Goal: Task Accomplishment & Management: Use online tool/utility

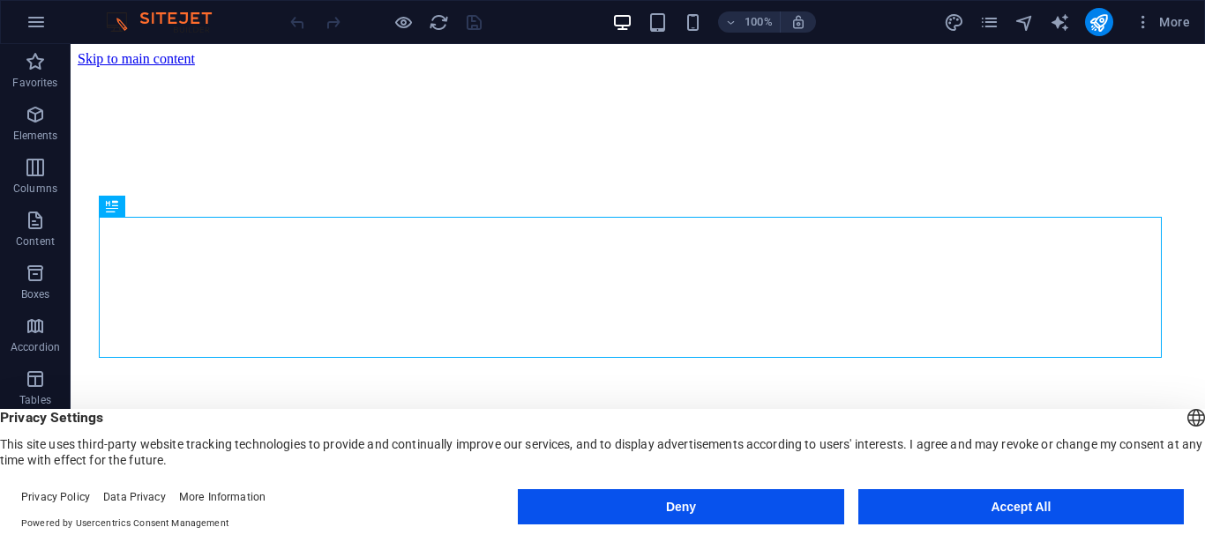
click at [901, 516] on button "Accept All" at bounding box center [1020, 506] width 325 height 35
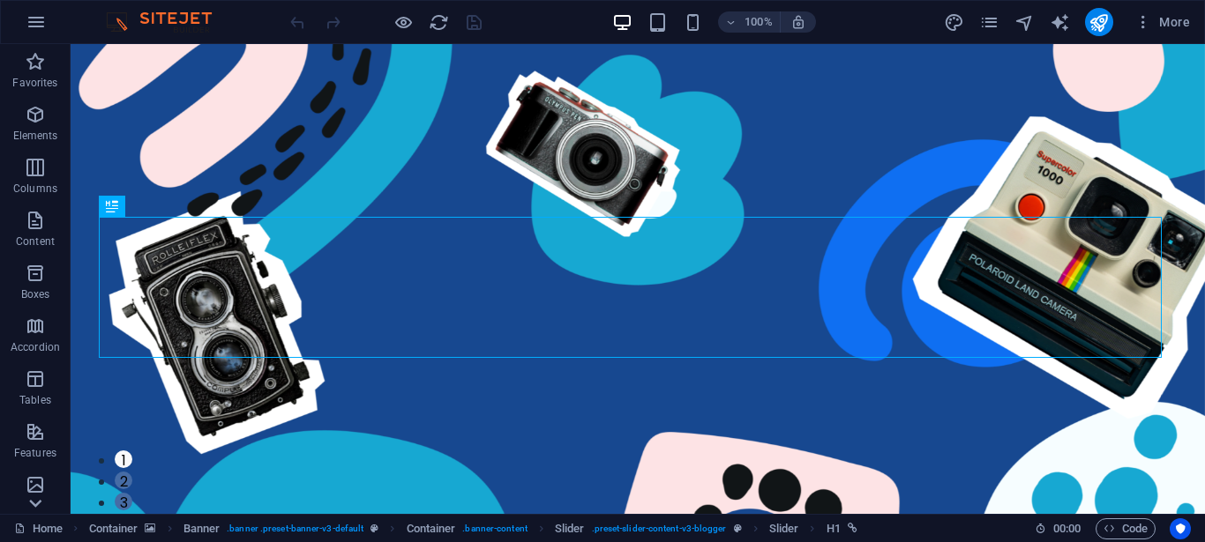
click at [31, 498] on icon at bounding box center [35, 503] width 25 height 25
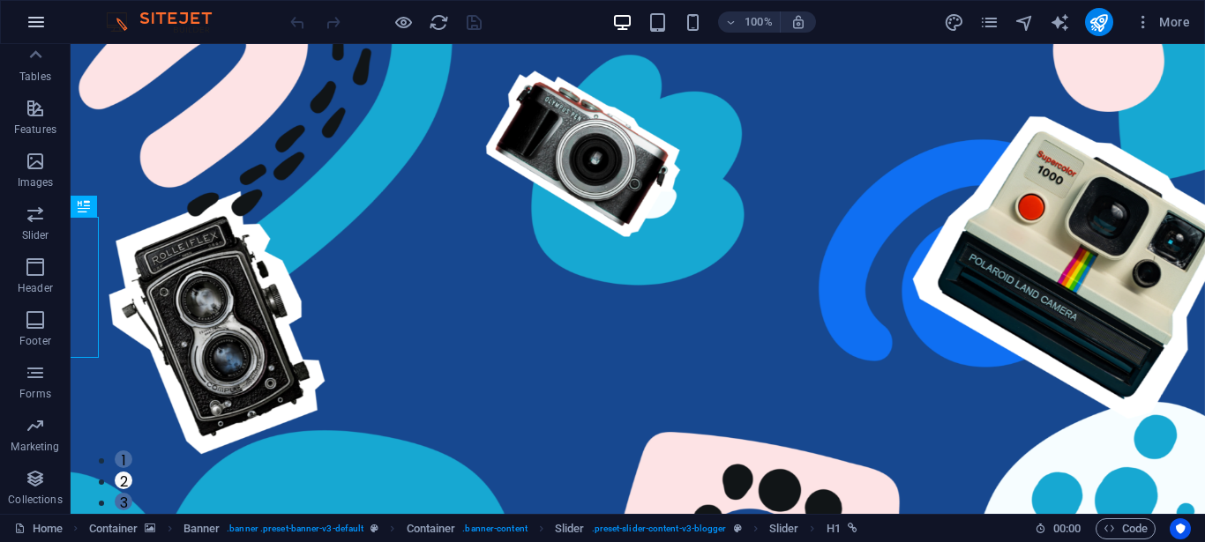
click at [32, 13] on icon "button" at bounding box center [36, 21] width 21 height 21
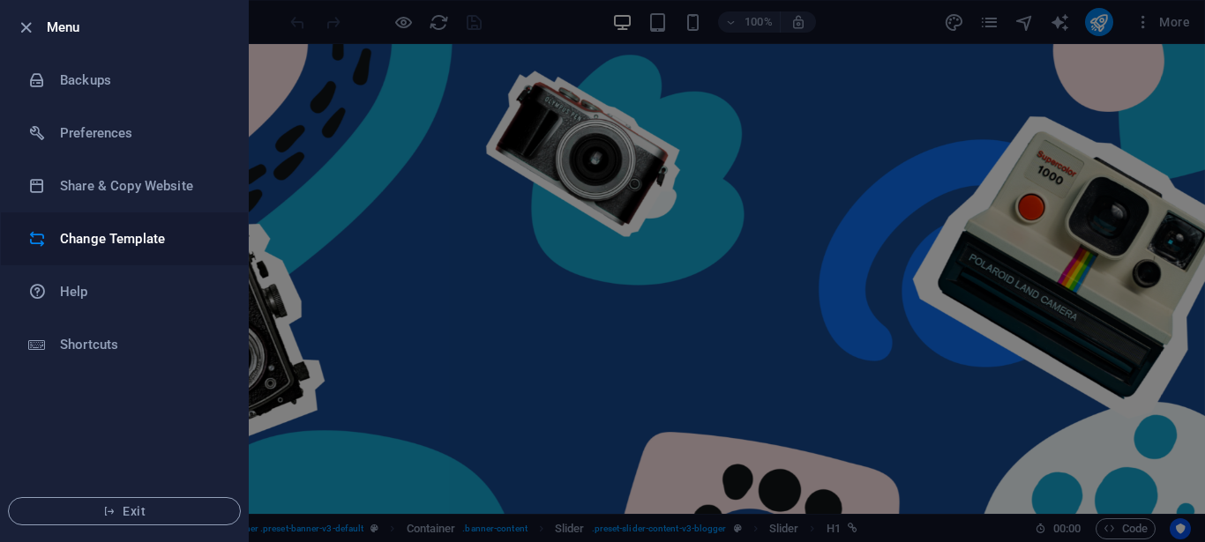
click at [95, 239] on h6 "Change Template" at bounding box center [141, 238] width 163 height 21
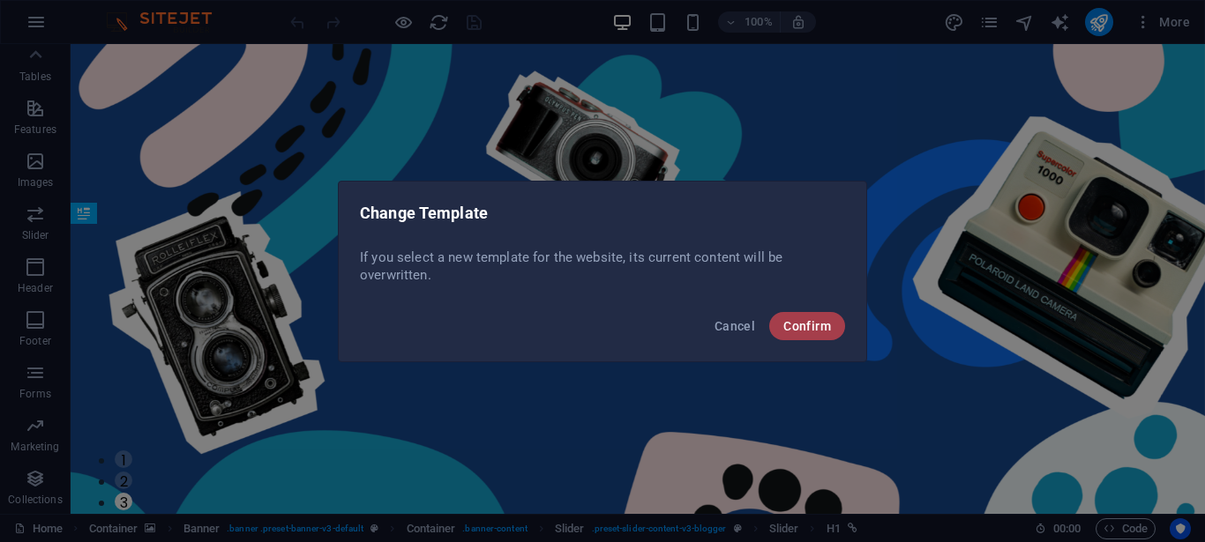
click at [833, 329] on button "Confirm" at bounding box center [807, 326] width 76 height 28
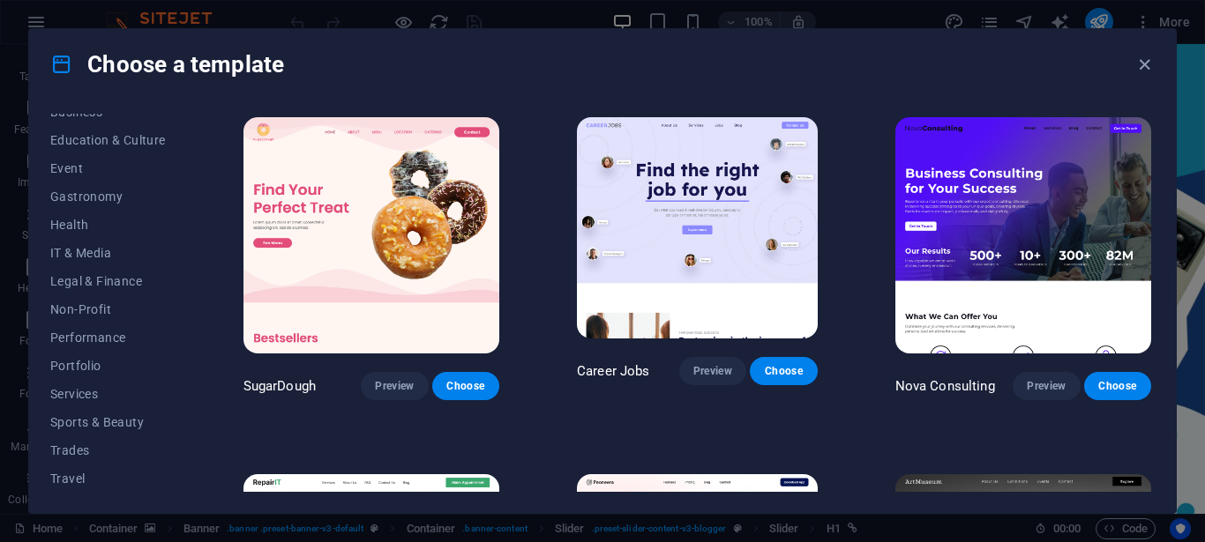
scroll to position [317, 0]
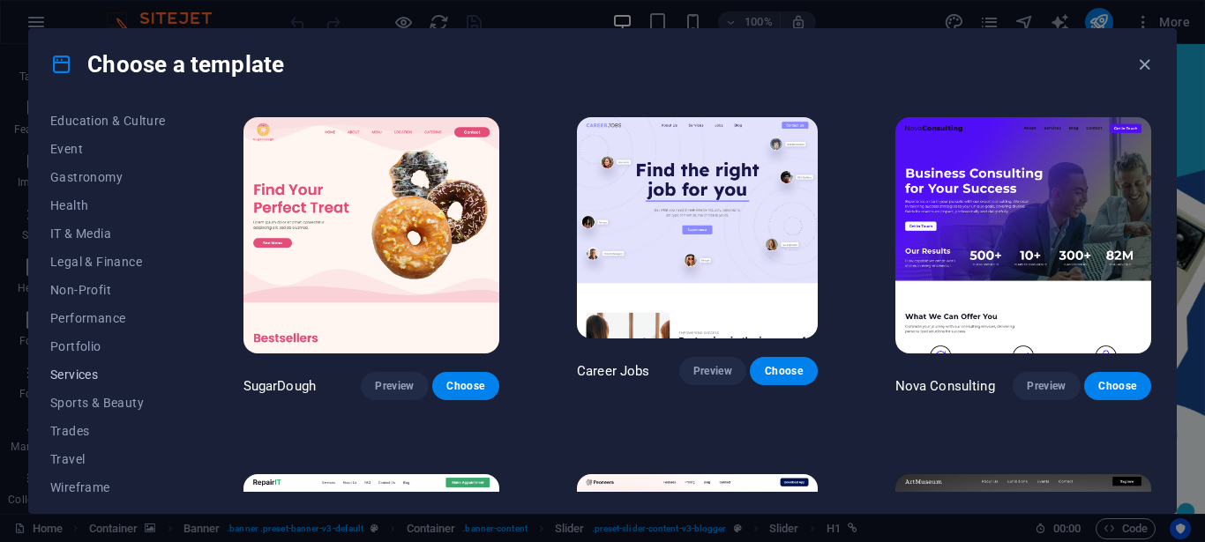
click at [71, 379] on span "Services" at bounding box center [108, 375] width 116 height 14
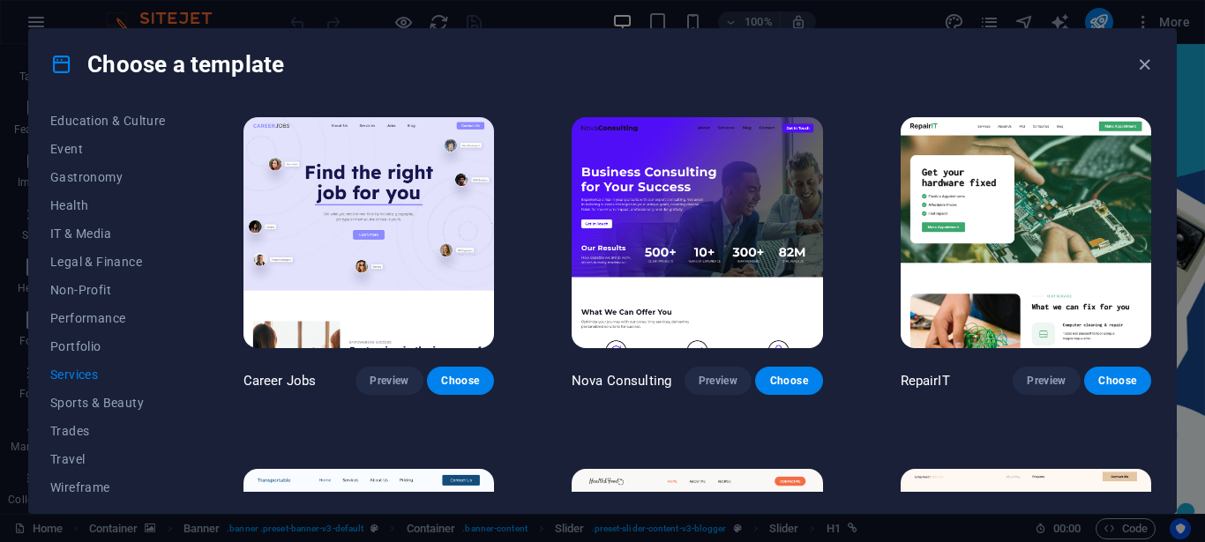
drag, startPoint x: 1195, startPoint y: 108, endPoint x: 1204, endPoint y: 153, distance: 45.0
click at [1204, 153] on div "Choose a template All Templates My Templates New Trending Landingpage Multipage…" at bounding box center [602, 271] width 1205 height 542
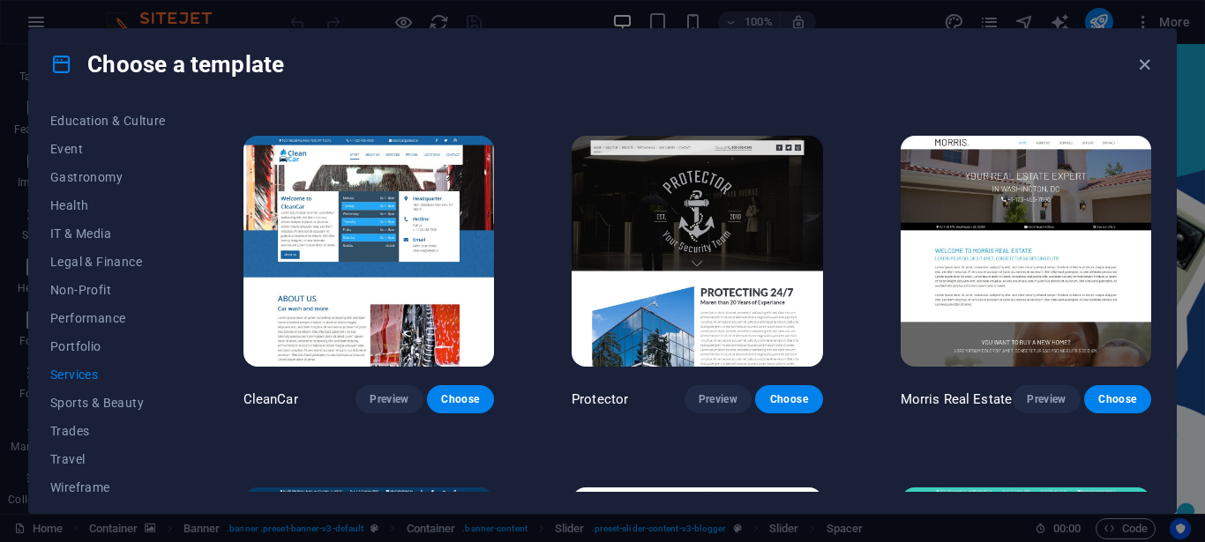
scroll to position [1748, 0]
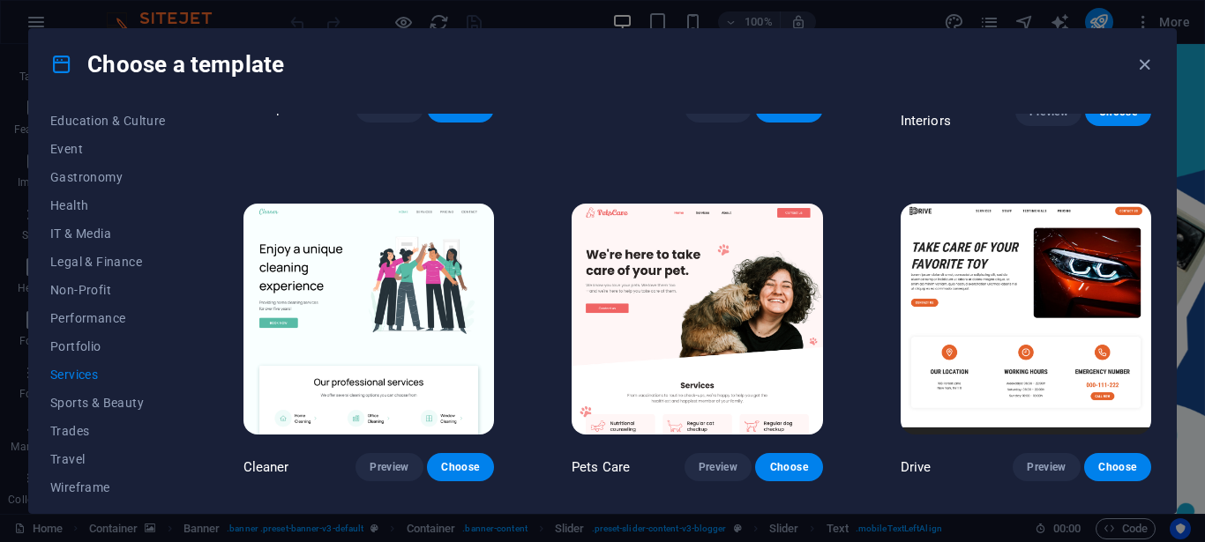
scroll to position [617, 0]
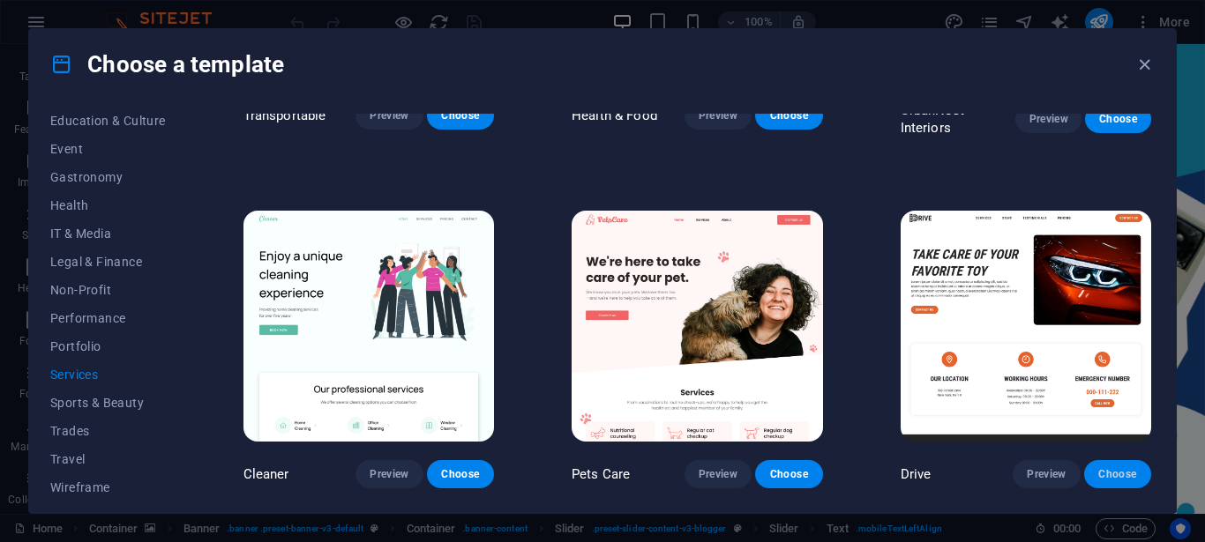
click at [1101, 467] on span "Choose" at bounding box center [1117, 474] width 39 height 14
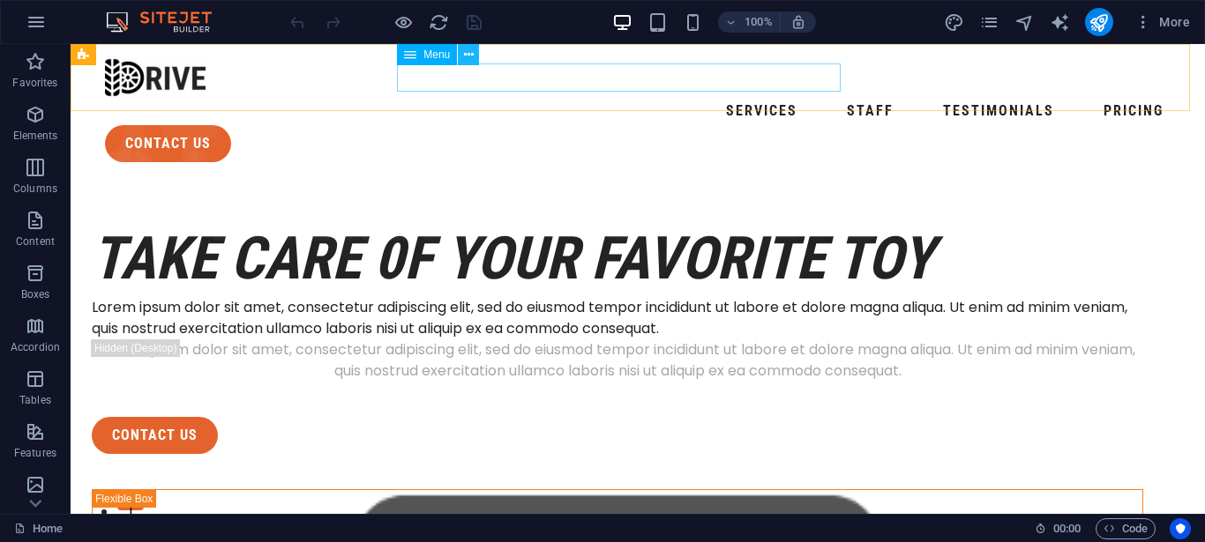
click at [466, 59] on icon at bounding box center [469, 55] width 10 height 19
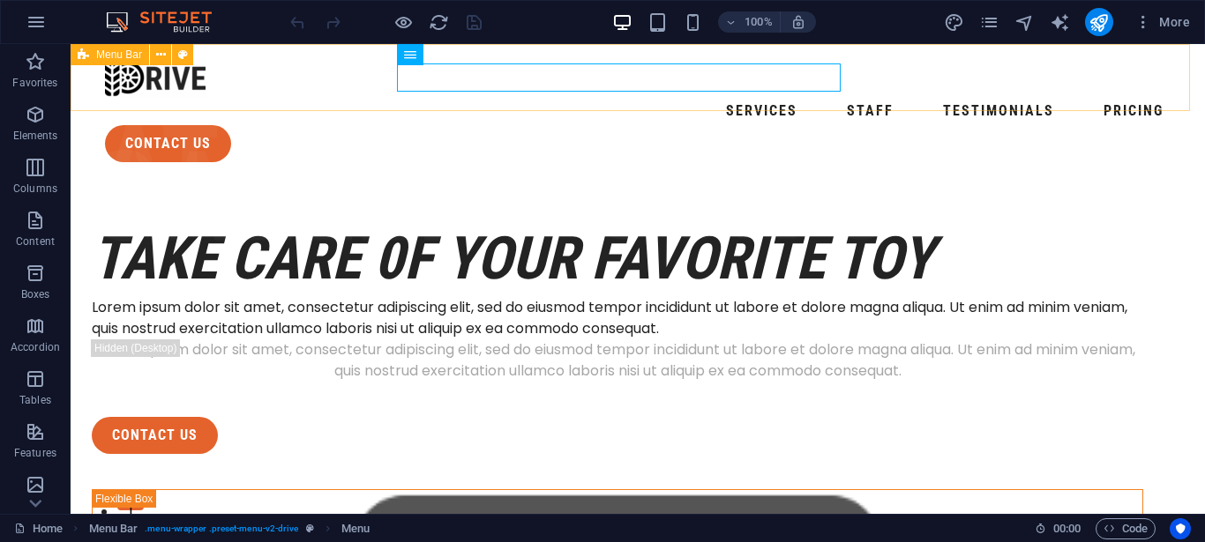
click at [104, 61] on div "Menu Bar" at bounding box center [110, 54] width 78 height 21
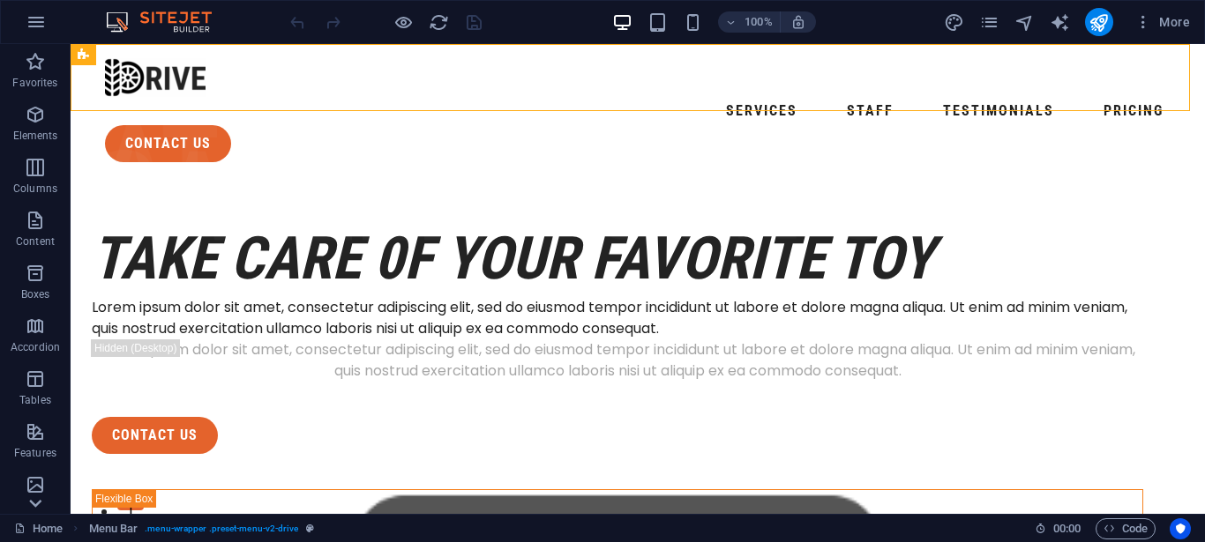
click at [39, 511] on icon at bounding box center [35, 503] width 25 height 25
click at [40, 46] on icon at bounding box center [35, 54] width 25 height 25
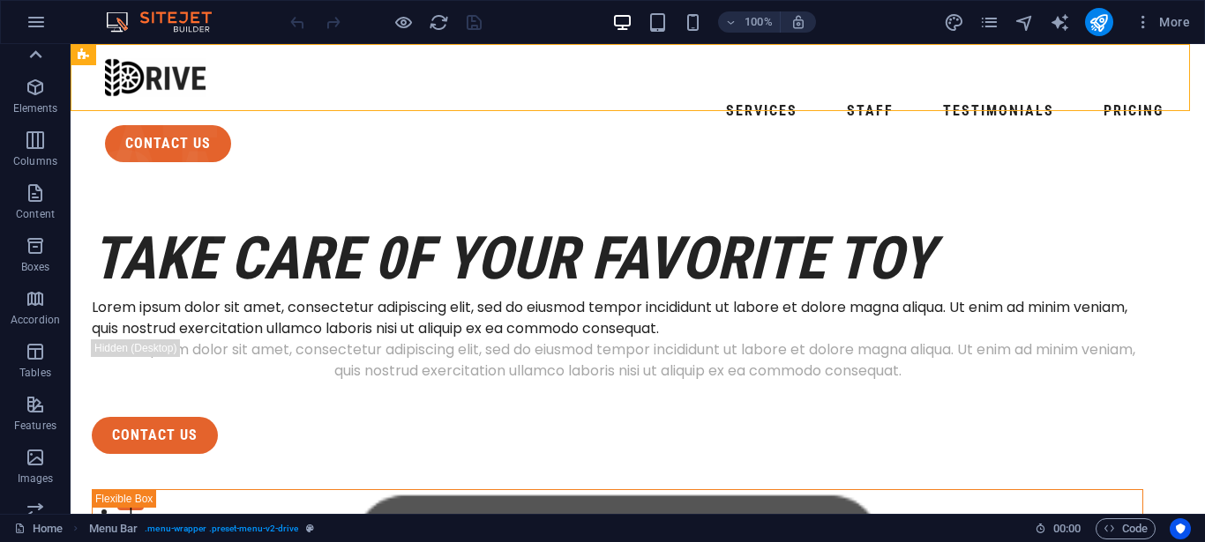
scroll to position [0, 0]
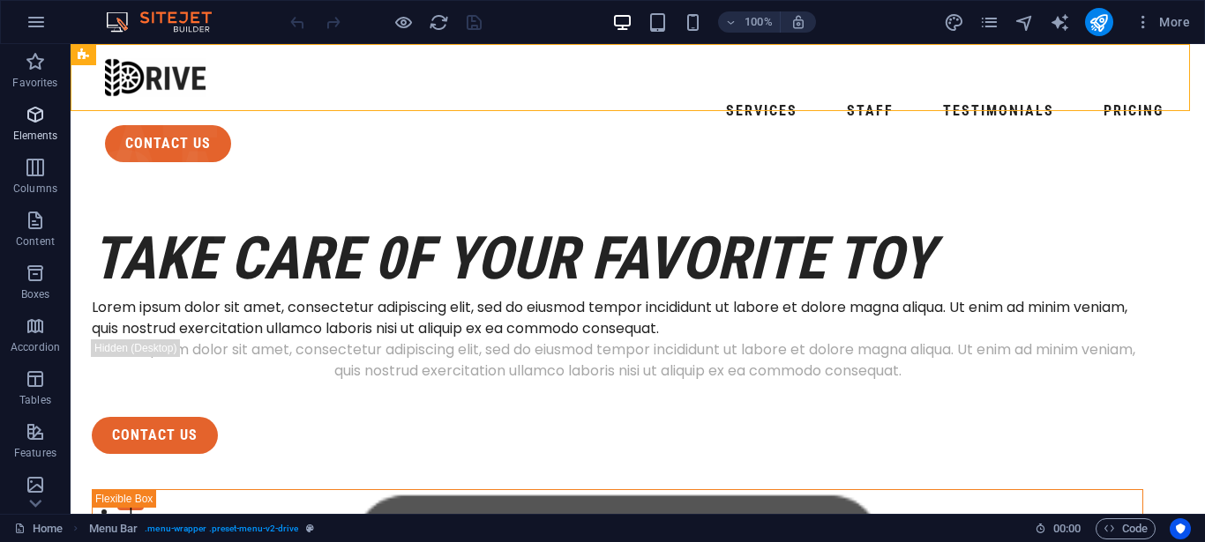
click at [24, 124] on span "Elements" at bounding box center [35, 125] width 71 height 42
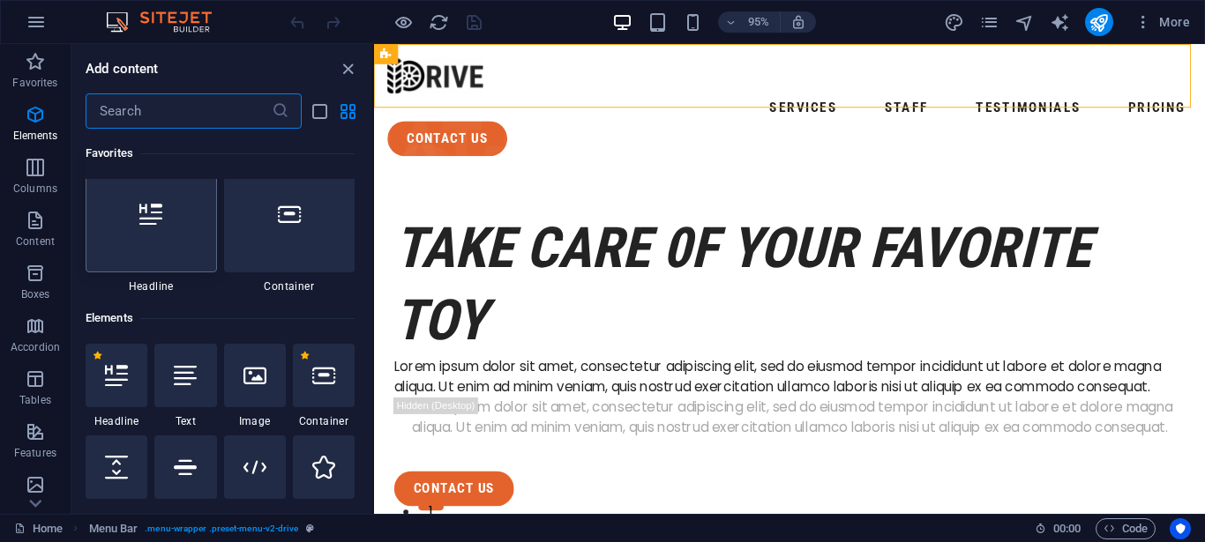
scroll to position [188, 0]
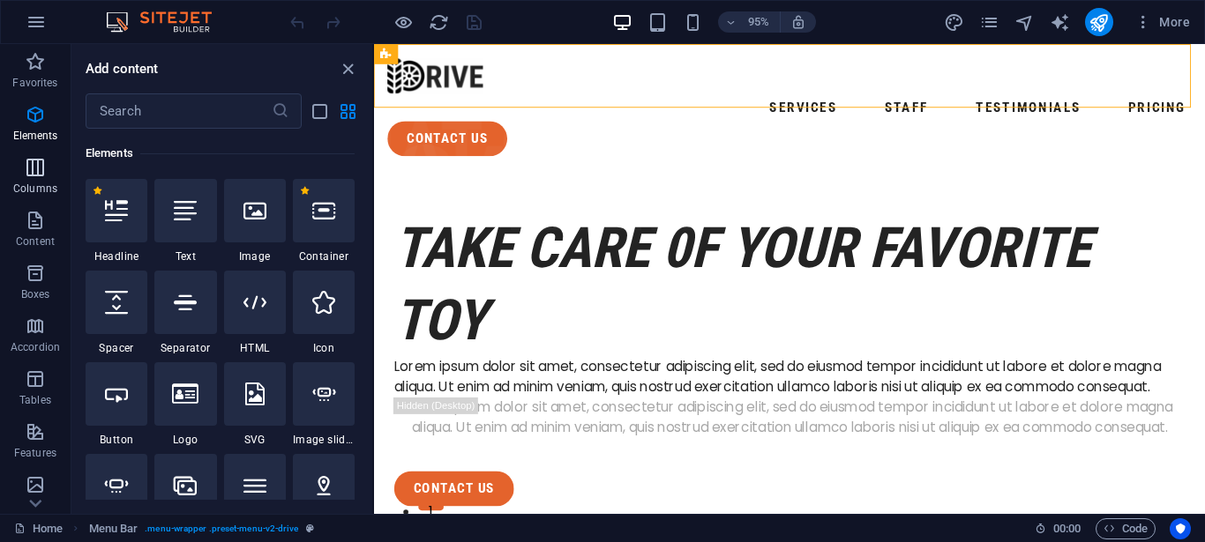
click at [46, 180] on span "Columns" at bounding box center [35, 178] width 71 height 42
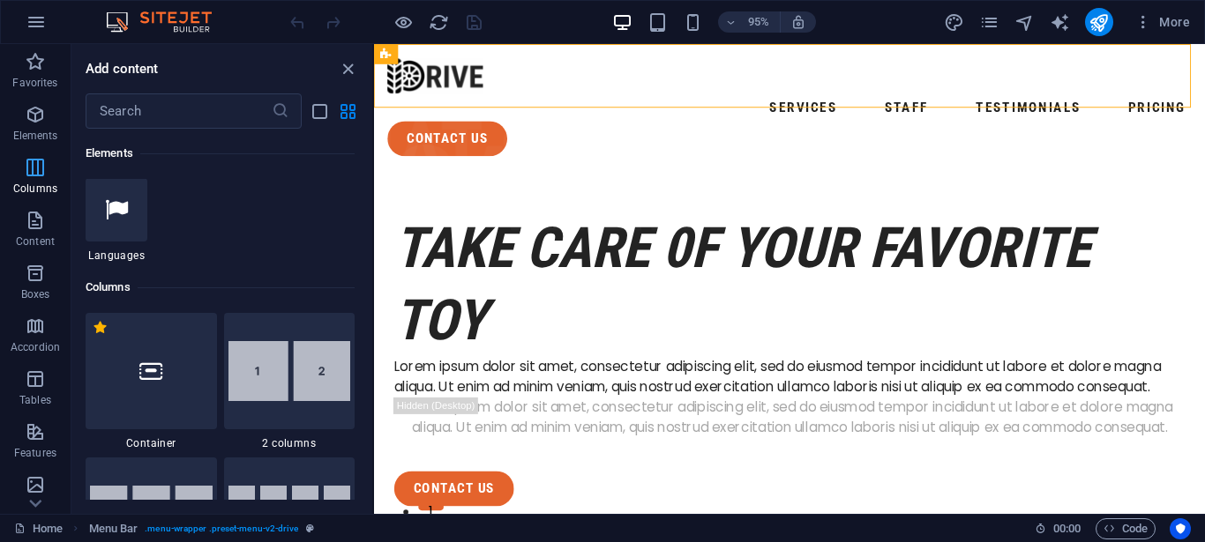
scroll to position [873, 0]
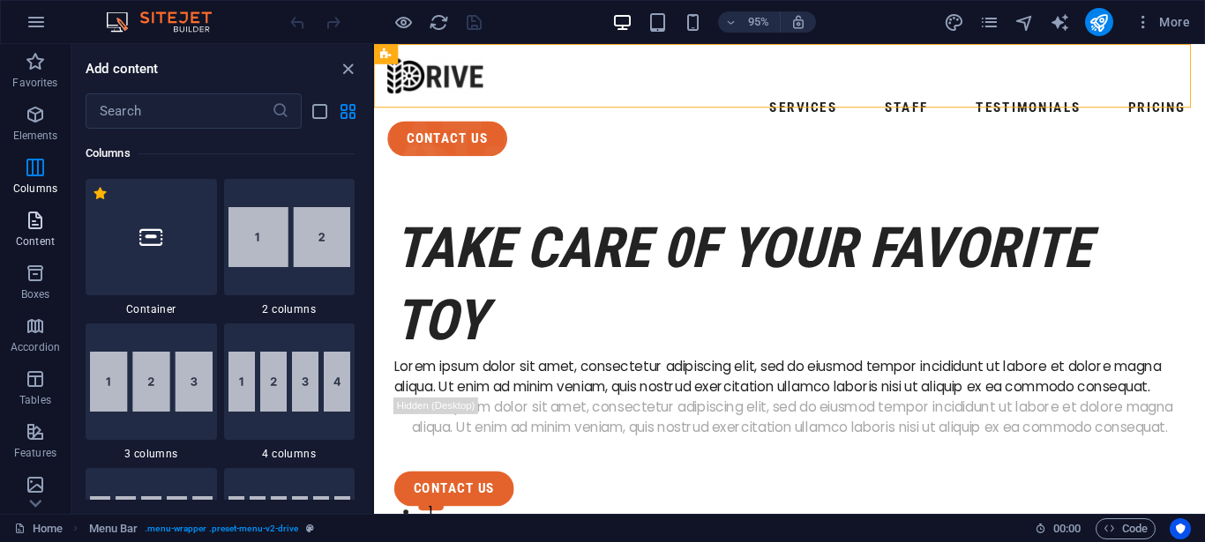
click at [38, 221] on icon "button" at bounding box center [35, 220] width 21 height 21
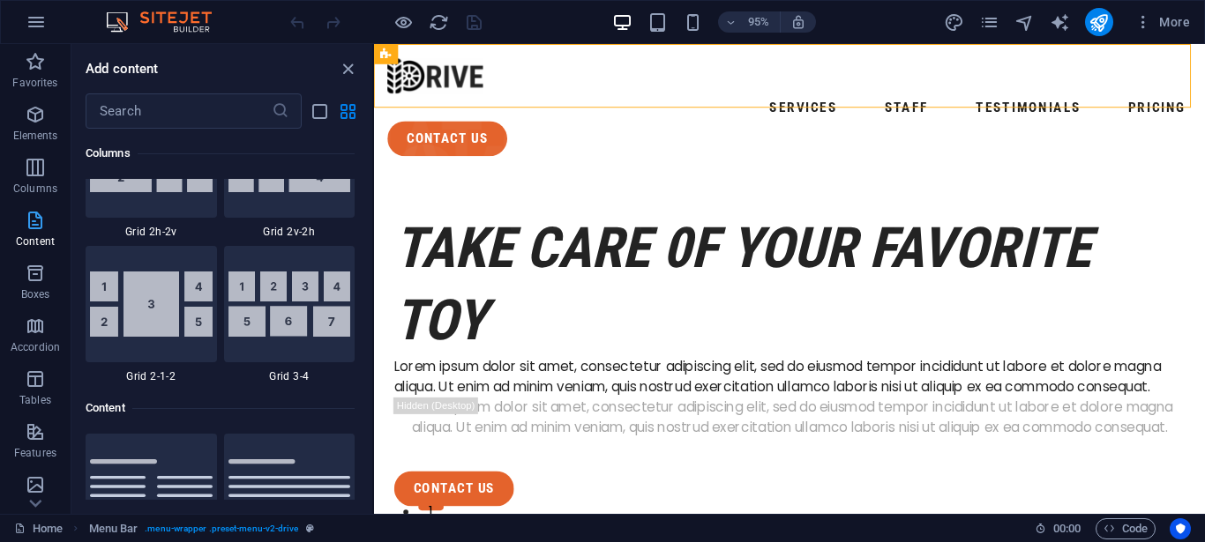
scroll to position [3086, 0]
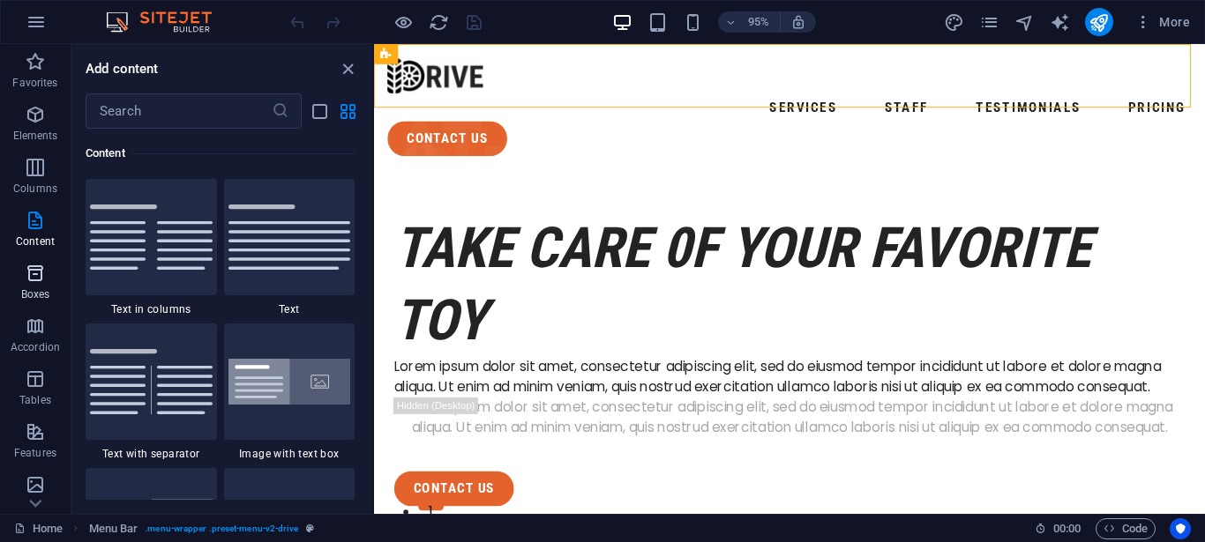
click at [35, 276] on icon "button" at bounding box center [35, 273] width 21 height 21
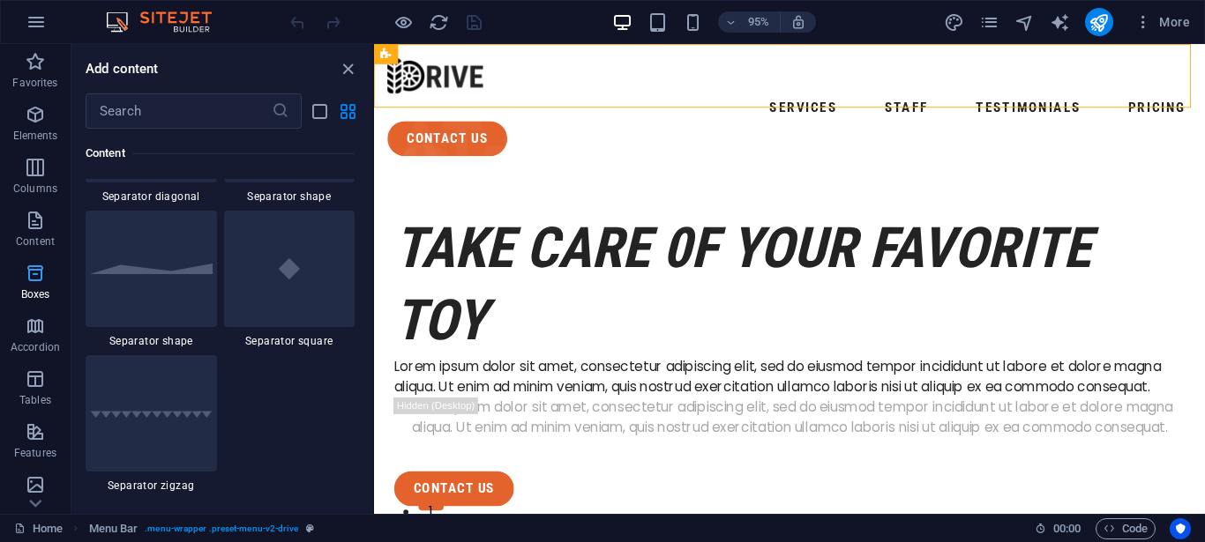
scroll to position [4864, 0]
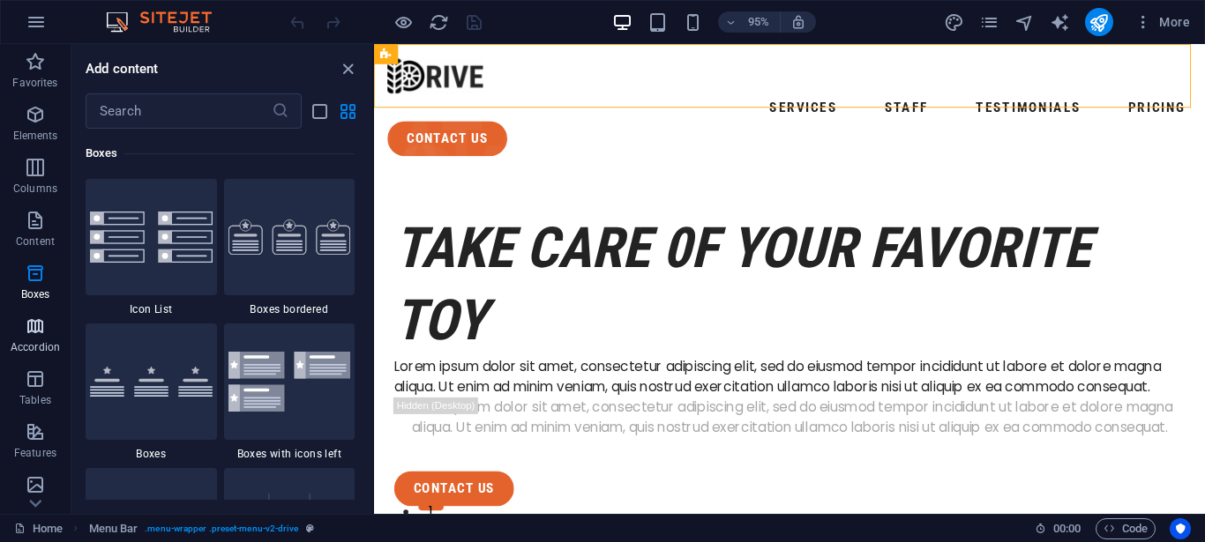
click at [33, 330] on icon "button" at bounding box center [35, 326] width 21 height 21
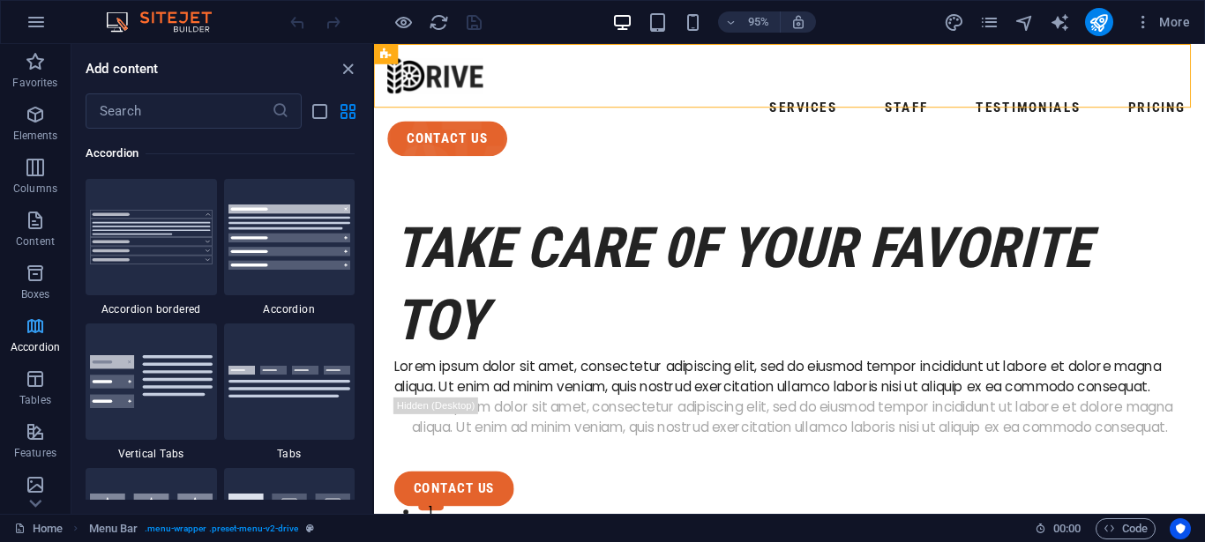
scroll to position [5631, 0]
click at [33, 376] on icon "button" at bounding box center [35, 379] width 21 height 21
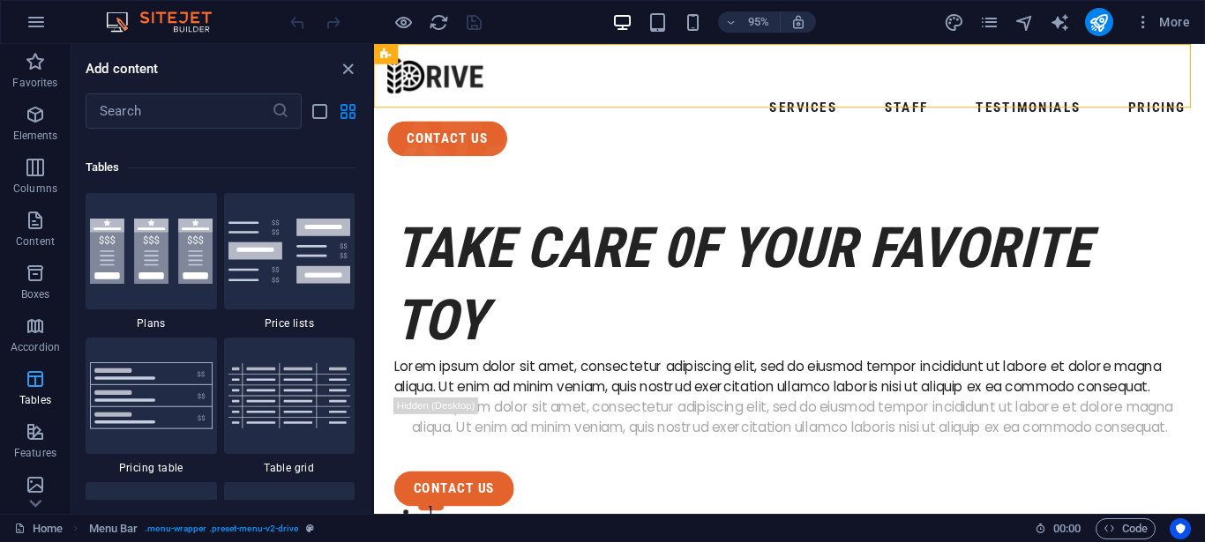
scroll to position [6108, 0]
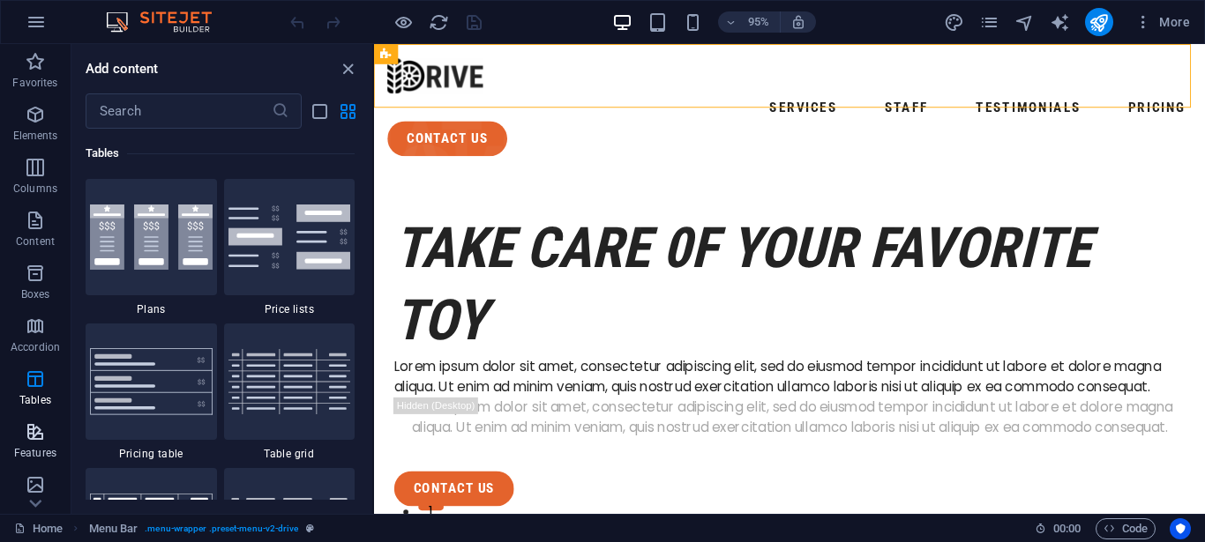
click at [33, 423] on icon "button" at bounding box center [35, 432] width 21 height 21
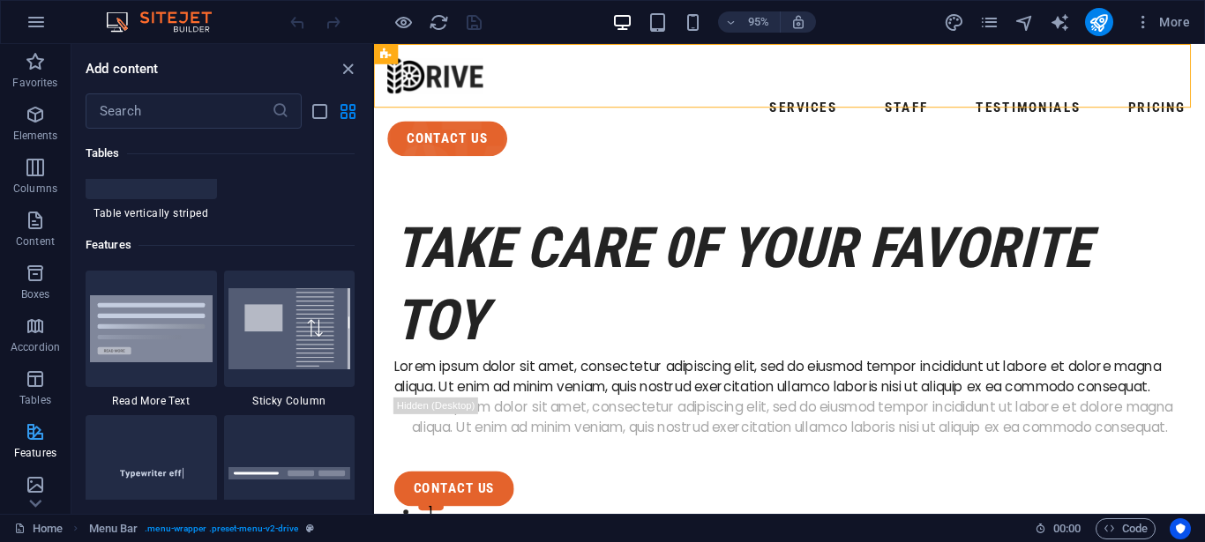
scroll to position [6874, 0]
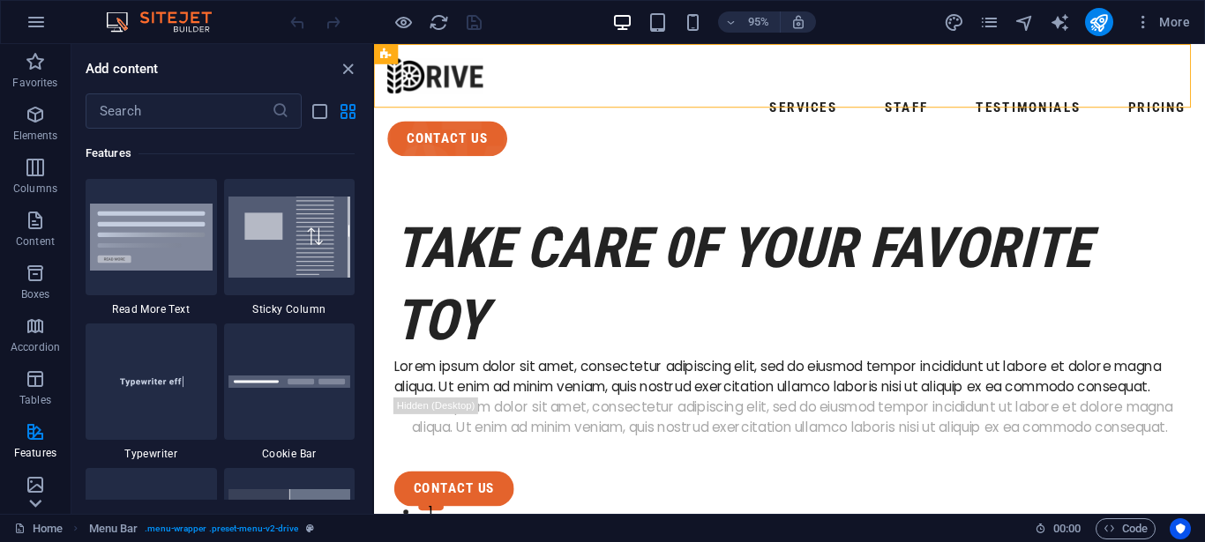
click at [41, 509] on icon at bounding box center [35, 503] width 25 height 25
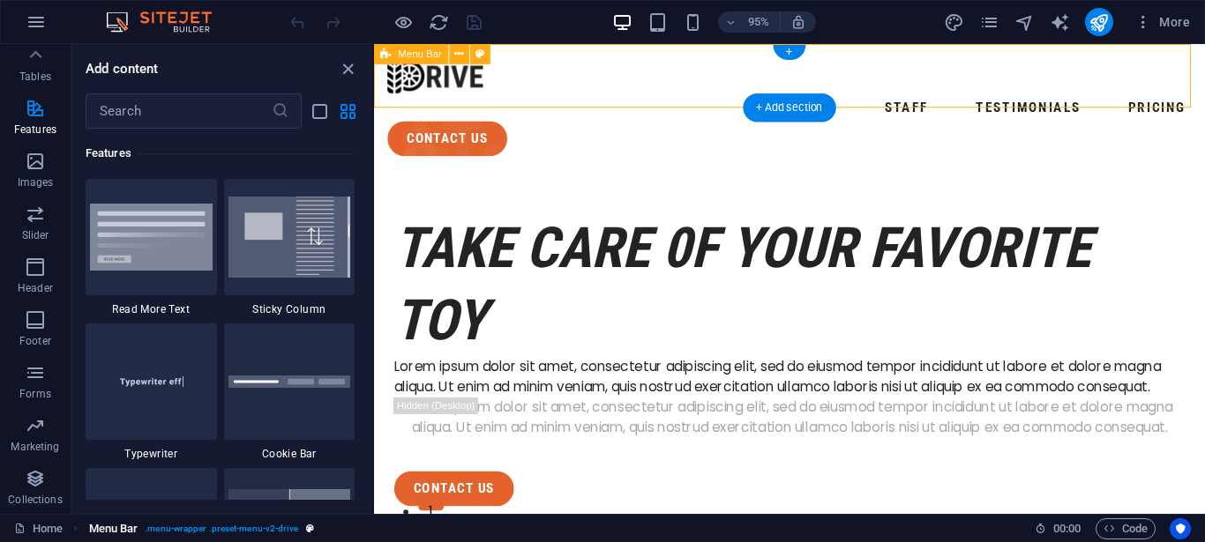
click at [172, 526] on span ". menu-wrapper .preset-menu-v2-drive" at bounding box center [221, 529] width 153 height 21
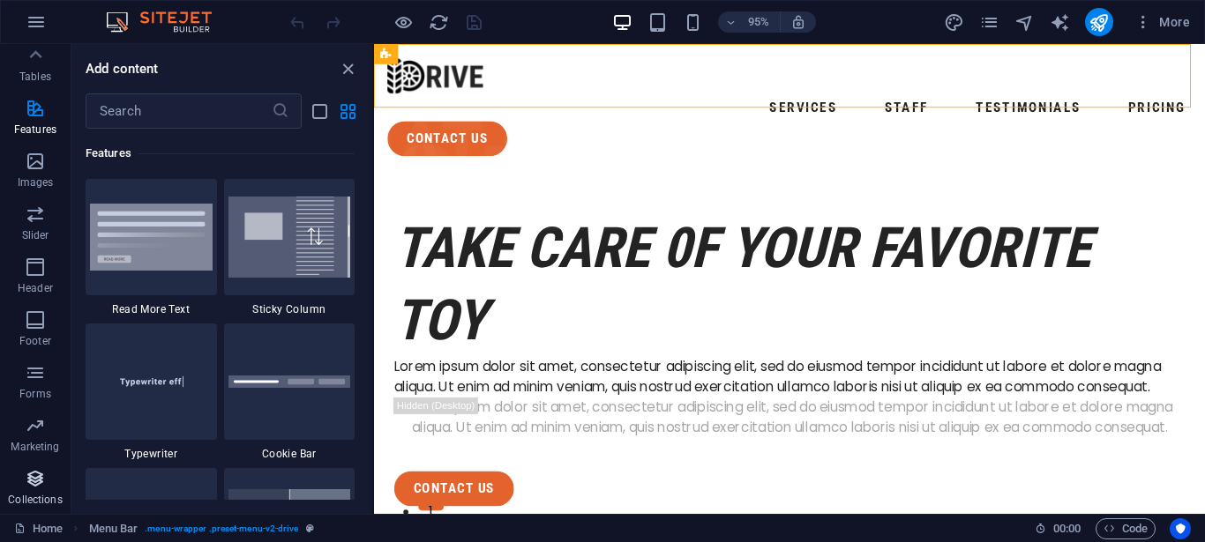
click at [43, 480] on icon "button" at bounding box center [35, 478] width 21 height 21
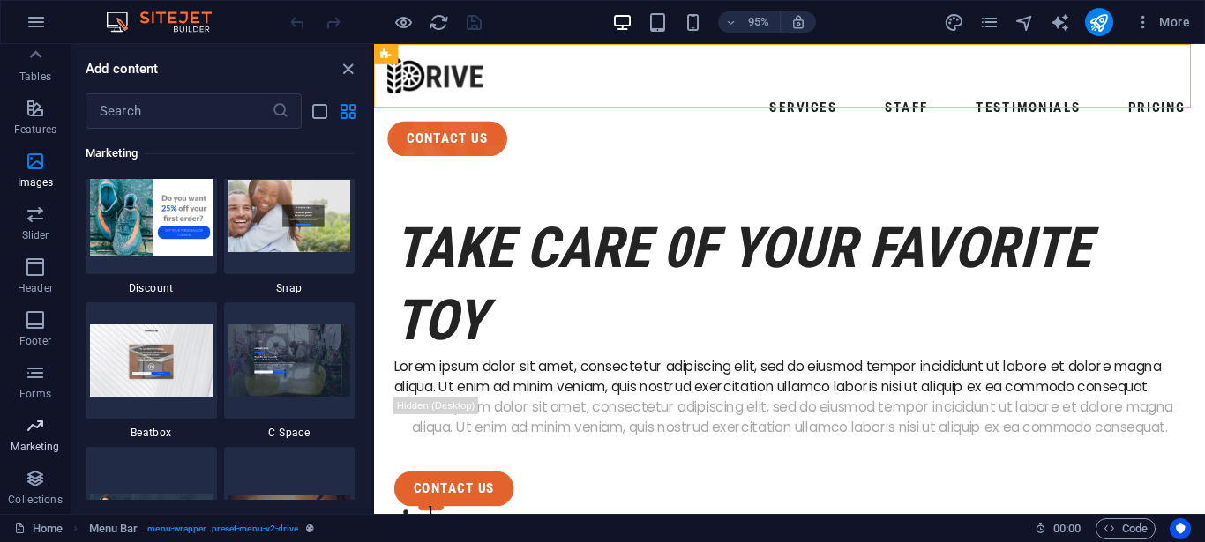
scroll to position [16144, 0]
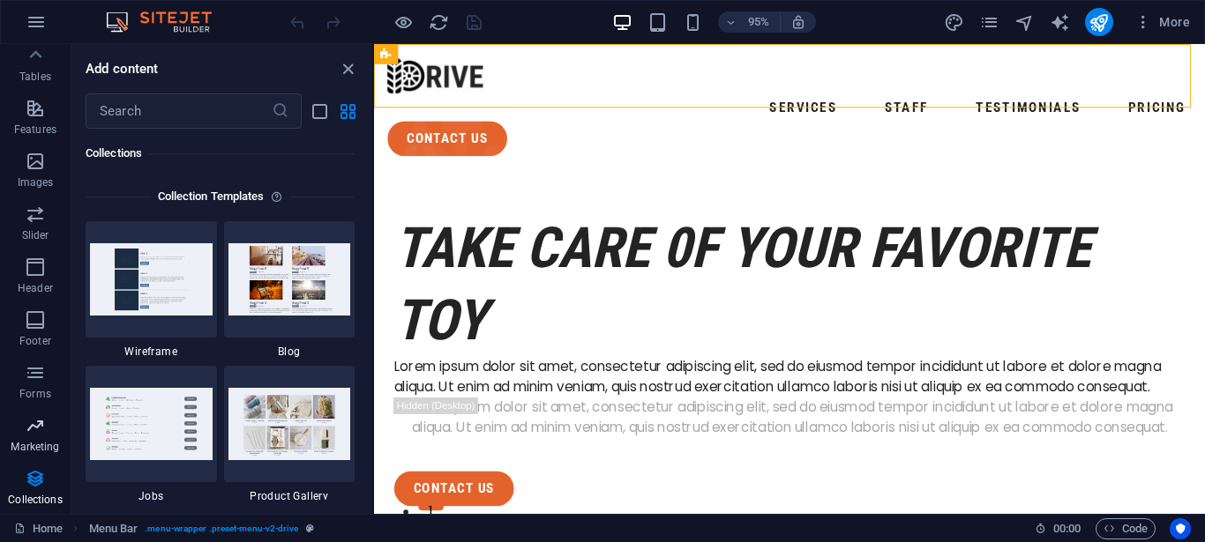
click at [29, 434] on icon "button" at bounding box center [35, 425] width 21 height 21
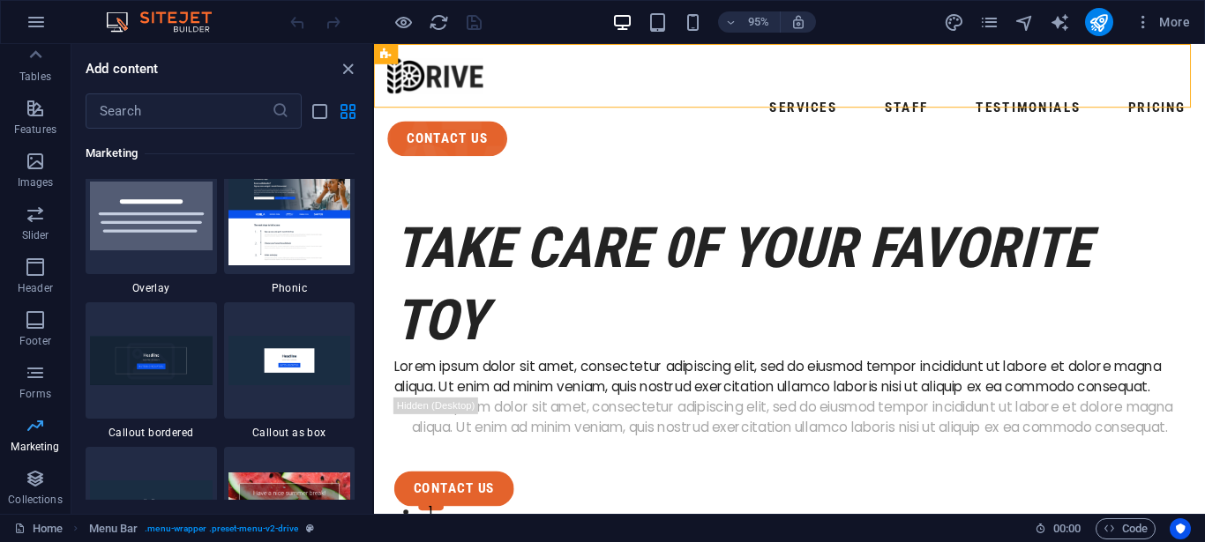
scroll to position [14365, 0]
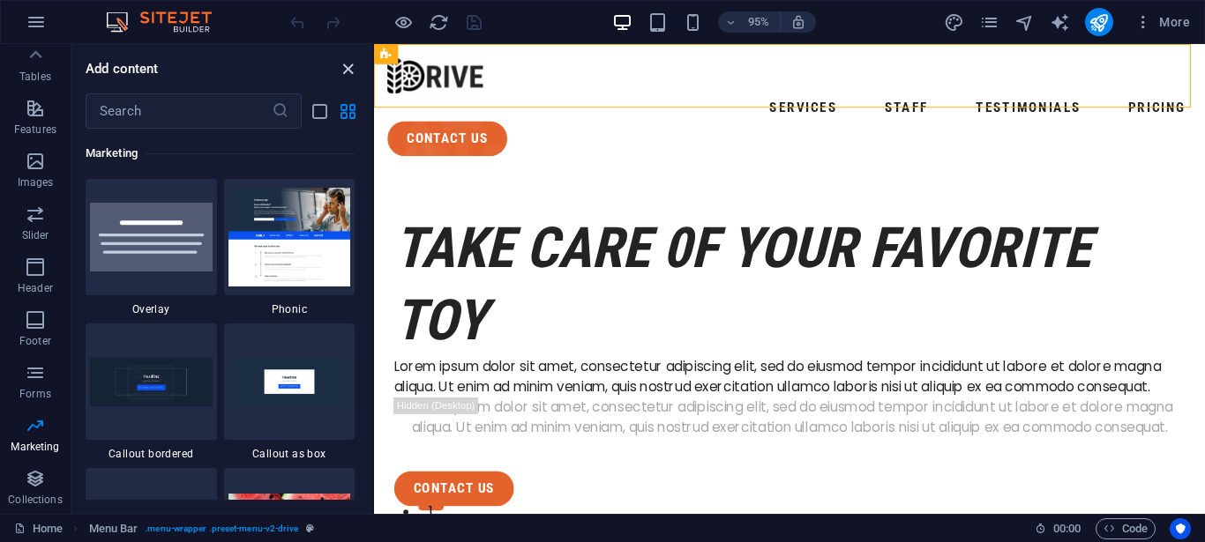
click at [349, 62] on icon "close panel" at bounding box center [348, 69] width 20 height 20
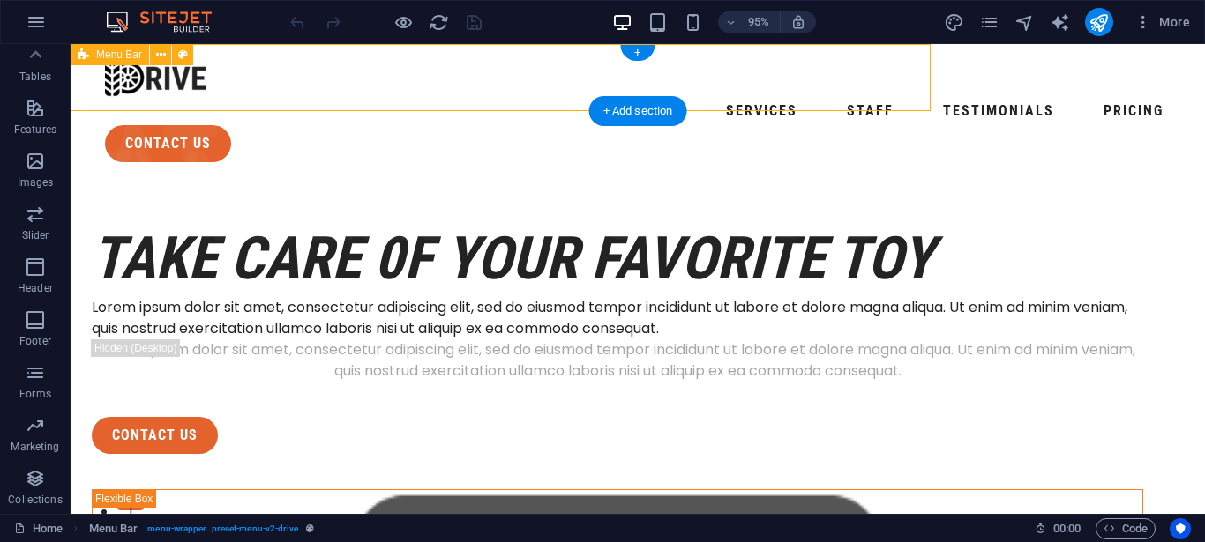
scroll to position [324, 0]
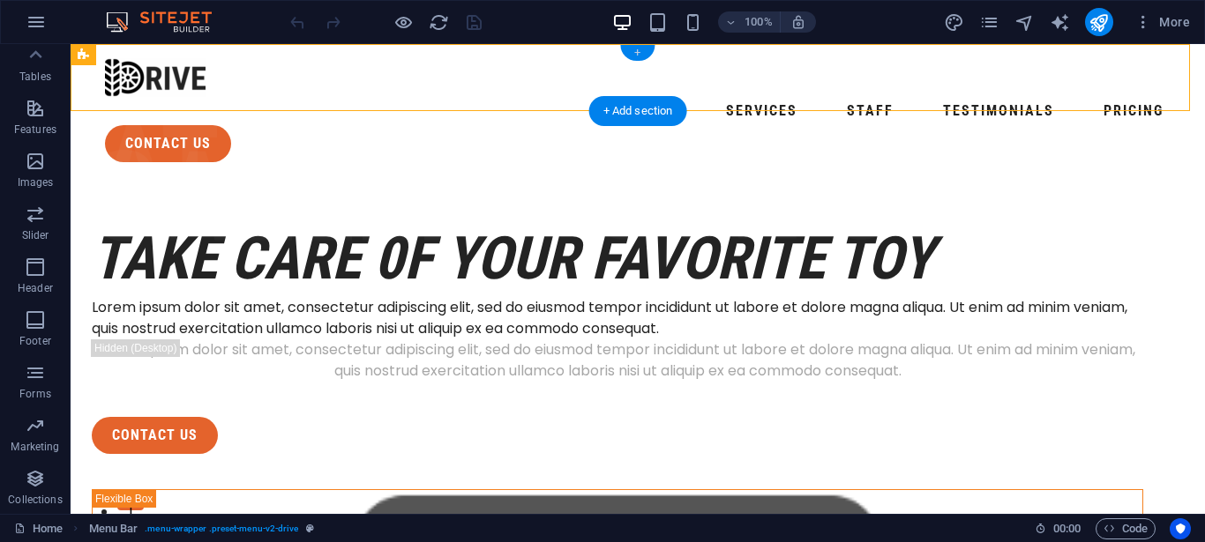
click at [633, 54] on div "+" at bounding box center [637, 53] width 34 height 16
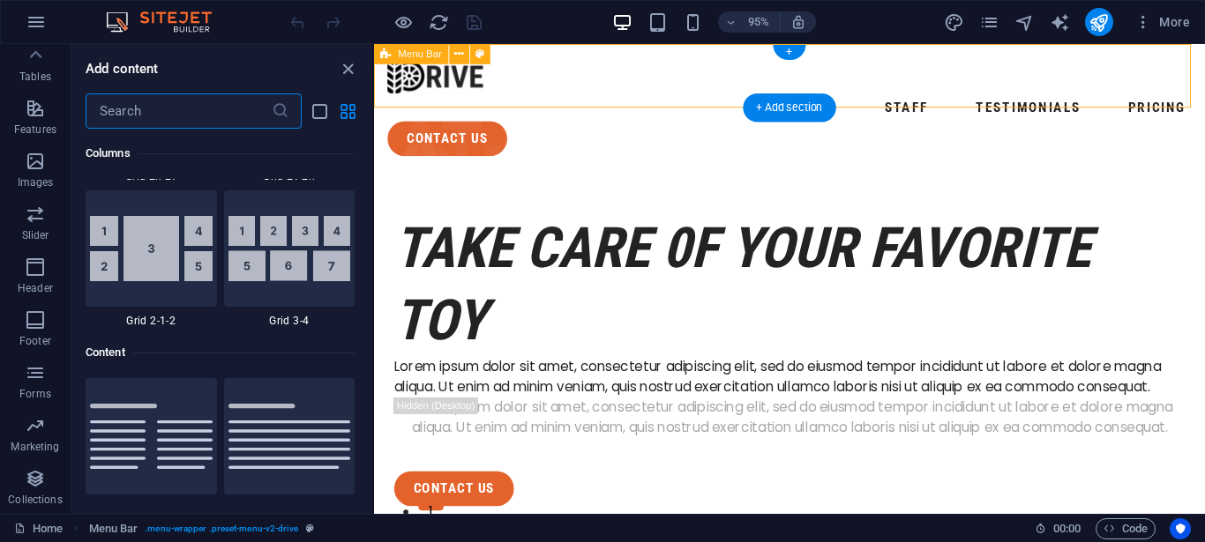
scroll to position [3086, 0]
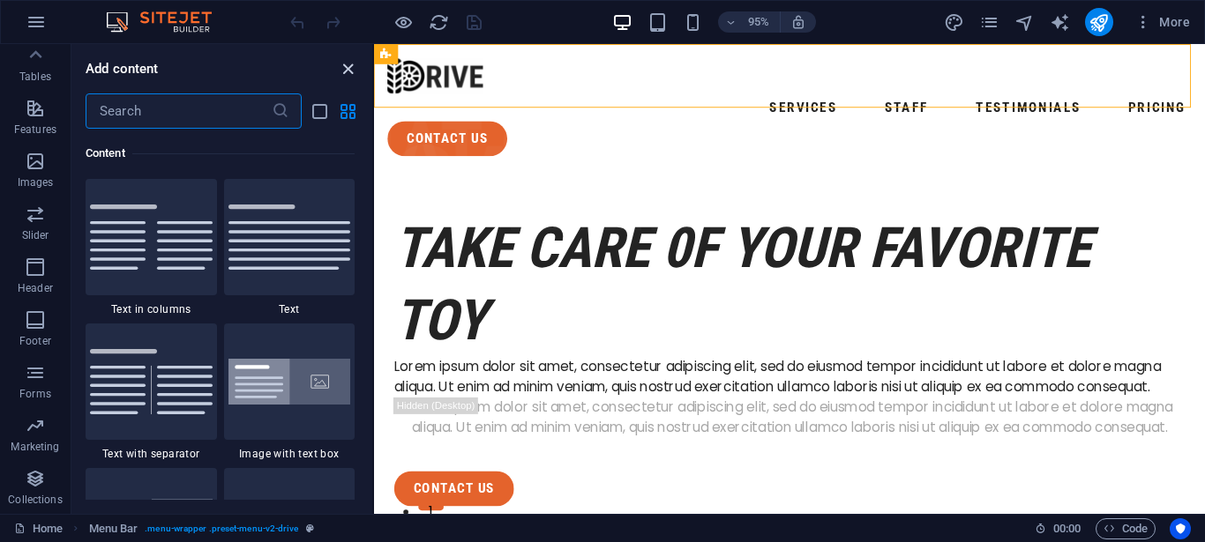
click at [347, 67] on icon "close panel" at bounding box center [348, 69] width 20 height 20
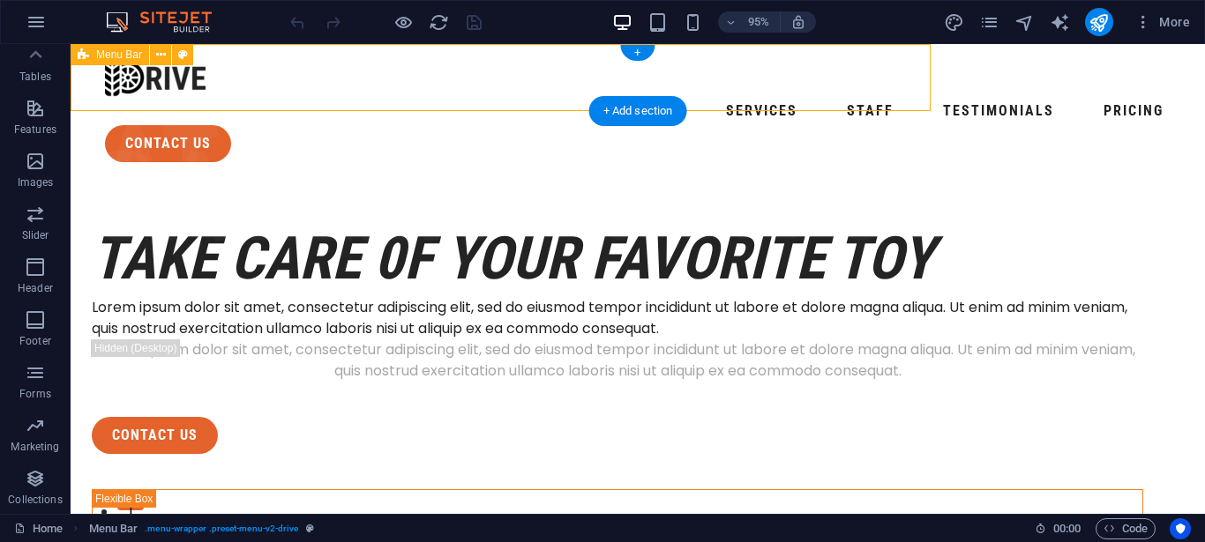
scroll to position [324, 0]
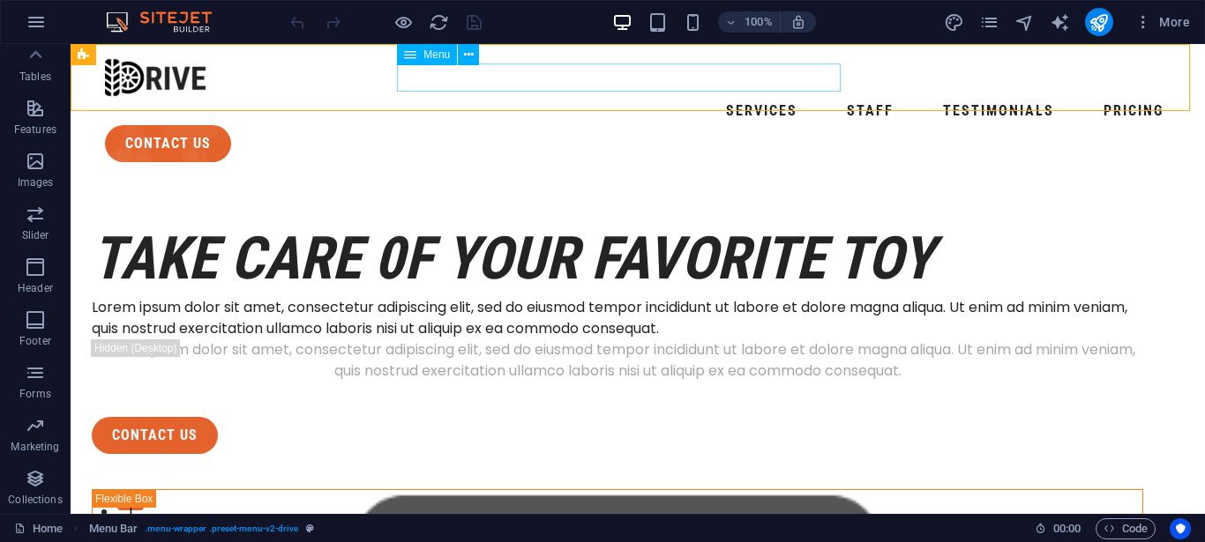
click at [429, 53] on span "Menu" at bounding box center [436, 54] width 26 height 11
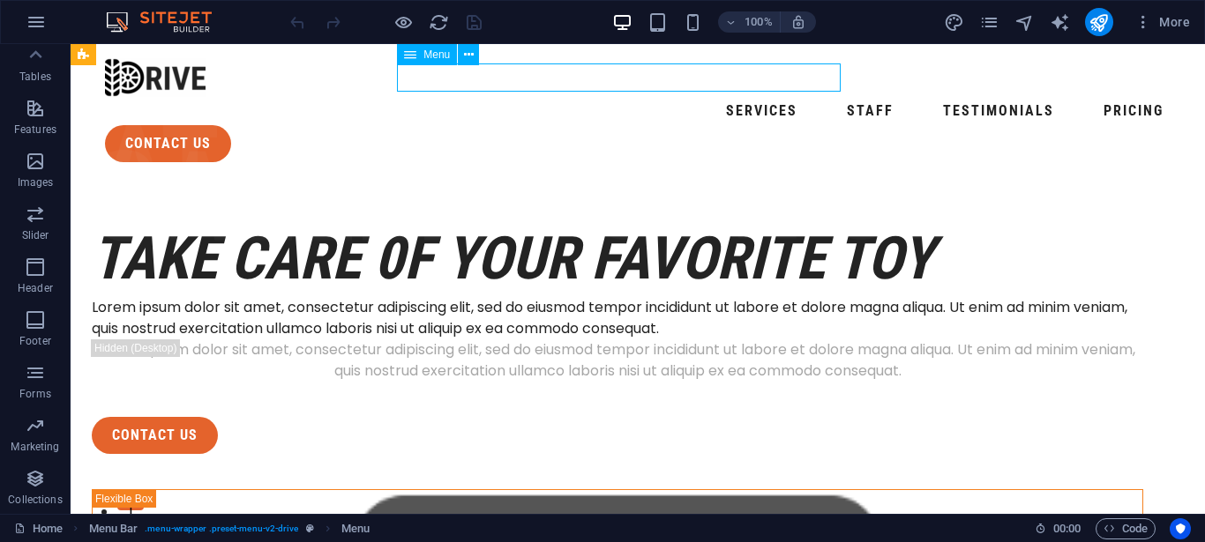
click at [429, 53] on span "Menu" at bounding box center [436, 54] width 26 height 11
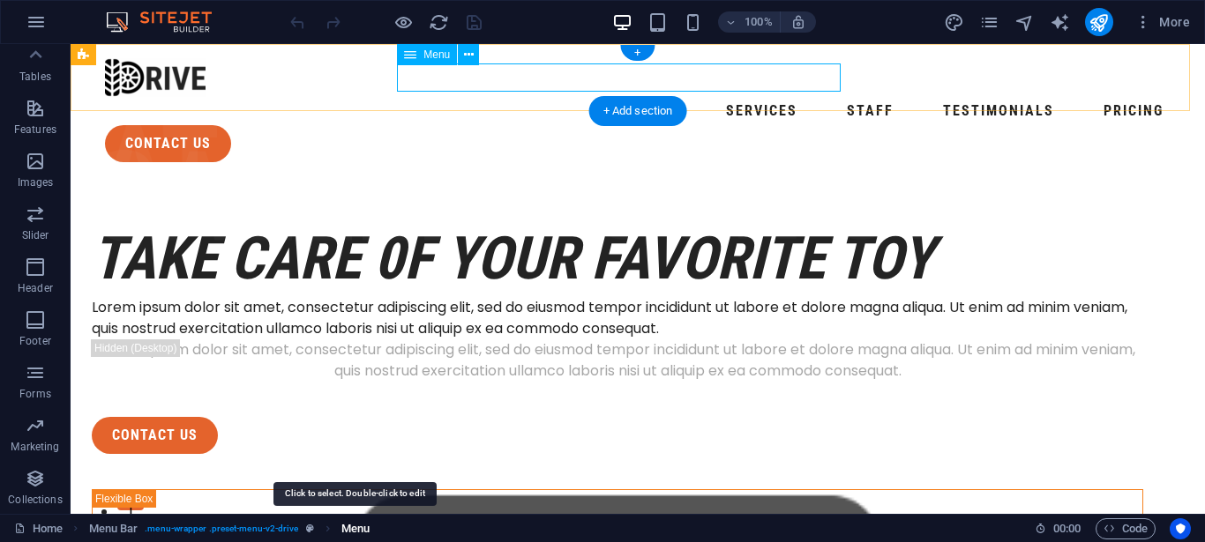
click at [363, 529] on span "Menu" at bounding box center [355, 529] width 28 height 21
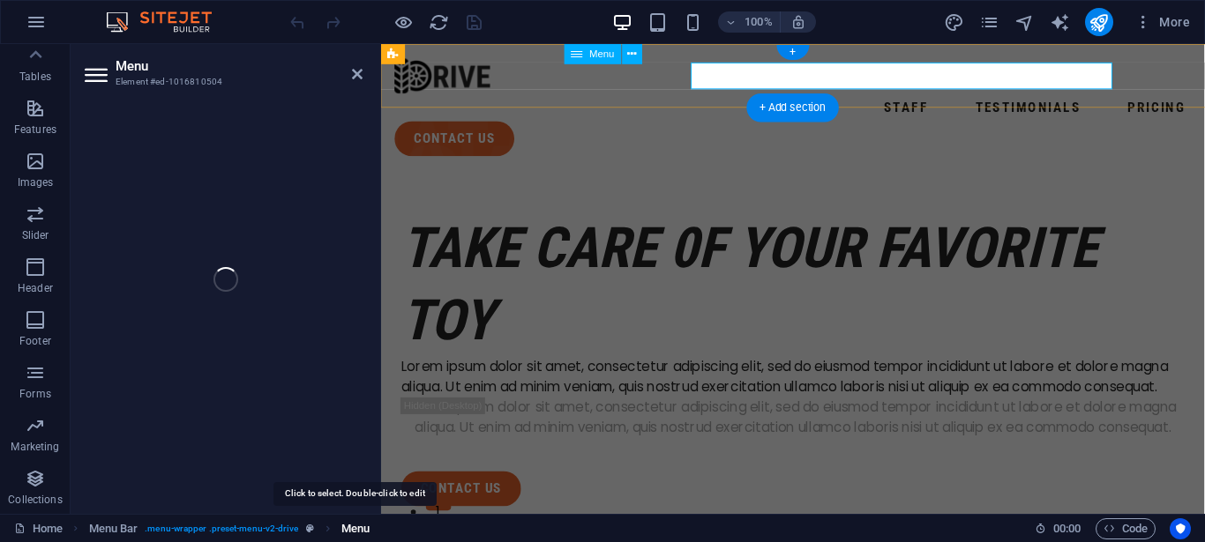
click at [363, 529] on span "Menu" at bounding box center [355, 529] width 28 height 21
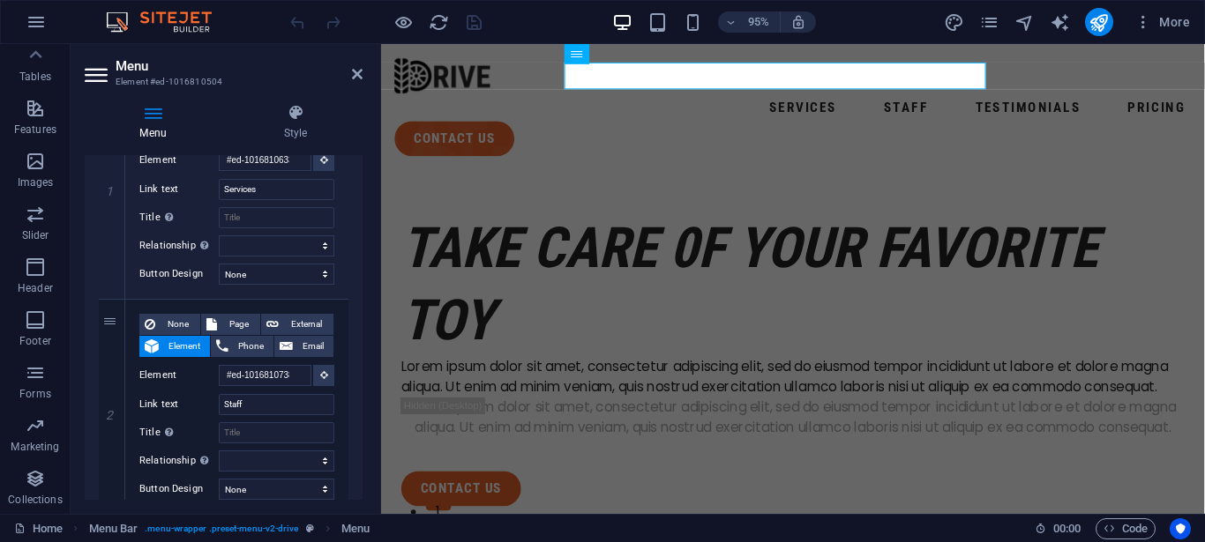
scroll to position [227, 0]
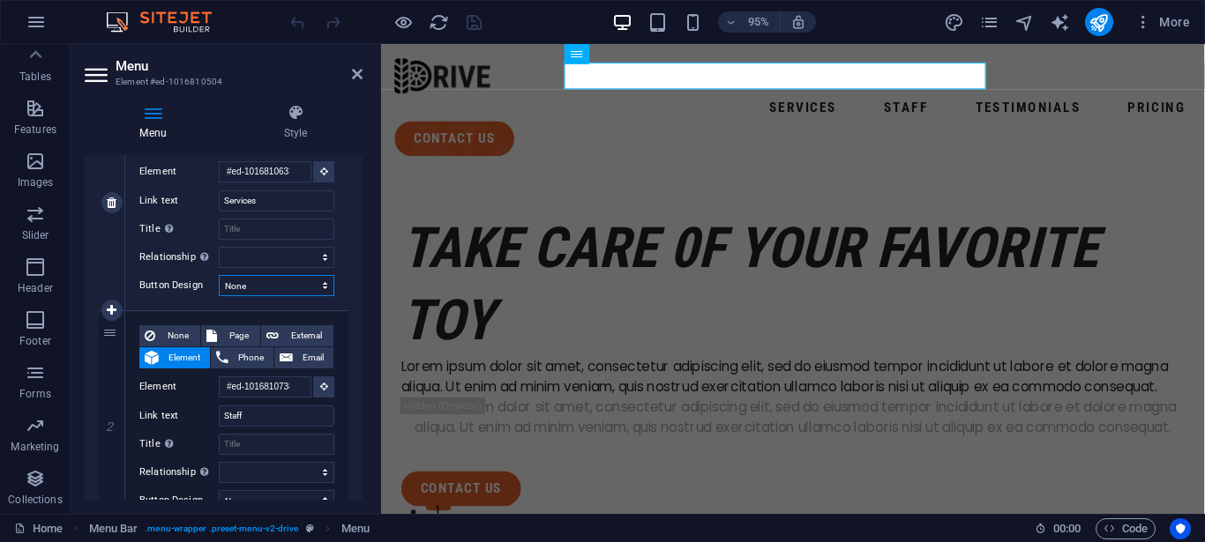
click at [303, 280] on select "None Default Primary Secondary" at bounding box center [277, 285] width 116 height 21
click at [219, 275] on select "None Default Primary Secondary" at bounding box center [277, 285] width 116 height 21
select select "default"
click option "Default" at bounding box center [0, 0] width 0 height 0
select select
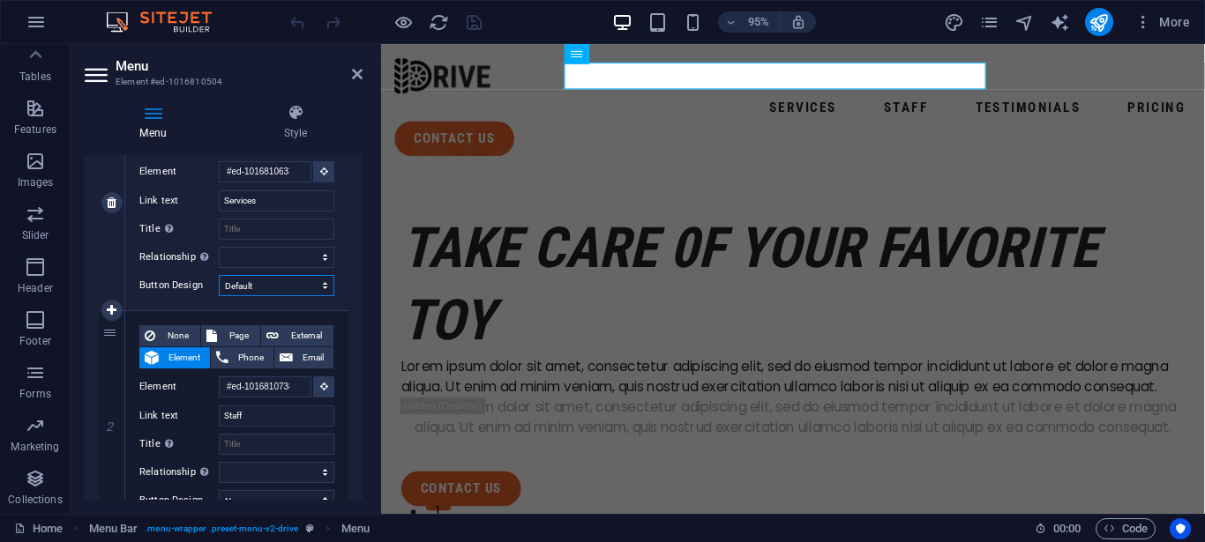
select select
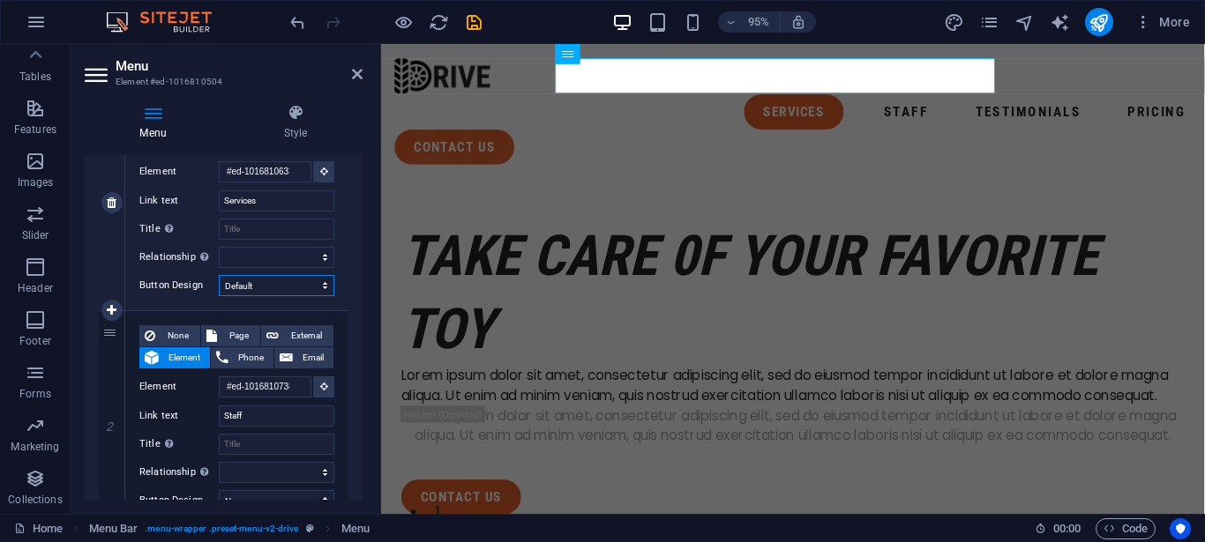
click at [302, 292] on select "None Default Primary Secondary" at bounding box center [277, 285] width 116 height 21
select select "primary"
click option "Primary" at bounding box center [0, 0] width 0 height 0
select select
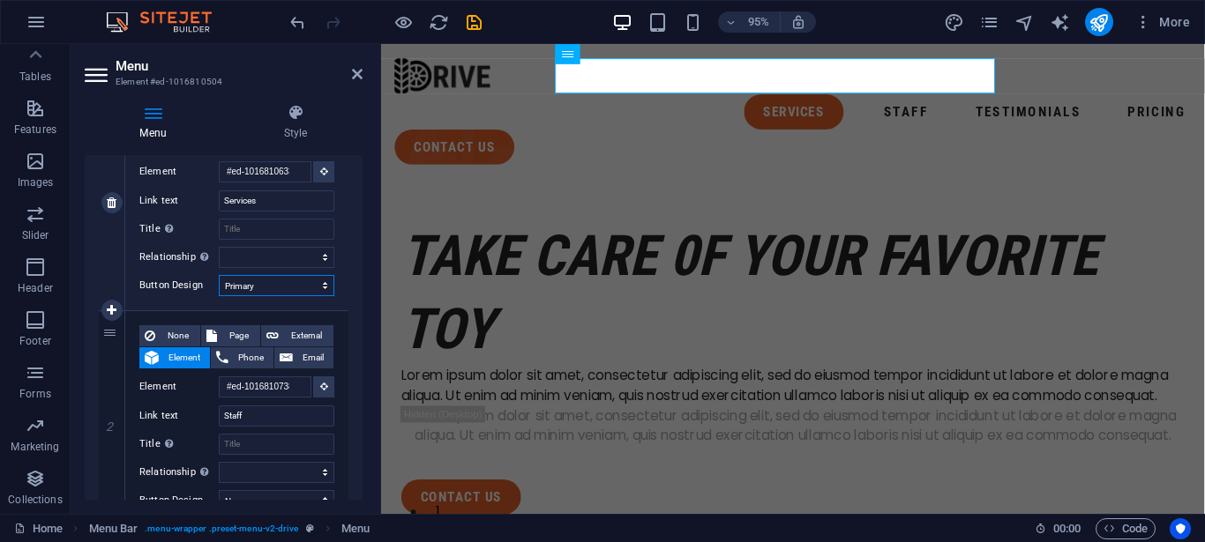
select select
click at [303, 295] on select "None Default Primary Secondary" at bounding box center [277, 285] width 116 height 21
select select "secondary"
click option "Secondary" at bounding box center [0, 0] width 0 height 0
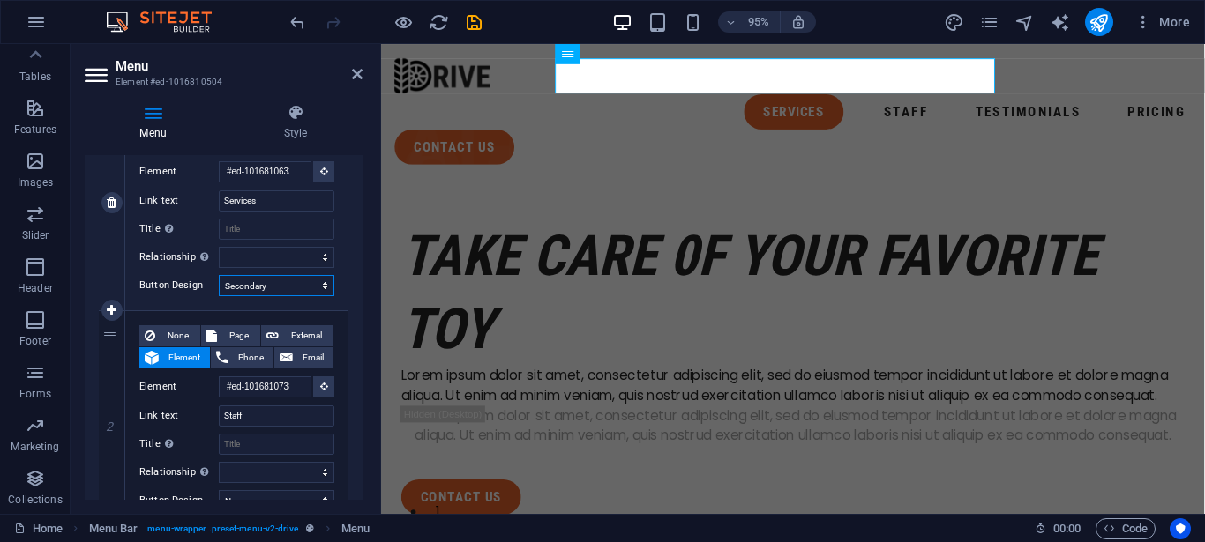
select select
click at [294, 286] on select "None Default Primary Secondary" at bounding box center [277, 285] width 116 height 21
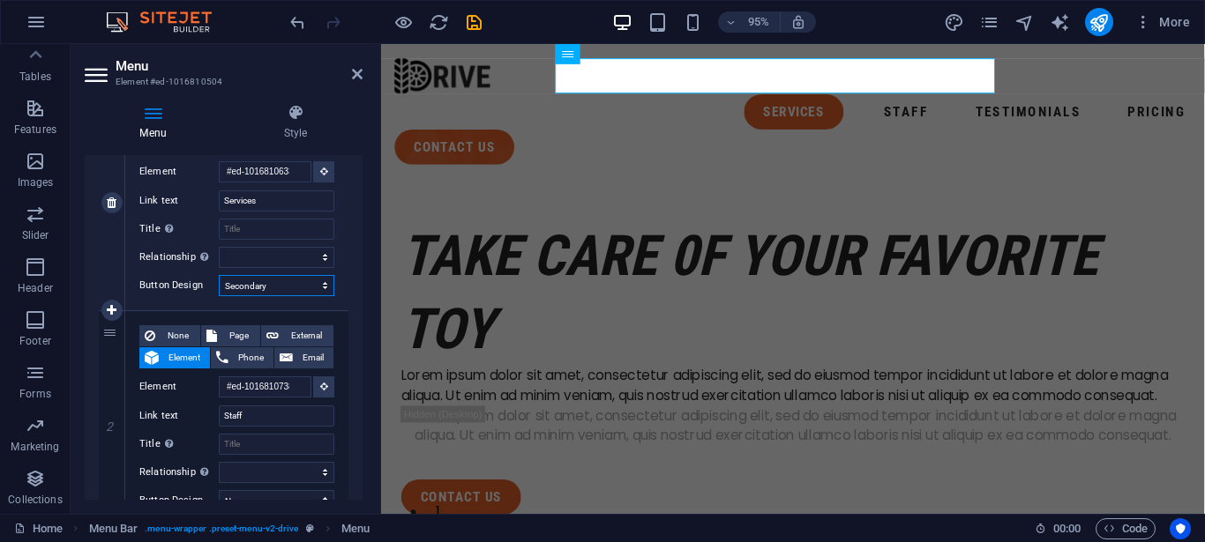
select select
click option "None" at bounding box center [0, 0] width 0 height 0
select select
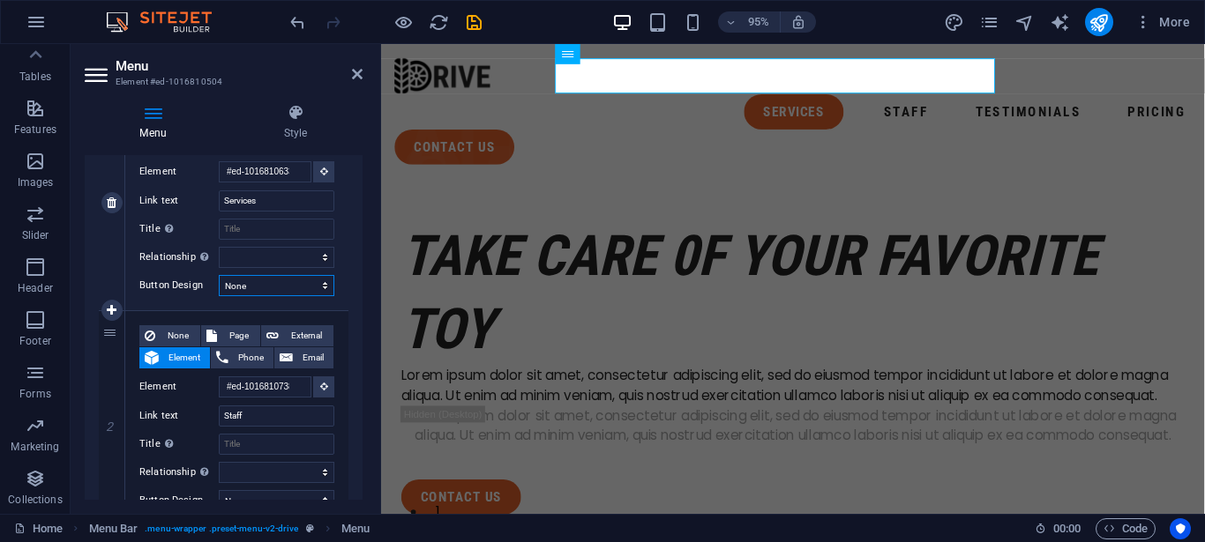
select select
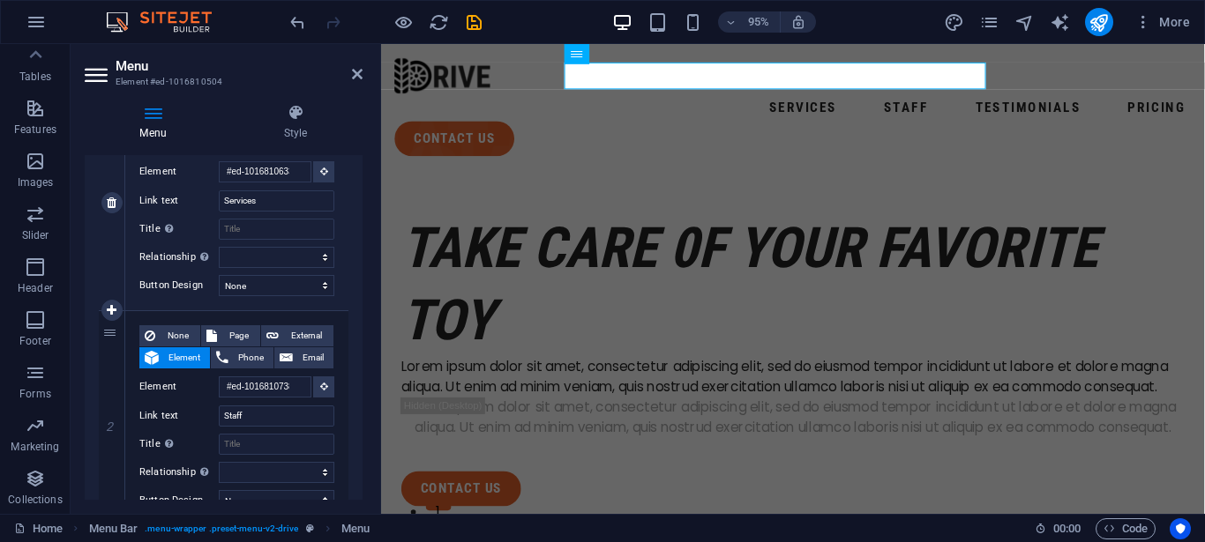
click at [294, 307] on div "None Page External Element Phone Email Page Home Legal Notice Privacy Subpage E…" at bounding box center [236, 203] width 223 height 214
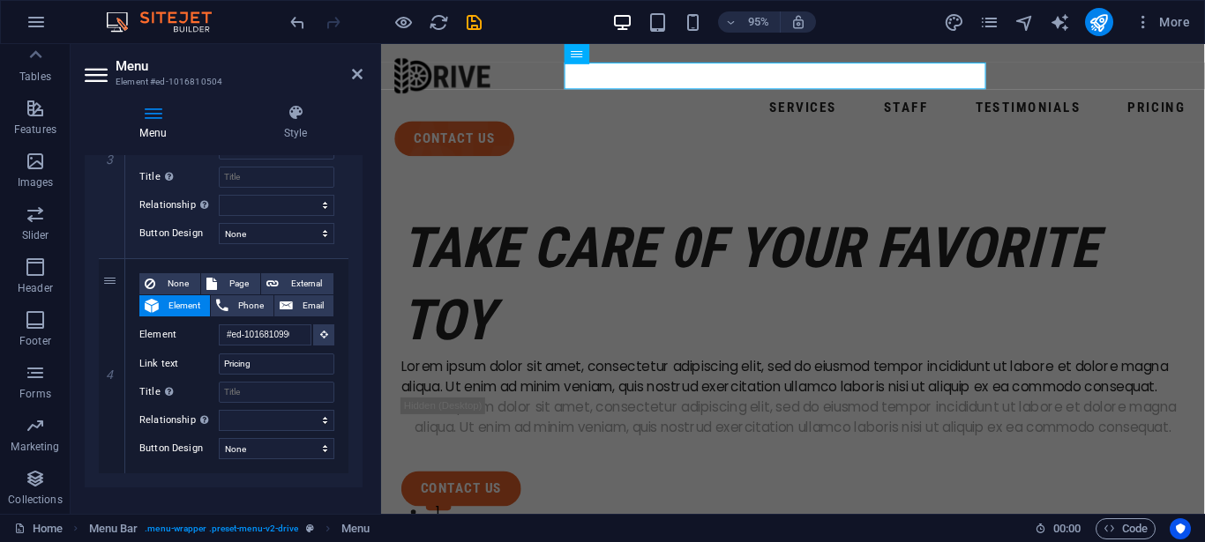
scroll to position [733, 0]
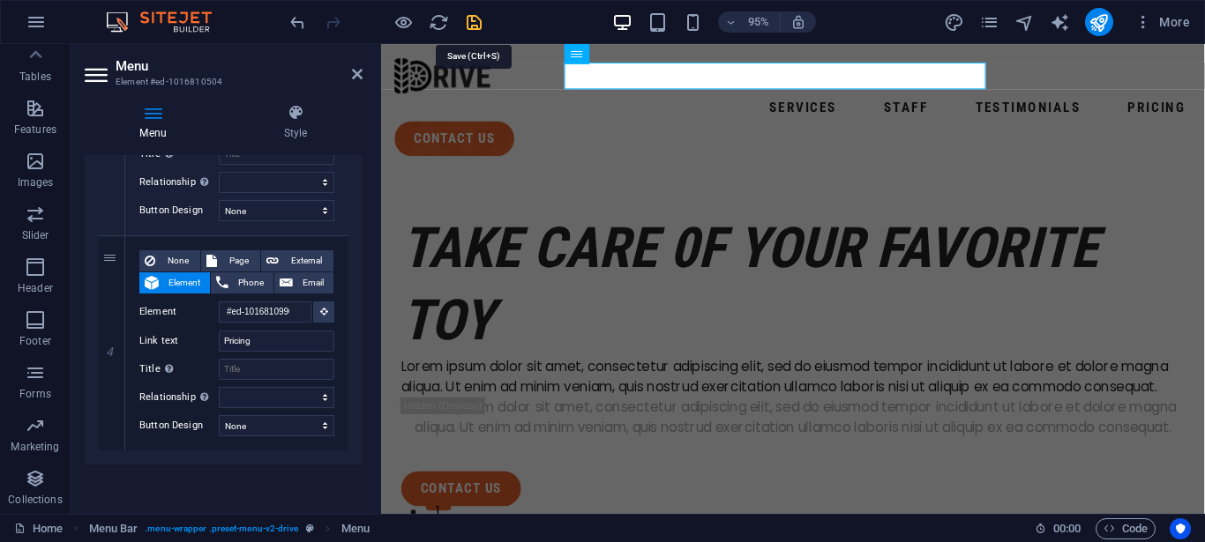
click at [472, 21] on icon "save" at bounding box center [474, 22] width 20 height 20
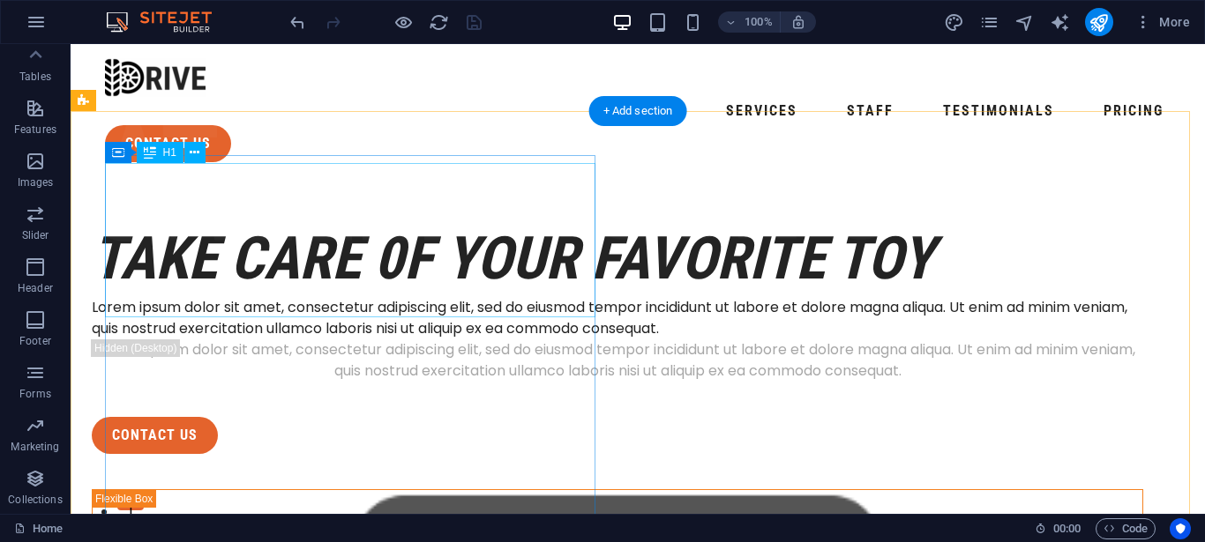
click at [442, 287] on div "take care 0f your favorite toy" at bounding box center [617, 258] width 1051 height 77
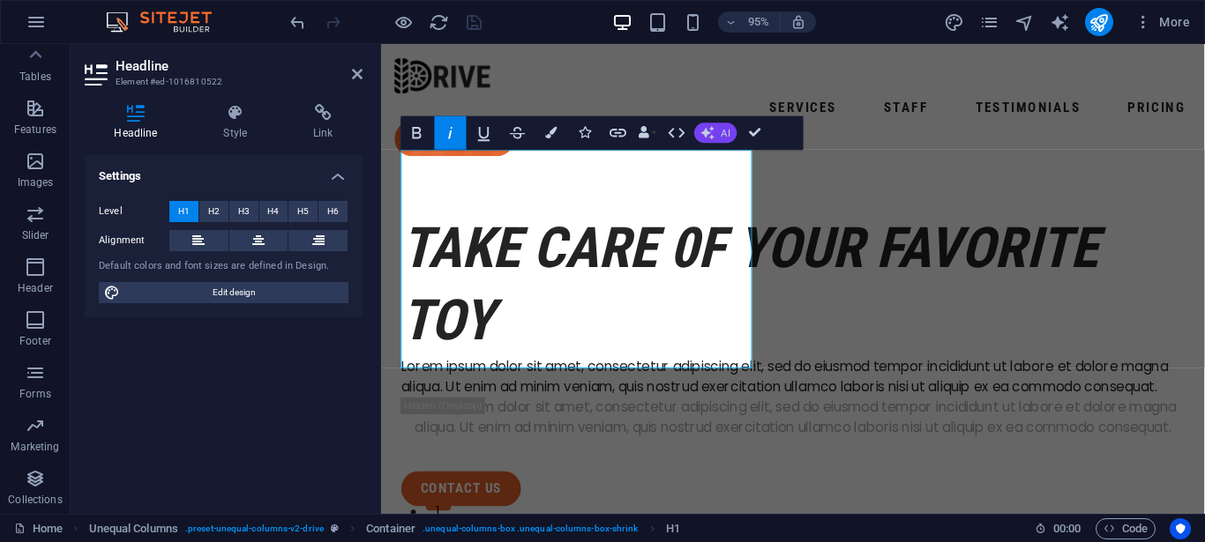
click at [709, 123] on button "AI" at bounding box center [715, 133] width 42 height 20
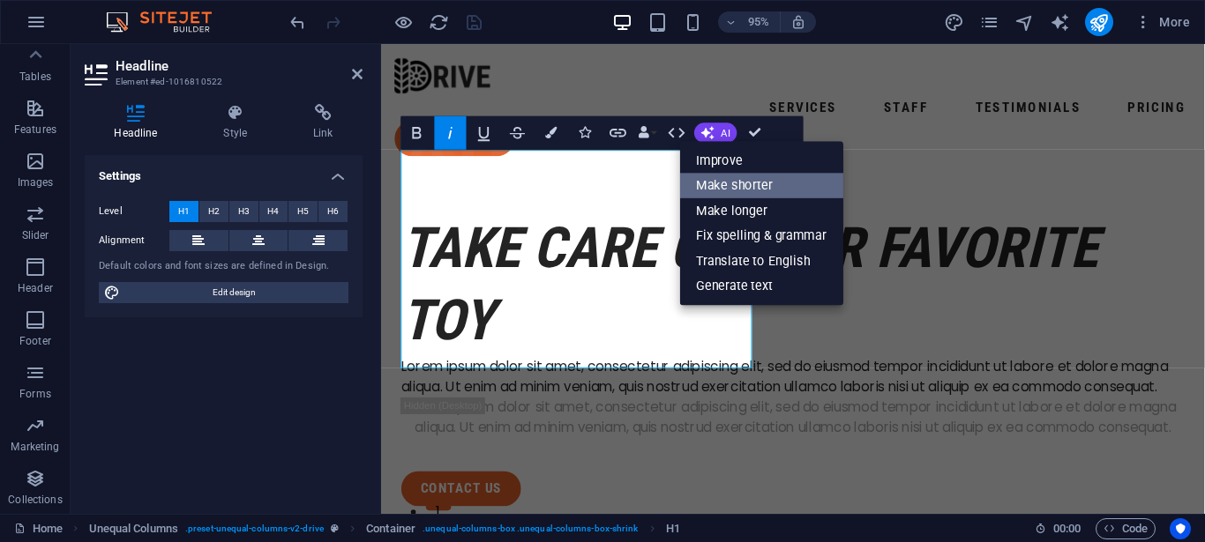
click at [726, 192] on link "Make shorter" at bounding box center [761, 186] width 163 height 26
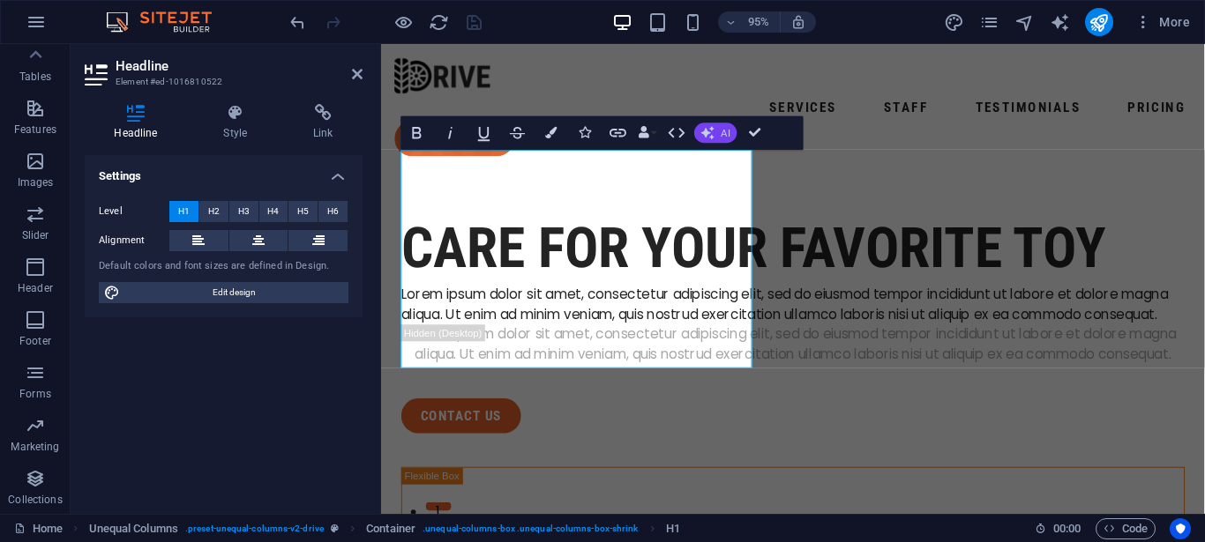
click at [719, 143] on button "AI" at bounding box center [715, 133] width 42 height 20
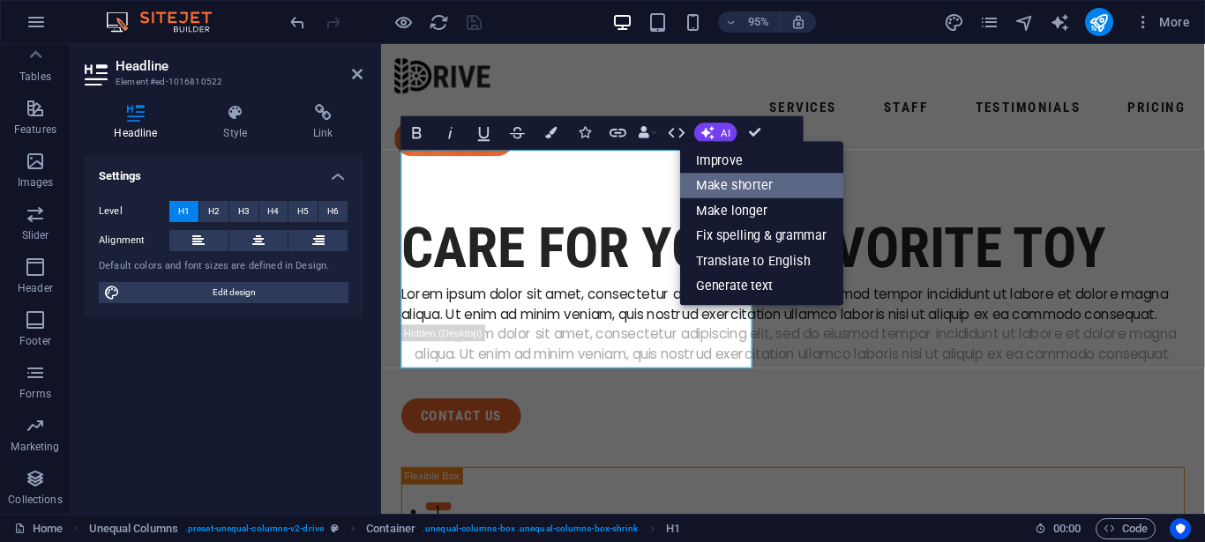
click at [744, 189] on link "Make shorter" at bounding box center [761, 186] width 163 height 26
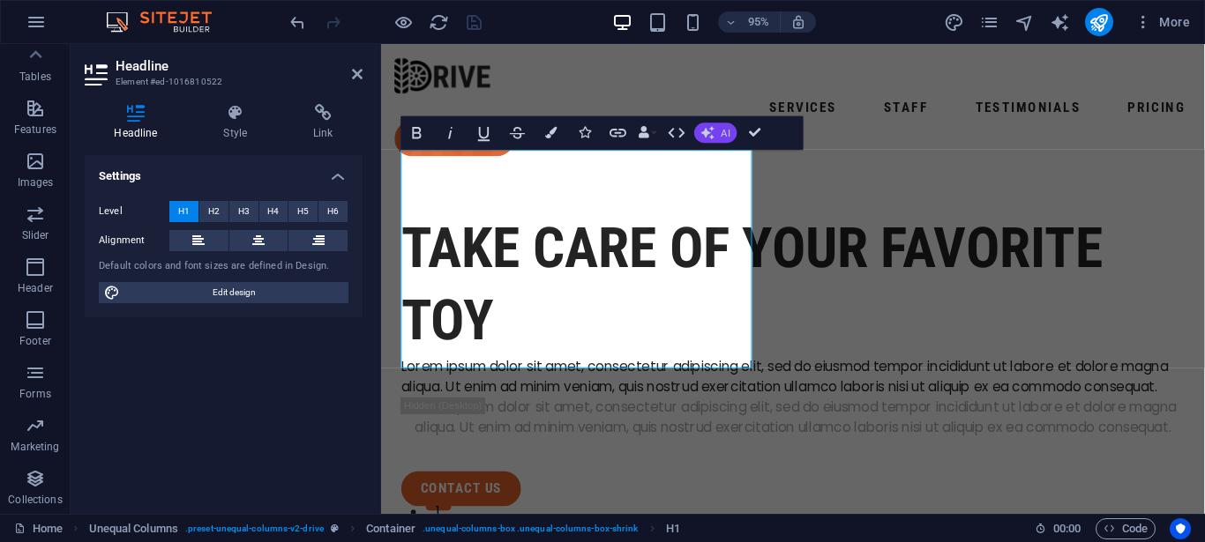
click at [729, 132] on span "AI" at bounding box center [725, 133] width 9 height 10
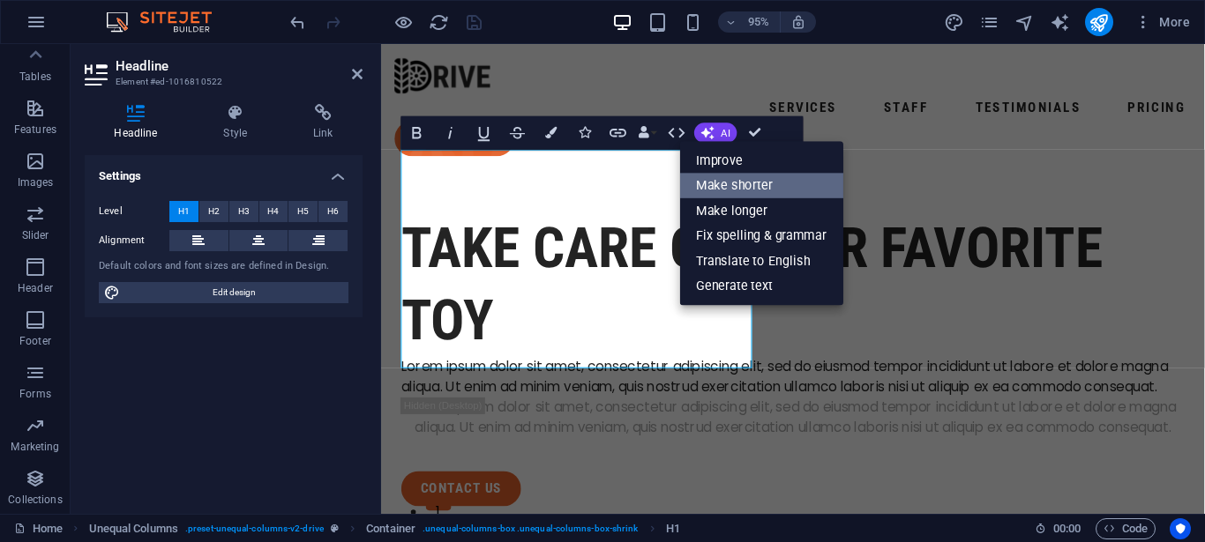
click at [760, 186] on link "Make shorter" at bounding box center [761, 186] width 163 height 26
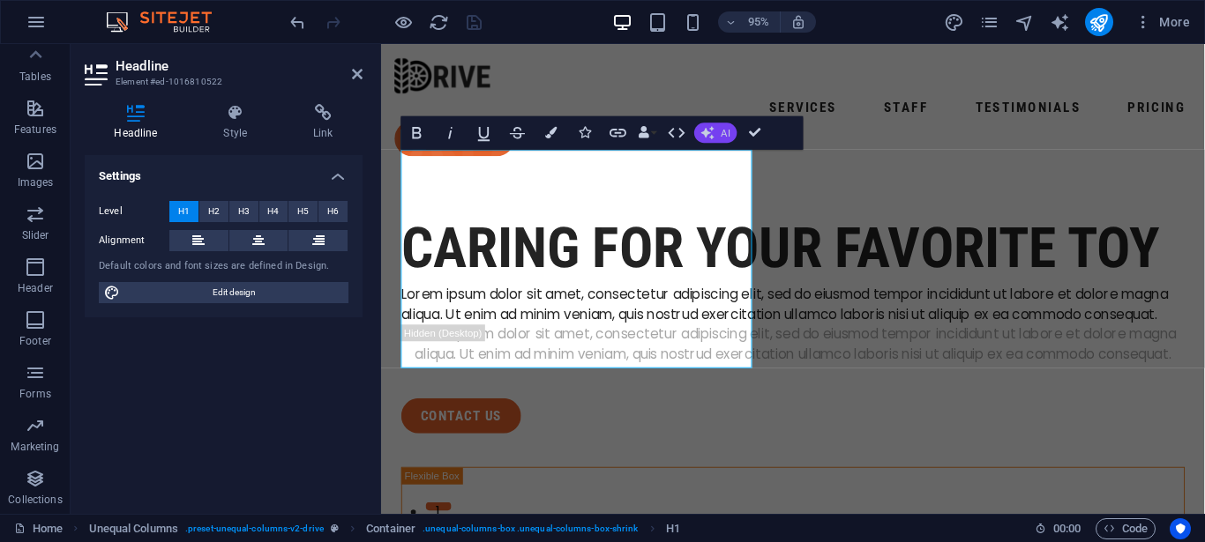
click at [711, 138] on icon "button" at bounding box center [707, 132] width 19 height 19
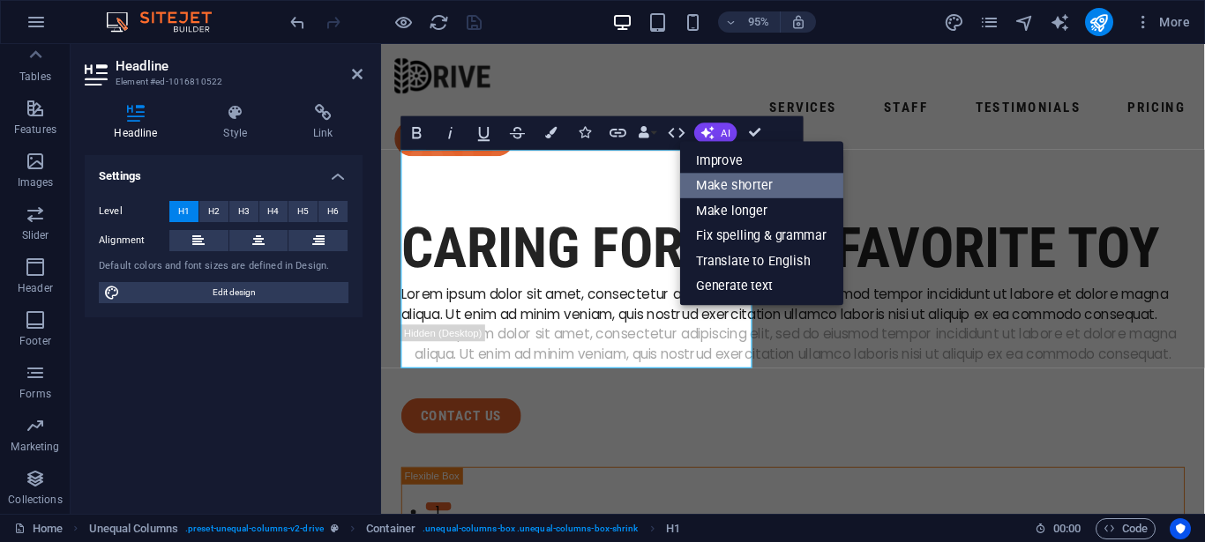
click at [773, 186] on link "Make shorter" at bounding box center [761, 186] width 163 height 26
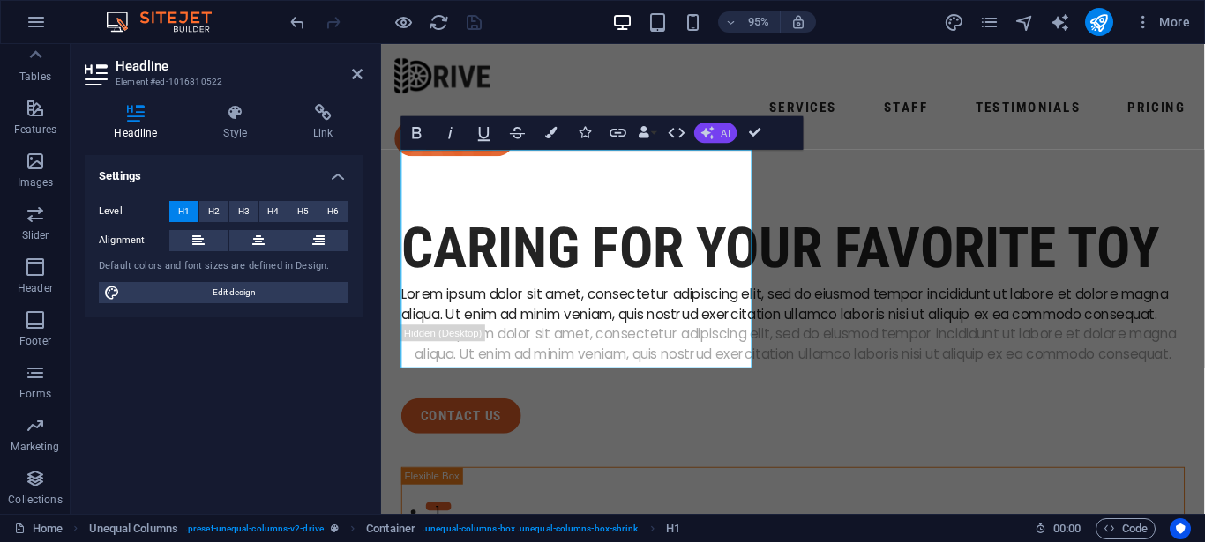
click at [709, 123] on button "AI" at bounding box center [715, 133] width 42 height 20
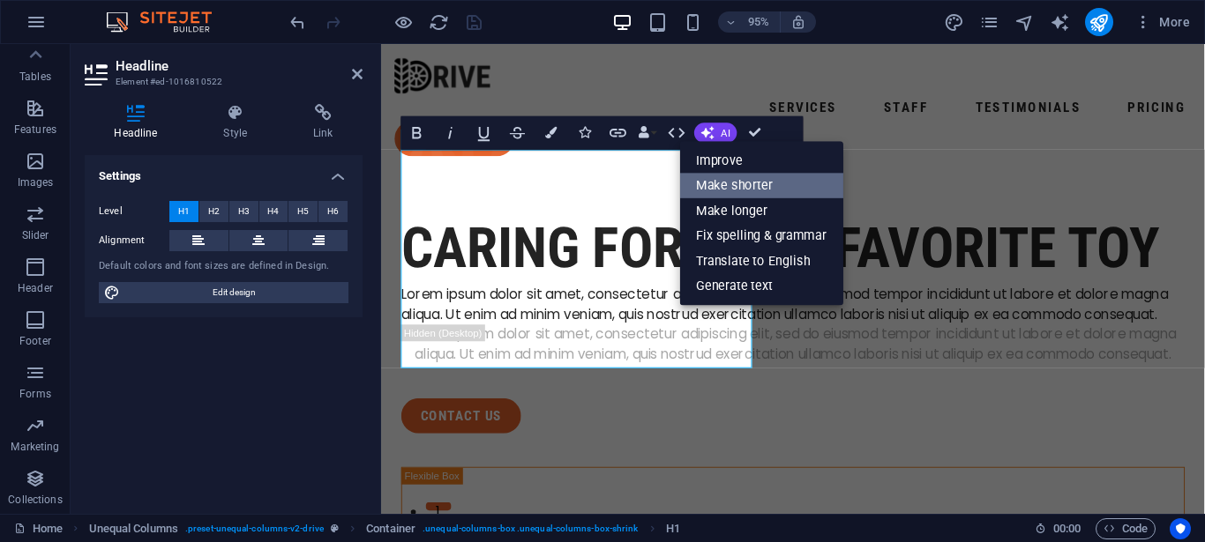
click at [729, 189] on link "Make shorter" at bounding box center [761, 186] width 163 height 26
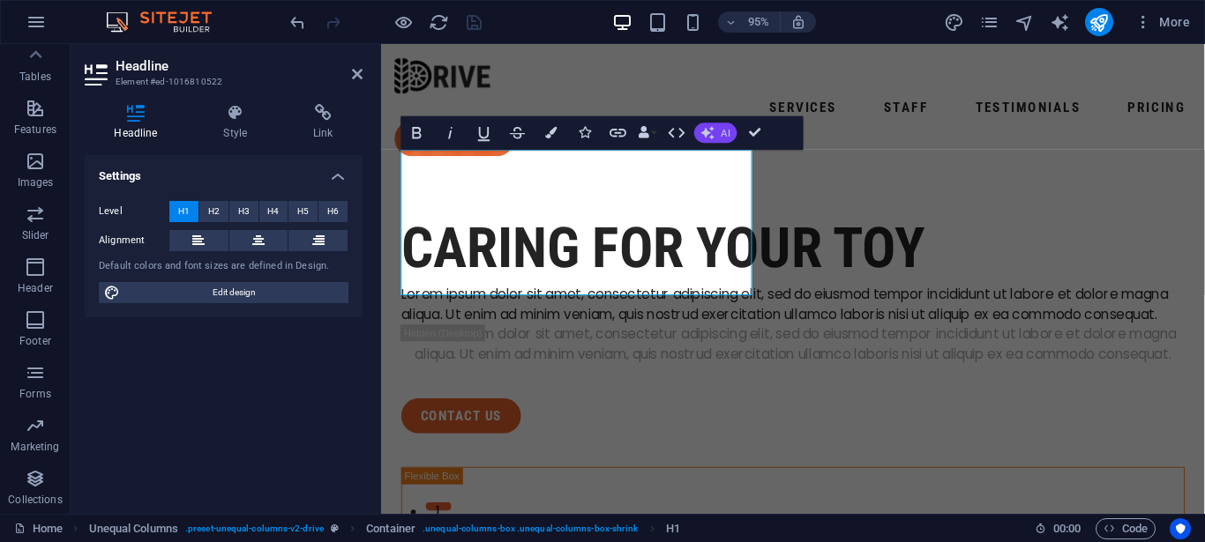
click at [711, 135] on icon "button" at bounding box center [707, 132] width 19 height 19
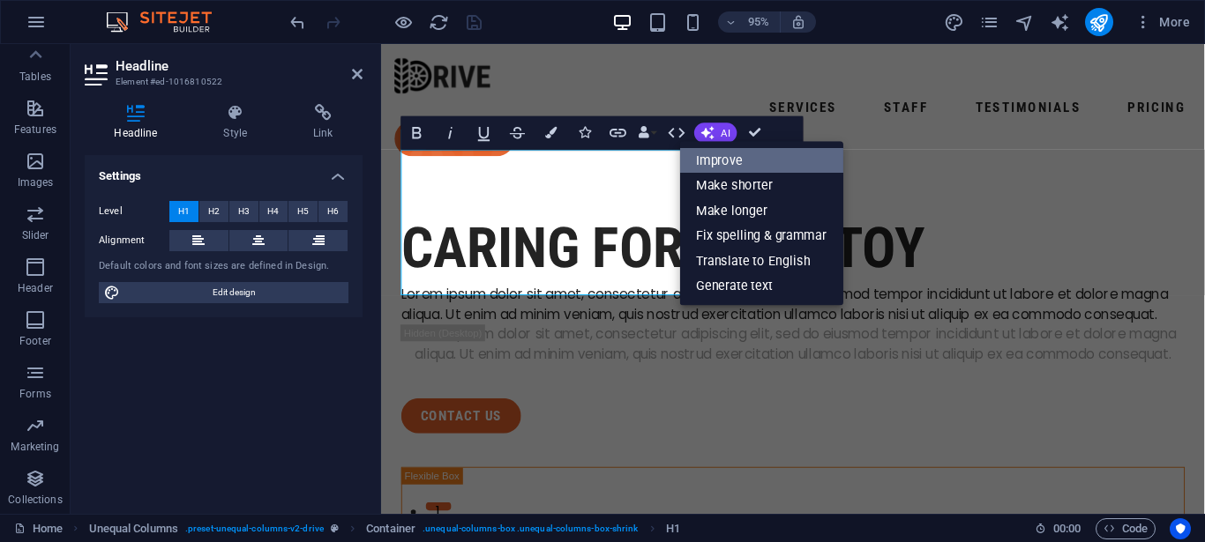
click at [742, 161] on link "Improve" at bounding box center [761, 160] width 163 height 26
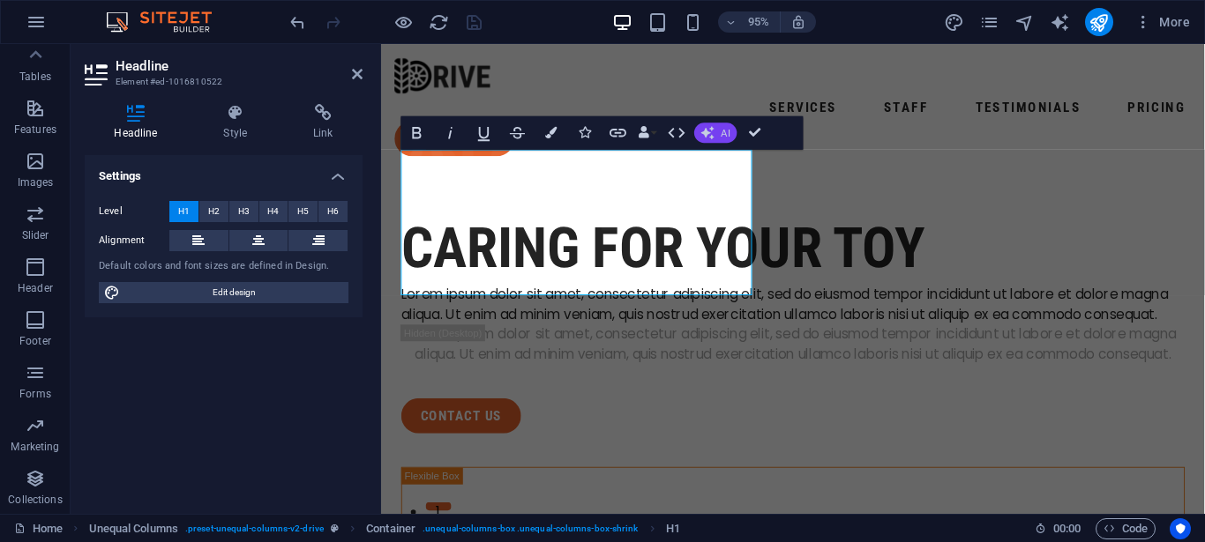
click at [713, 132] on icon "button" at bounding box center [707, 132] width 19 height 19
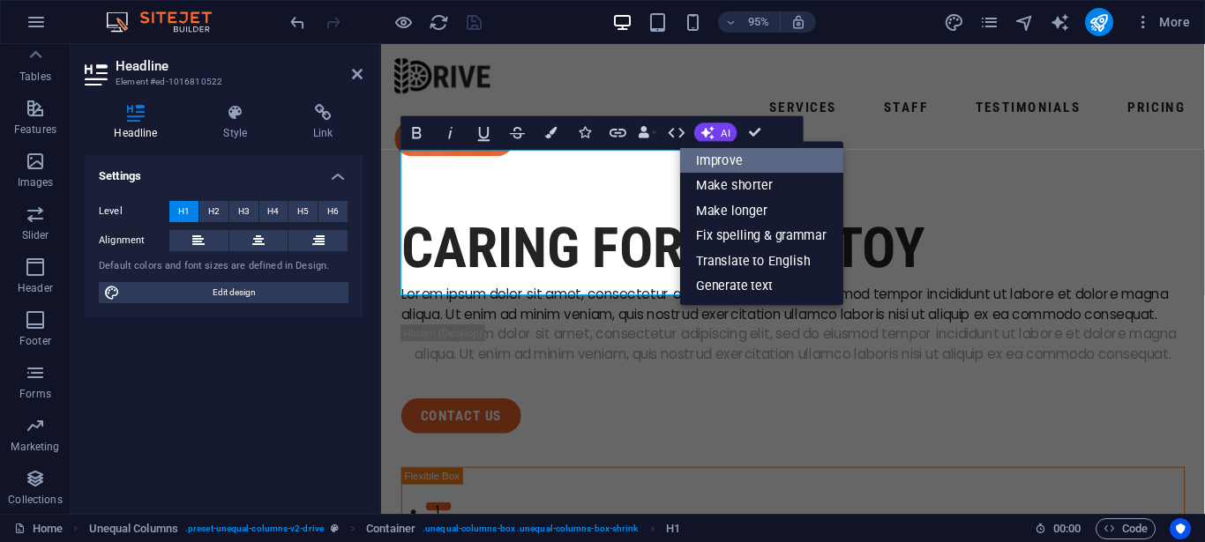
click at [729, 153] on link "Improve" at bounding box center [761, 160] width 163 height 26
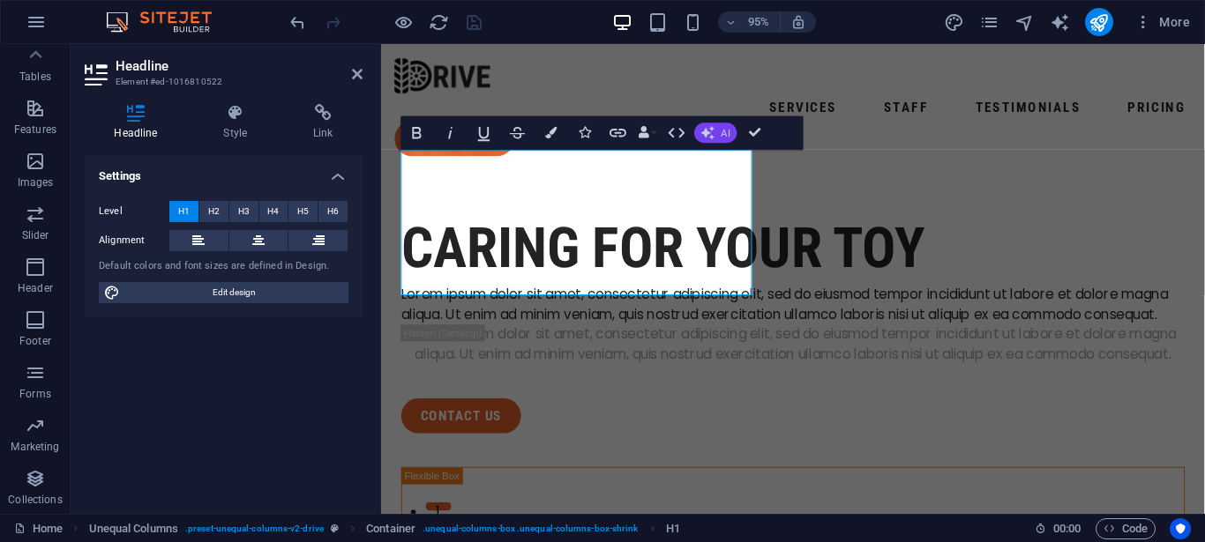
click at [714, 140] on button "AI" at bounding box center [715, 133] width 42 height 20
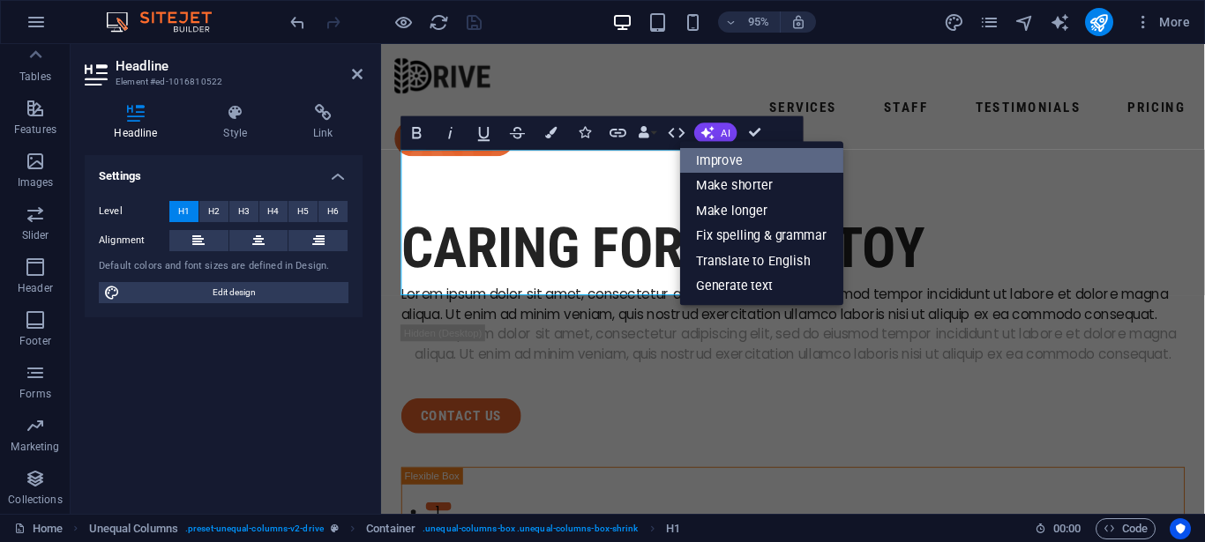
click at [731, 165] on link "Improve" at bounding box center [761, 160] width 163 height 26
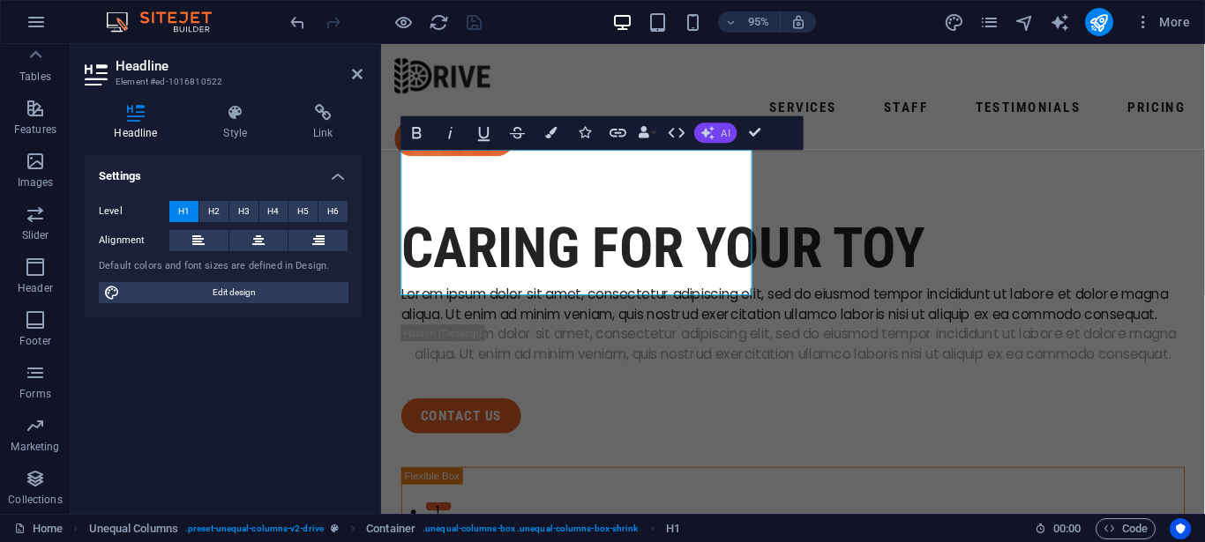
click at [714, 140] on button "AI" at bounding box center [715, 133] width 42 height 20
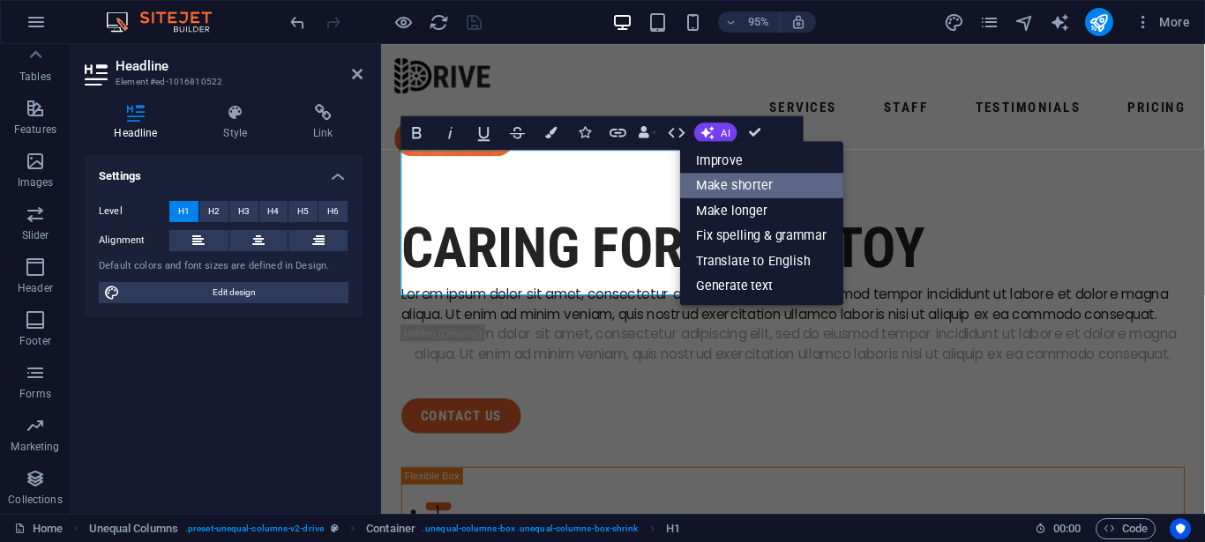
click at [740, 183] on link "Make shorter" at bounding box center [761, 186] width 163 height 26
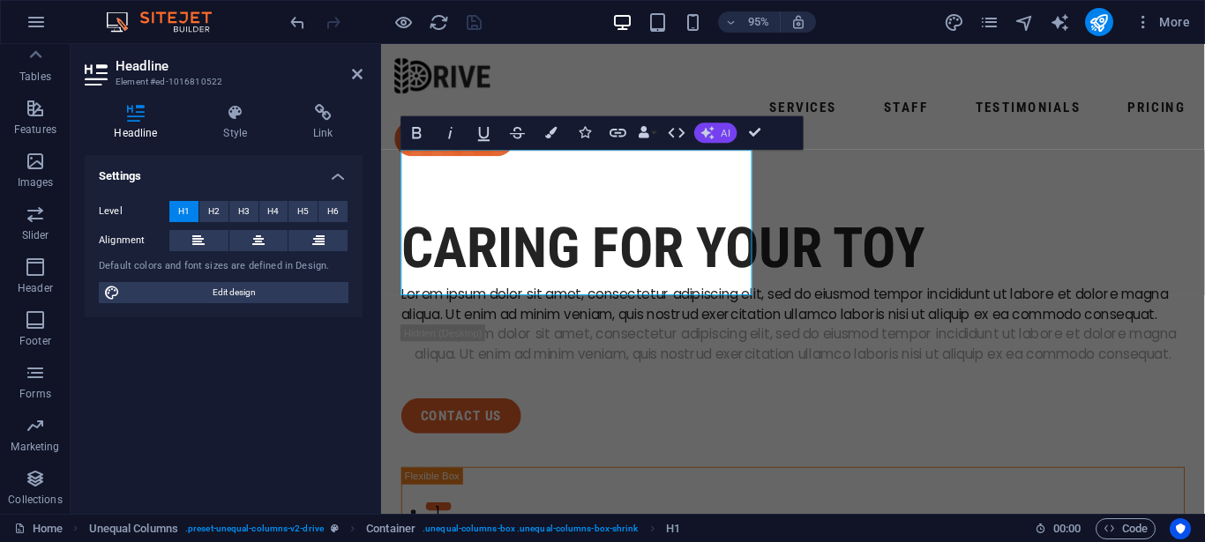
click at [723, 127] on button "AI" at bounding box center [715, 133] width 42 height 20
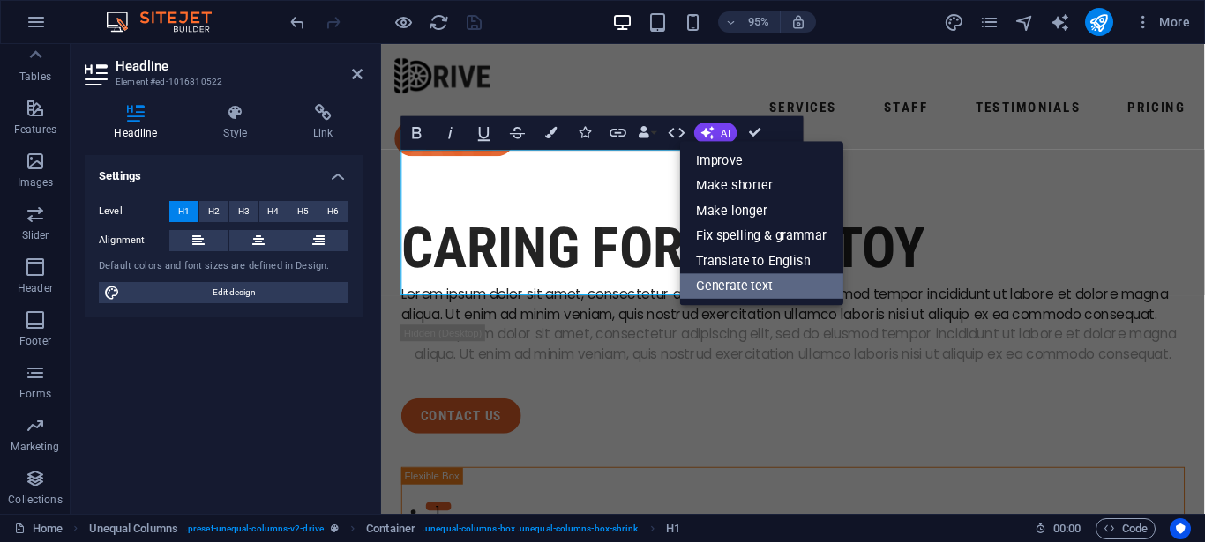
click at [773, 281] on link "Generate text" at bounding box center [761, 286] width 163 height 26
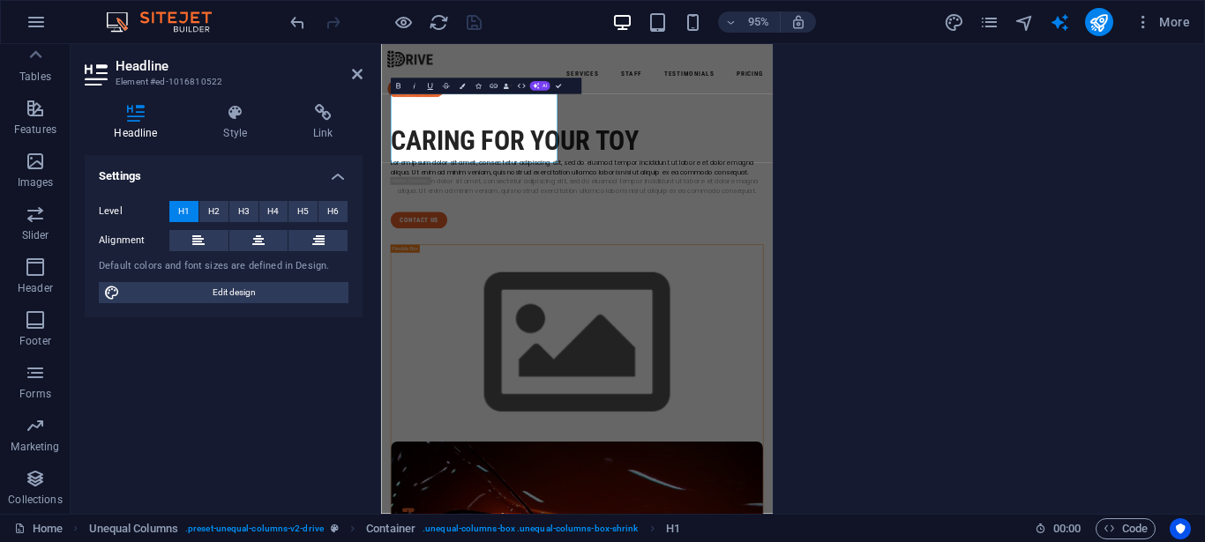
select select "English"
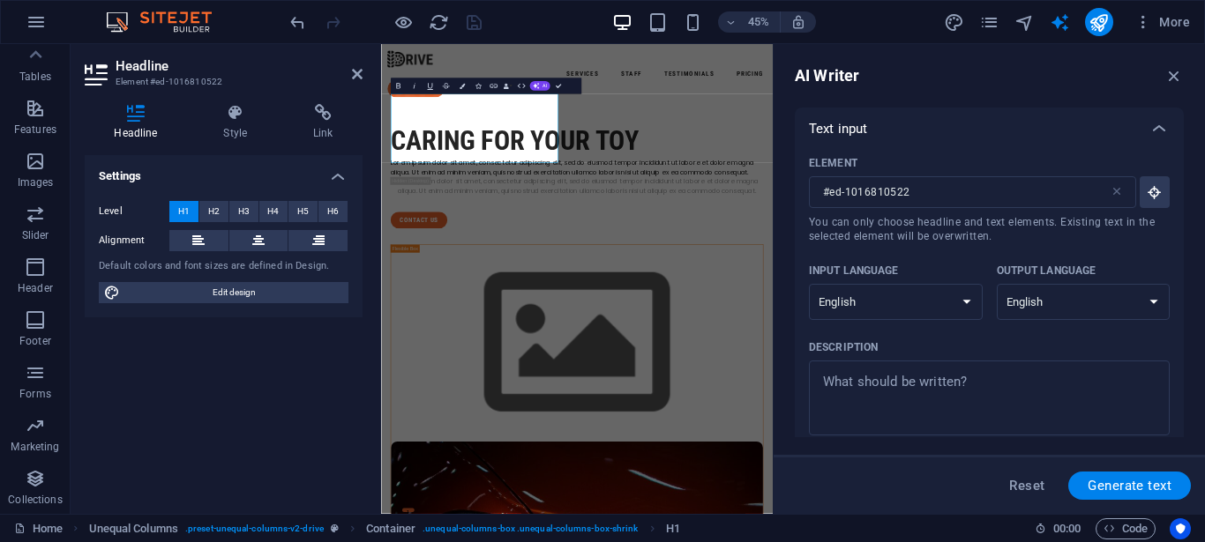
scroll to position [0, 0]
click at [1176, 70] on icon "button" at bounding box center [1173, 75] width 19 height 19
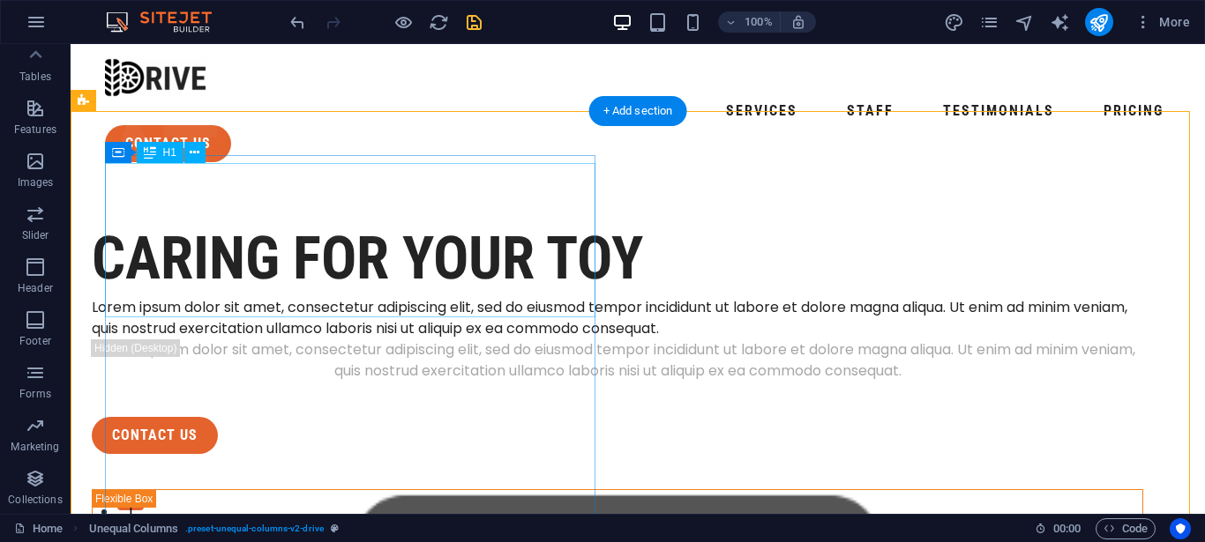
click at [392, 265] on div "Caring for Your Toy" at bounding box center [617, 258] width 1051 height 77
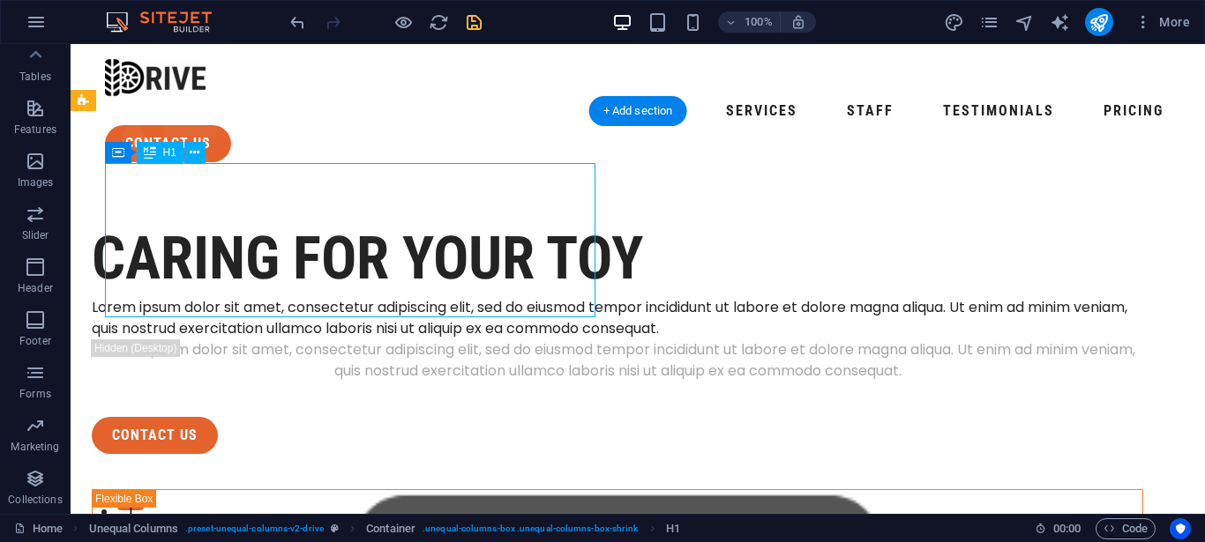
click at [392, 265] on div "Caring for Your Toy" at bounding box center [617, 258] width 1051 height 77
click at [278, 280] on div "Caring for Your Toy" at bounding box center [617, 258] width 1051 height 77
click at [190, 280] on div "Caring for Your Toy" at bounding box center [617, 258] width 1051 height 77
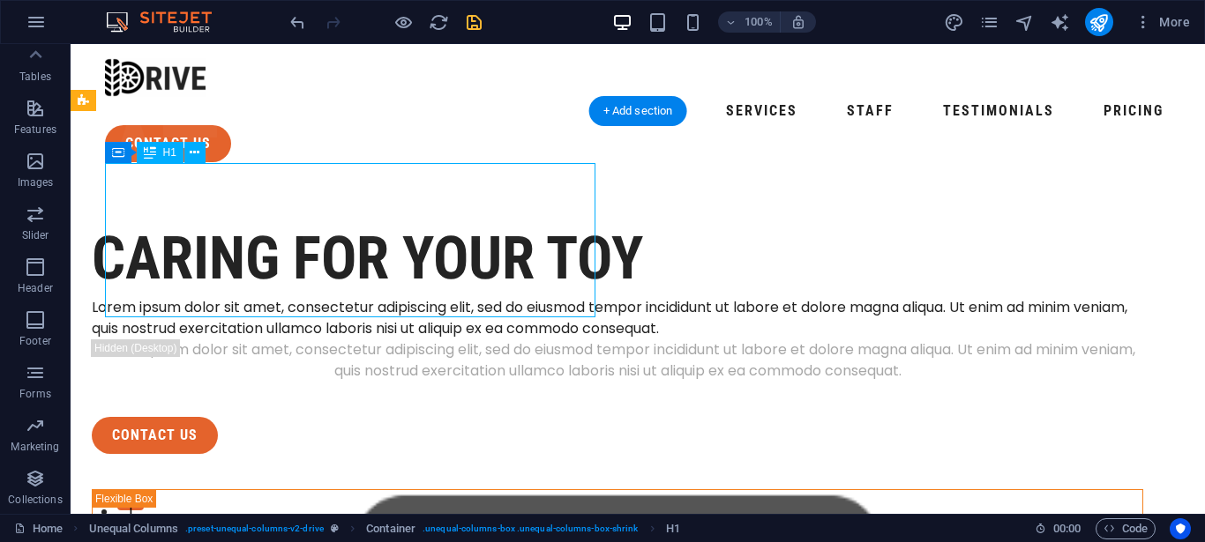
click at [190, 280] on div "Caring for Your Toy" at bounding box center [617, 258] width 1051 height 77
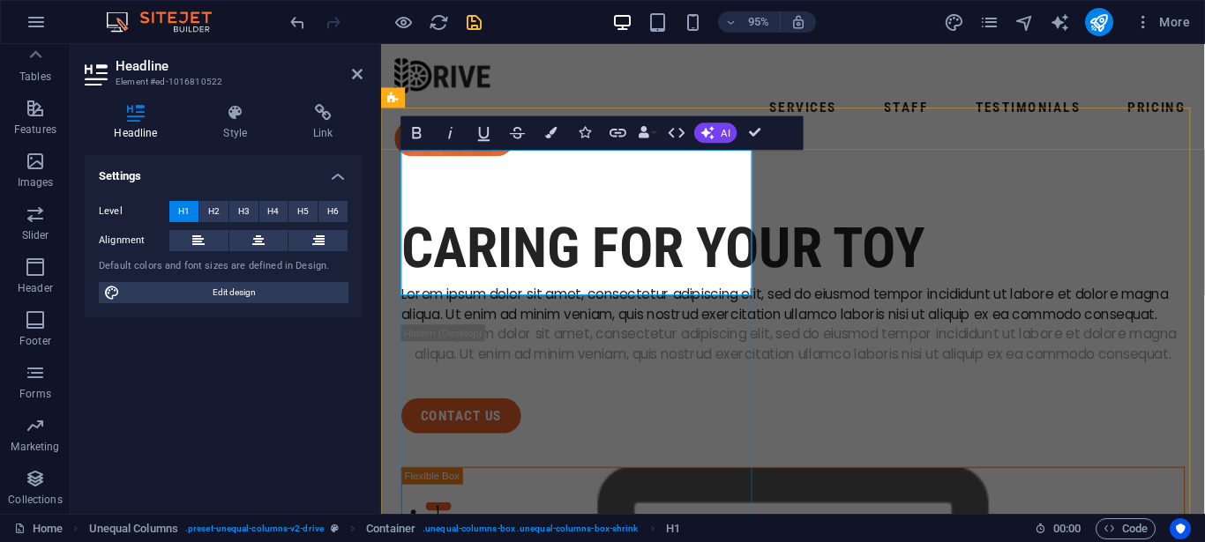
click at [713, 256] on h1 "Caring for Your Toy" at bounding box center [814, 258] width 825 height 77
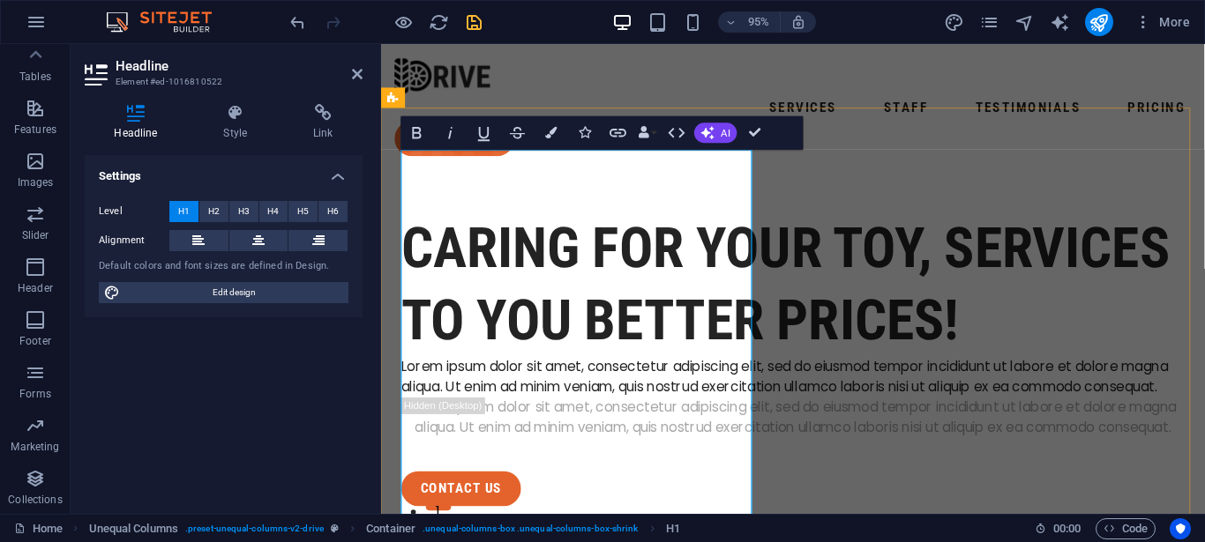
click at [703, 374] on h1 "Caring for Your Toy, Services to you better prices!" at bounding box center [814, 296] width 825 height 153
click at [501, 374] on h1 "Caring for Your Toy, Services to you better prices!" at bounding box center [814, 296] width 825 height 153
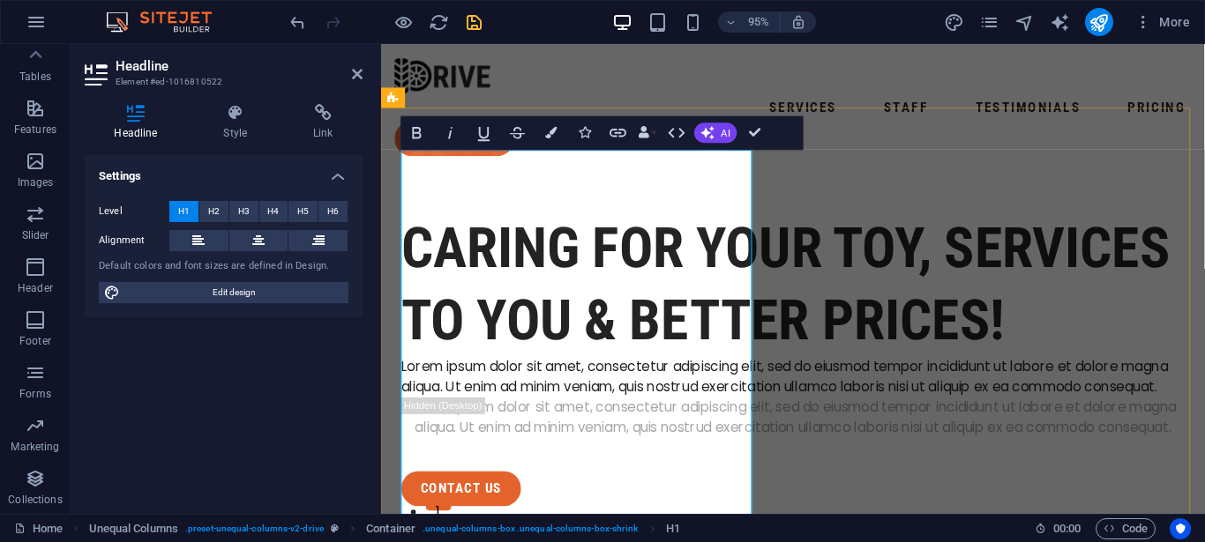
click at [633, 355] on h1 "Caring for Your Toy, Services to you & better prices!" at bounding box center [814, 296] width 825 height 153
click at [639, 354] on h1 "Caring for Your Toy, Services to you & better prices!" at bounding box center [814, 296] width 825 height 153
click at [632, 339] on h1 "Caring for Your Toy, Services to you & better prices!" at bounding box center [814, 296] width 825 height 153
click at [635, 273] on h1 "Caring for Your Toy, Services to you & better prices!" at bounding box center [814, 296] width 825 height 153
click at [630, 338] on h1 "Caring for Your Toy, Services to you & better prices!" at bounding box center [814, 296] width 825 height 153
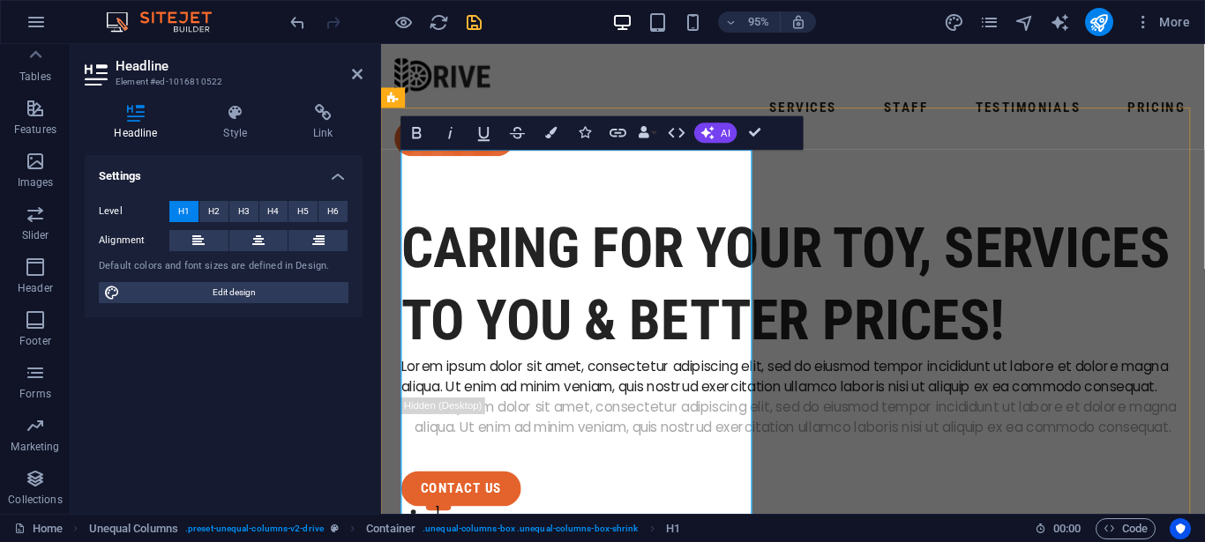
click at [638, 350] on h1 "Caring for Your Toy, Services to you & better prices!" at bounding box center [814, 296] width 825 height 153
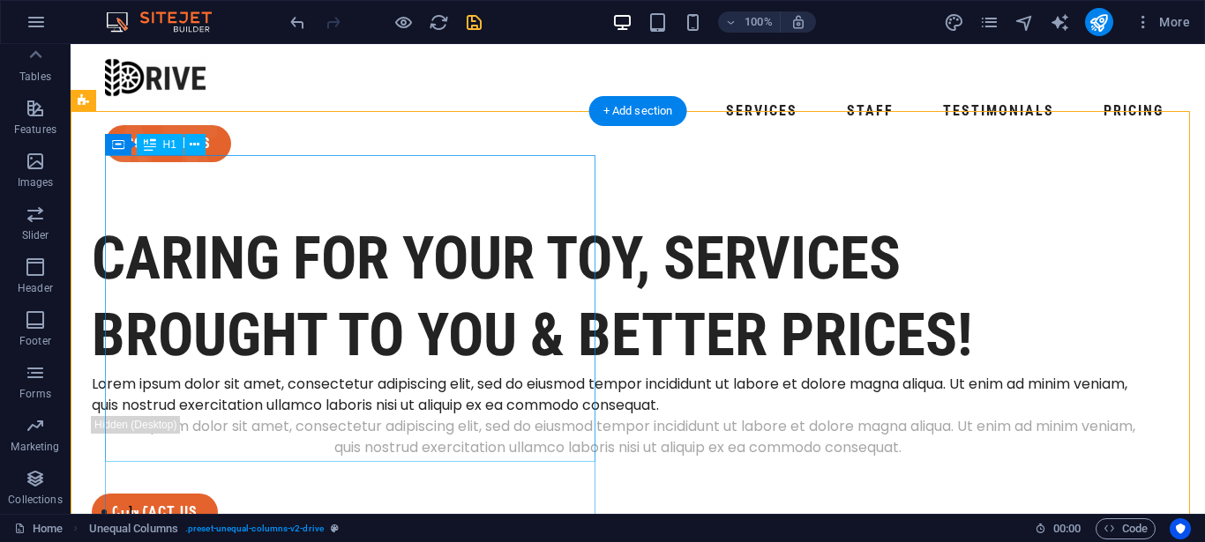
click at [213, 295] on div "Caring for Your Toy, Services Brought to you & better prices!" at bounding box center [617, 296] width 1051 height 153
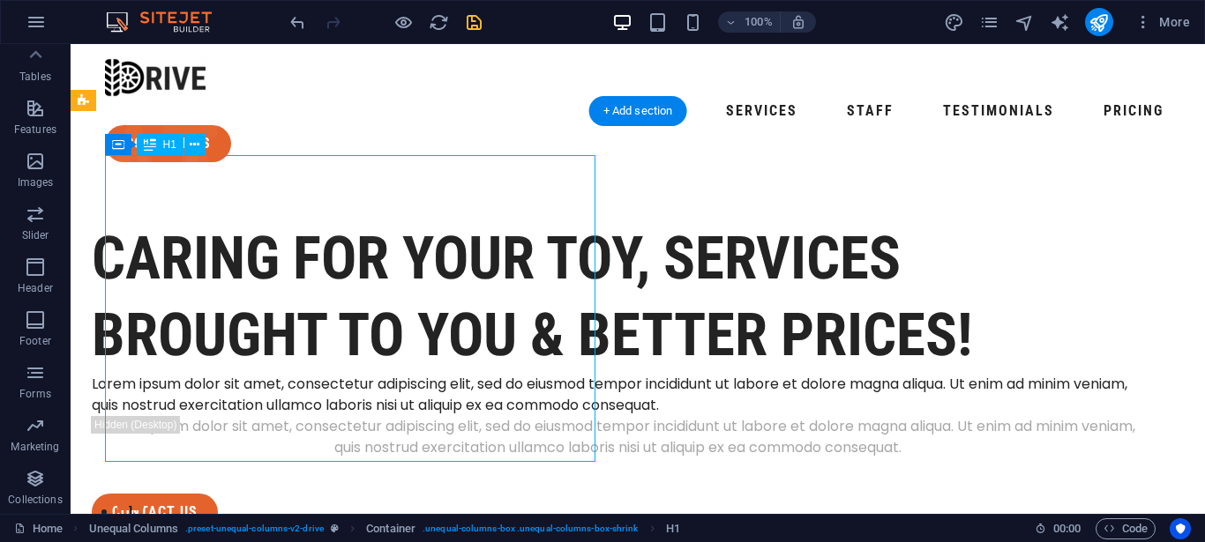
click at [205, 287] on div "Caring for Your Toy, Services Brought to you & better prices!" at bounding box center [617, 296] width 1051 height 153
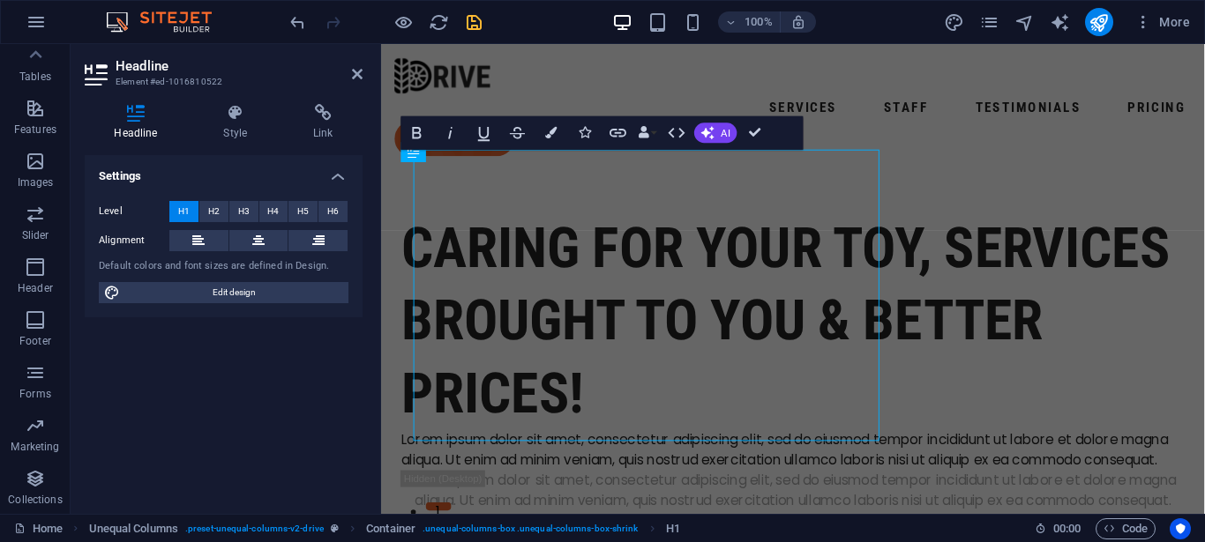
click at [205, 287] on span "Edit design" at bounding box center [234, 292] width 218 height 21
select select "px"
select select "400"
select select "px"
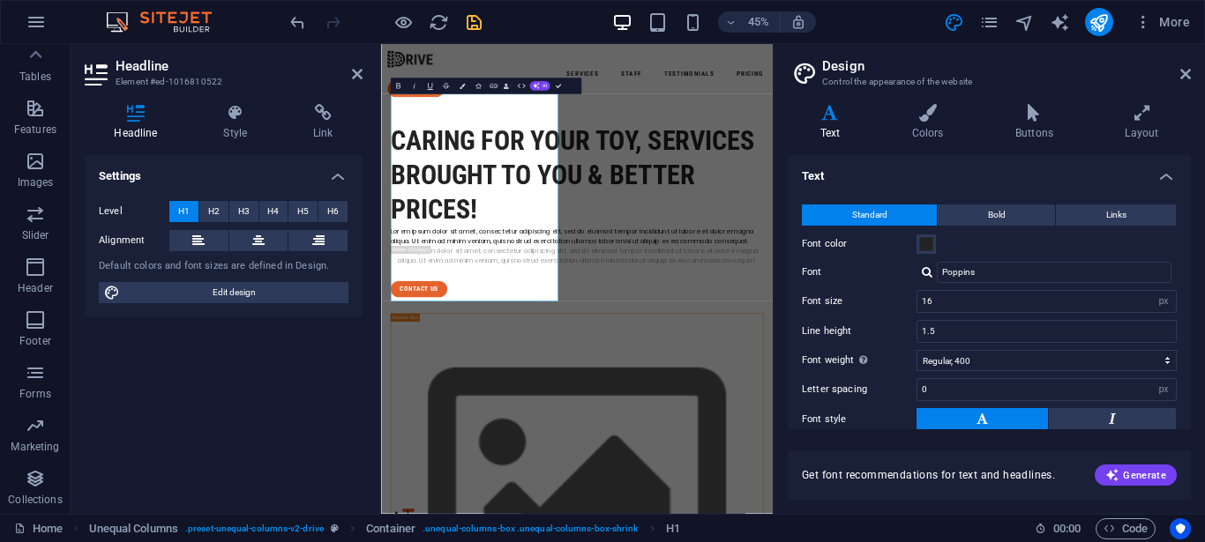
click at [362, 70] on aside "Headline Element #ed-1016810522 Headline Style Link Settings Level H1 H2 H3 H4 …" at bounding box center [226, 279] width 310 height 470
click at [357, 76] on icon at bounding box center [357, 74] width 11 height 14
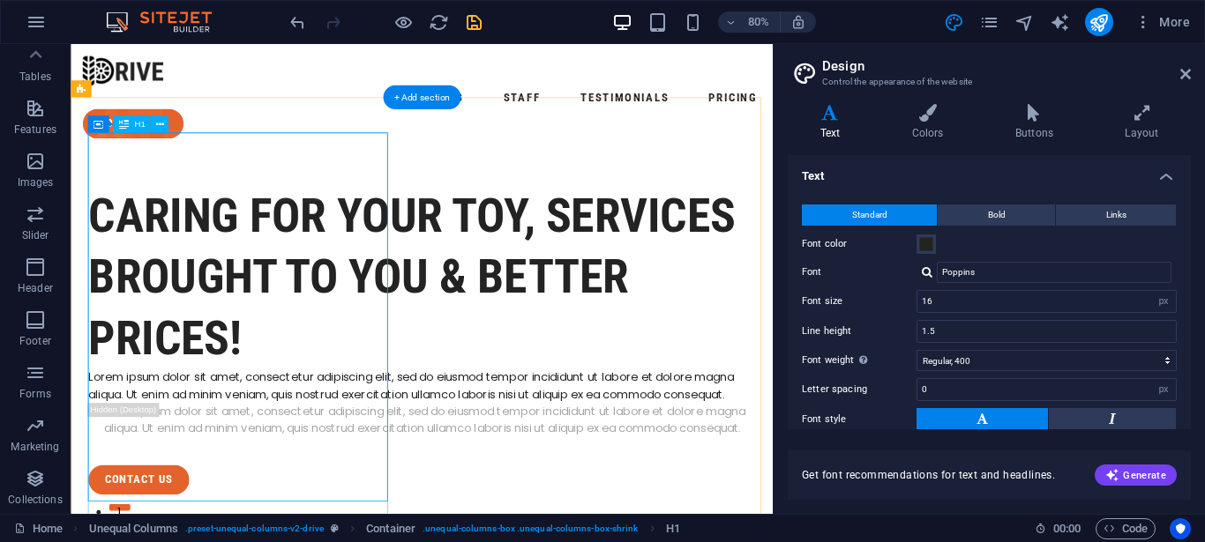
click at [352, 265] on div "Caring for Your Toy, Services Brought to you & better prices!" at bounding box center [509, 335] width 835 height 230
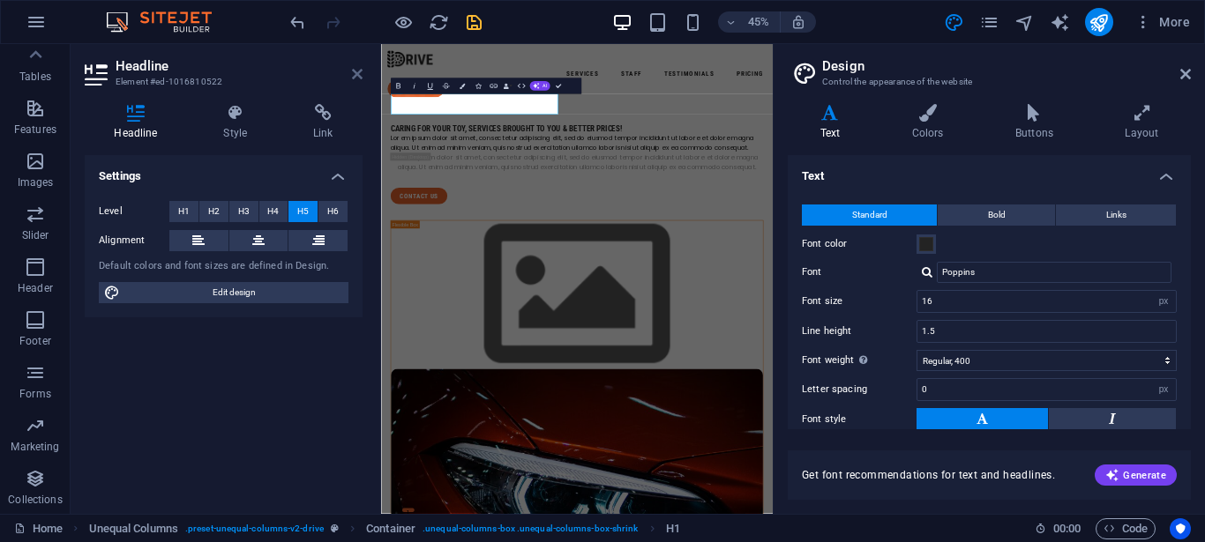
click at [357, 71] on icon at bounding box center [357, 74] width 11 height 14
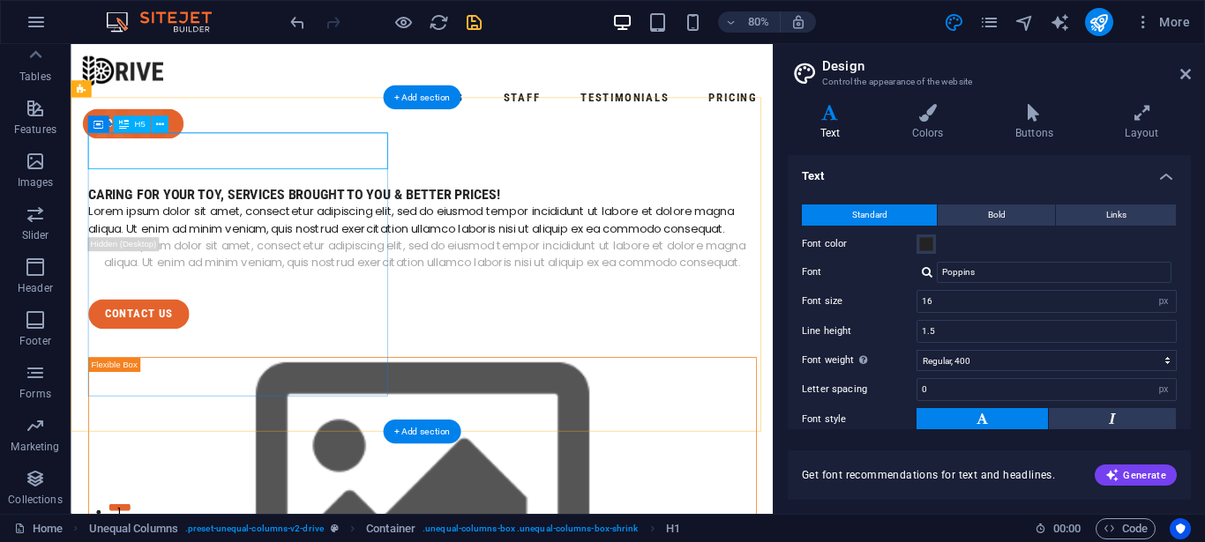
click at [365, 220] on div "Caring for Your Toy, Services Brought to you & better prices!" at bounding box center [509, 231] width 835 height 23
click at [329, 220] on div "Caring for Your Toy, Services Brought to you & better prices!" at bounding box center [509, 231] width 835 height 23
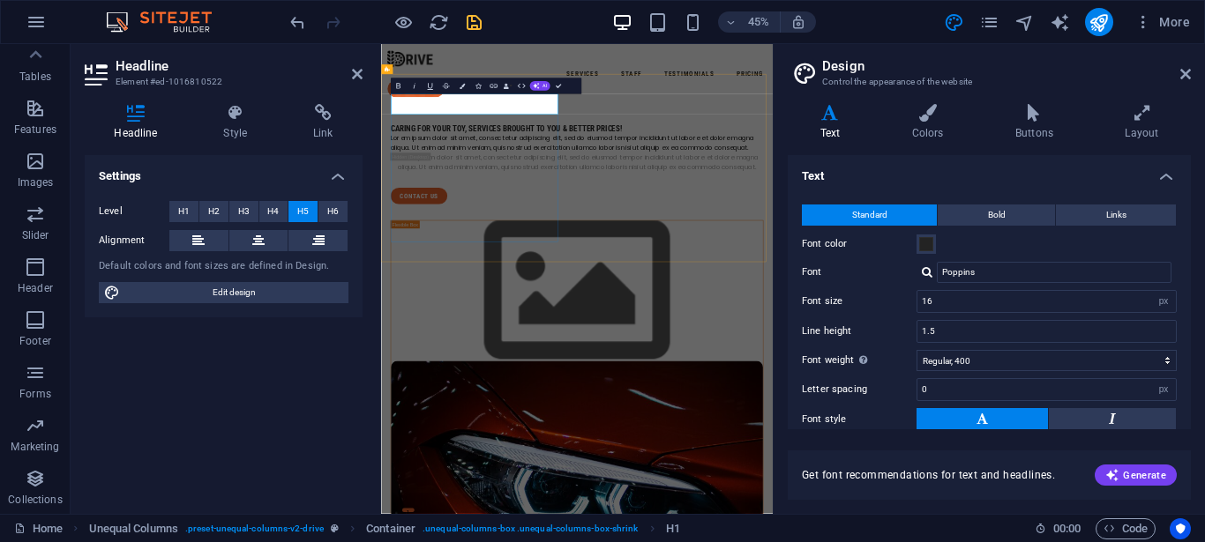
click at [602, 220] on h5 "Caring for Your Toy, Services Brought to you & better prices!" at bounding box center [816, 231] width 828 height 23
click at [569, 220] on h5 "Caring for Your Toy, Services Brought to you & better prices!" at bounding box center [816, 231] width 828 height 23
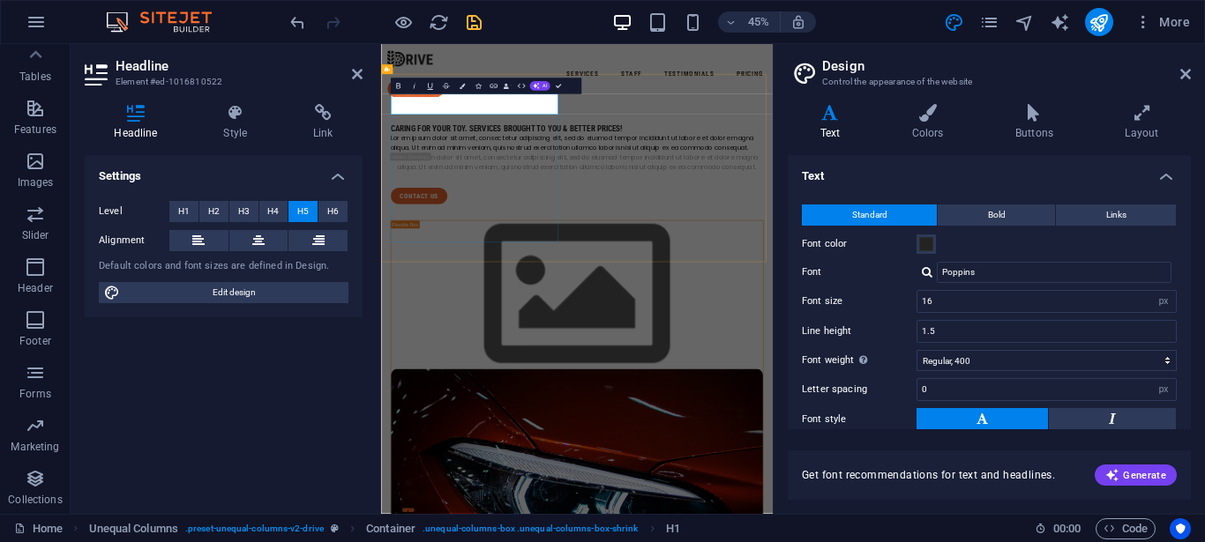
click at [444, 220] on h5 "Caring for Your Toy. Services Brought to you & better prices!" at bounding box center [816, 231] width 828 height 23
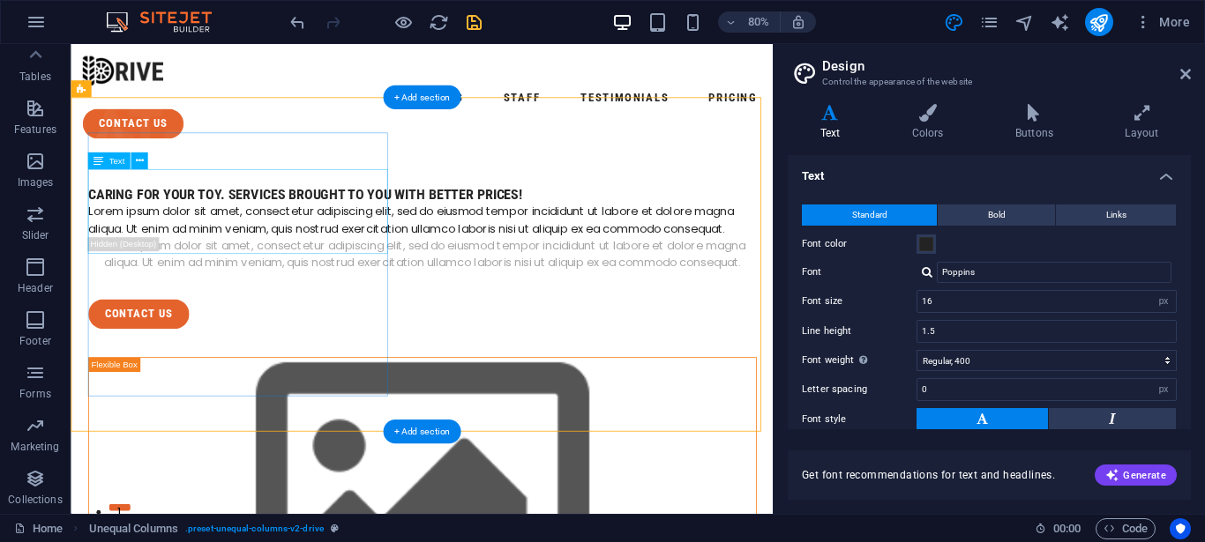
click at [420, 261] on div "Lorem ipsum dolor sit amet, consectetur adipiscing elit, sed do eiusmod tempor …" at bounding box center [509, 264] width 835 height 42
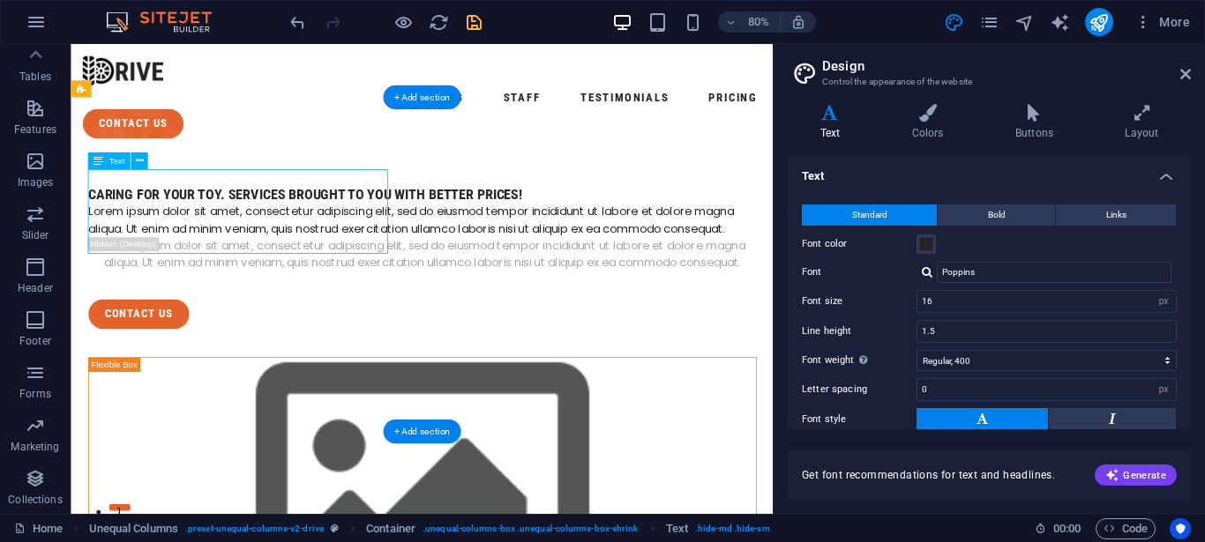
click at [420, 261] on div "Lorem ipsum dolor sit amet, consectetur adipiscing elit, sed do eiusmod tempor …" at bounding box center [509, 264] width 835 height 42
click at [350, 218] on div "Container H5 Unequal Columns Container Container Image Container Menu Bar Logo …" at bounding box center [422, 279] width 702 height 470
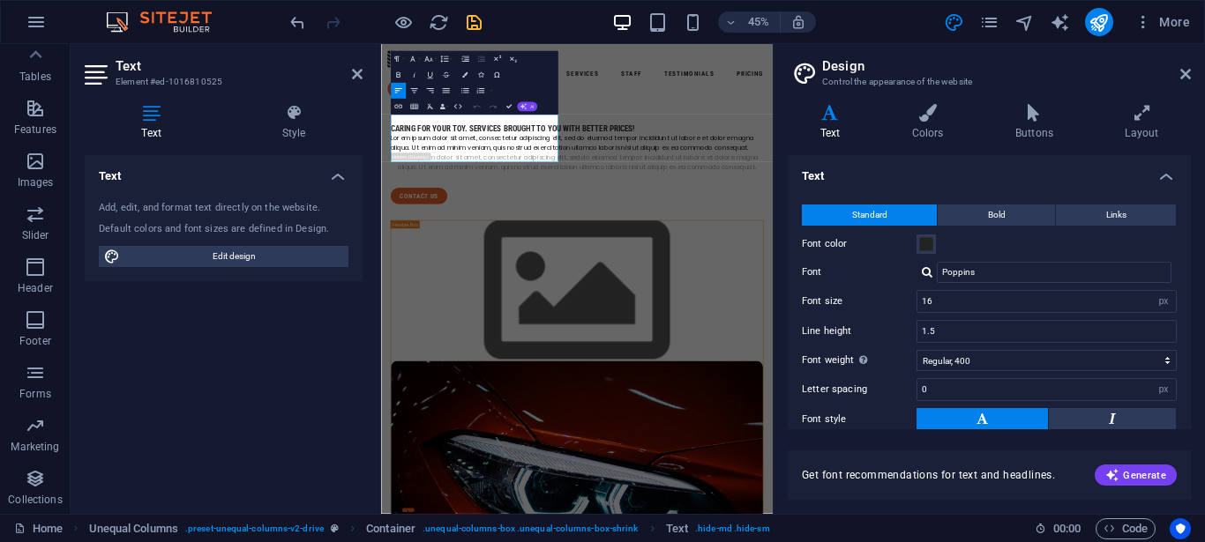
click at [522, 107] on icon "button" at bounding box center [523, 107] width 6 height 6
click at [490, 180] on link "Generate text" at bounding box center [486, 180] width 78 height 12
select select "English"
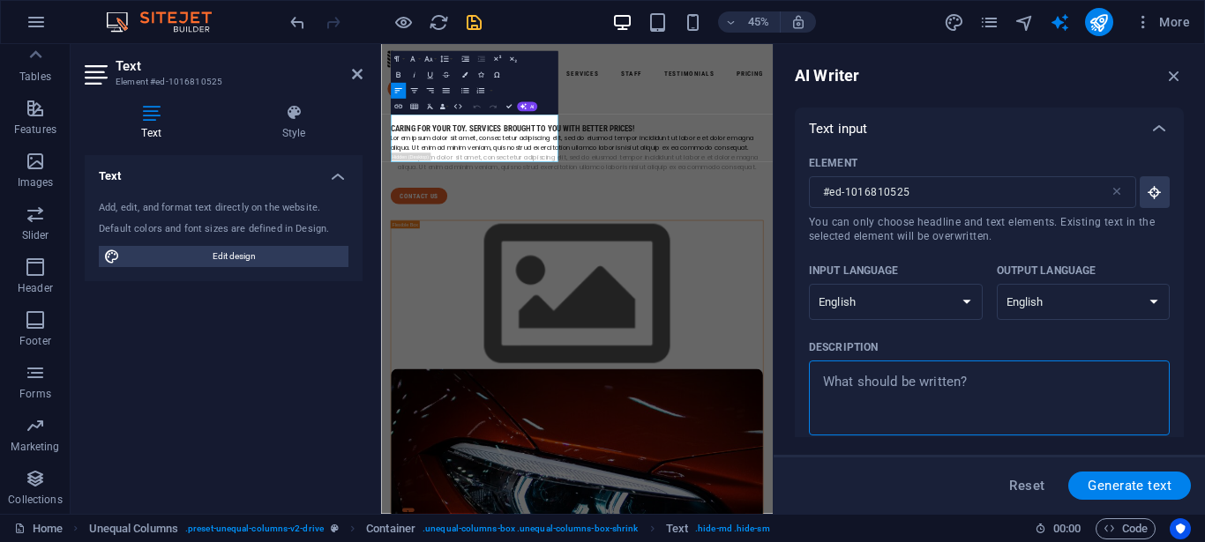
type textarea "x"
click at [974, 387] on textarea "Description x ​" at bounding box center [989, 398] width 343 height 57
click at [973, 387] on textarea "Description x ​" at bounding box center [989, 398] width 343 height 57
click at [897, 382] on textarea "Description x ​" at bounding box center [989, 398] width 343 height 57
type textarea "t"
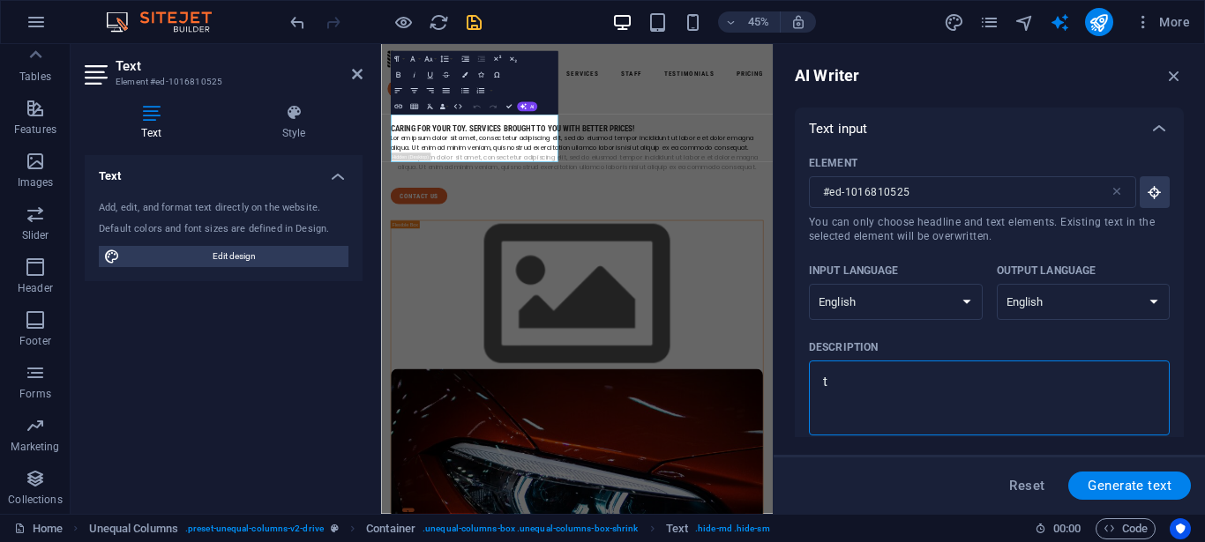
type textarea "x"
type textarea "ta"
type textarea "x"
type textarea "tal"
type textarea "x"
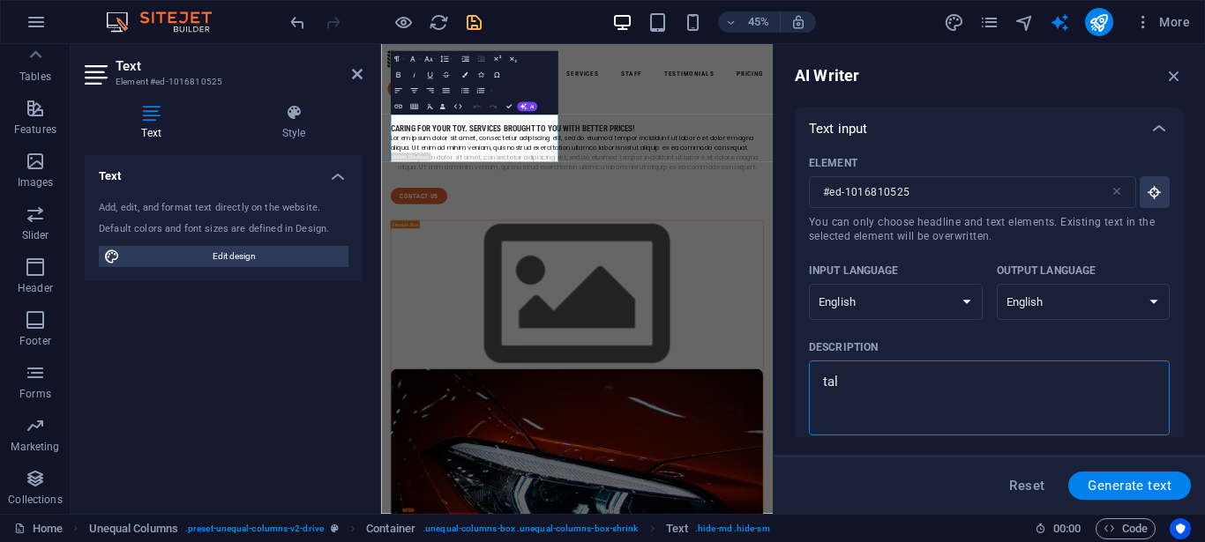
type textarea "talk"
type textarea "x"
type textarea "talk"
type textarea "x"
type textarea "talk a"
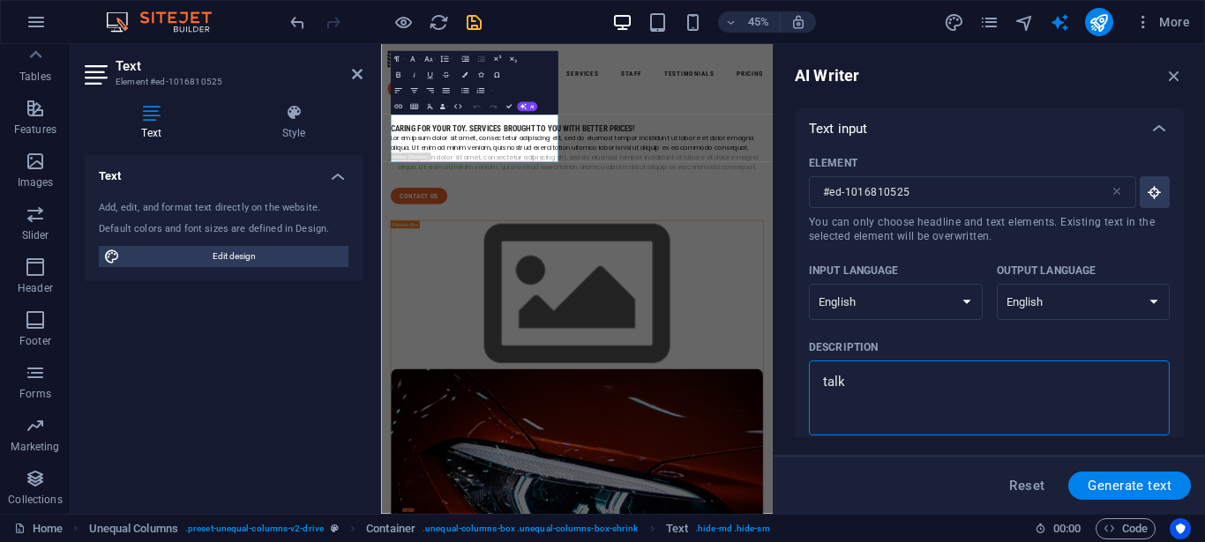
type textarea "x"
type textarea "talk ab"
type textarea "x"
type textarea "talk abo"
type textarea "x"
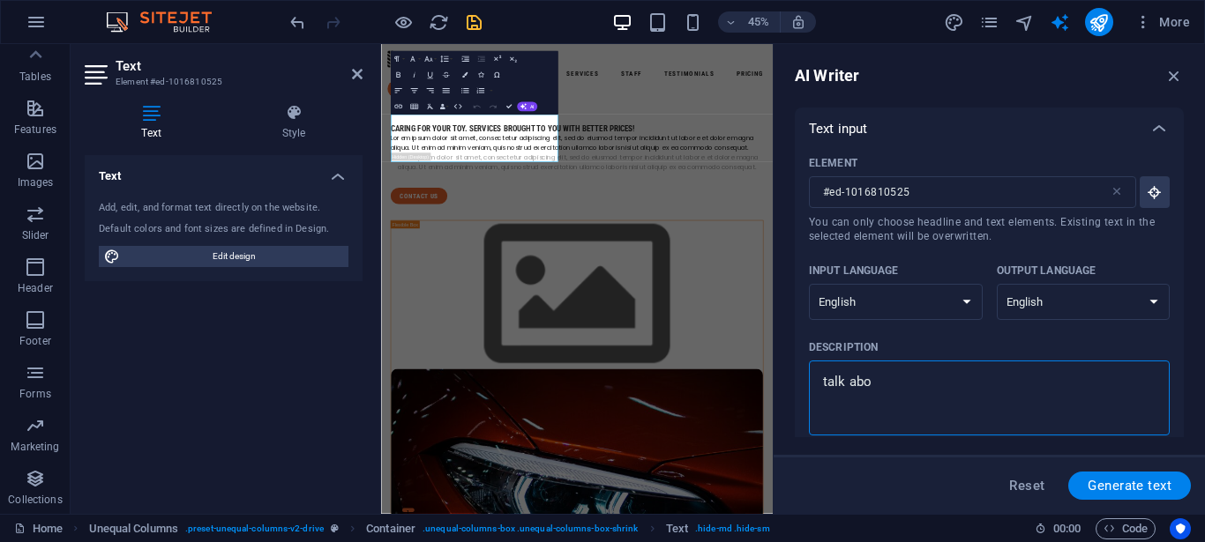
type textarea "talk abou"
type textarea "x"
type textarea "talk about"
type textarea "x"
type textarea "talk about"
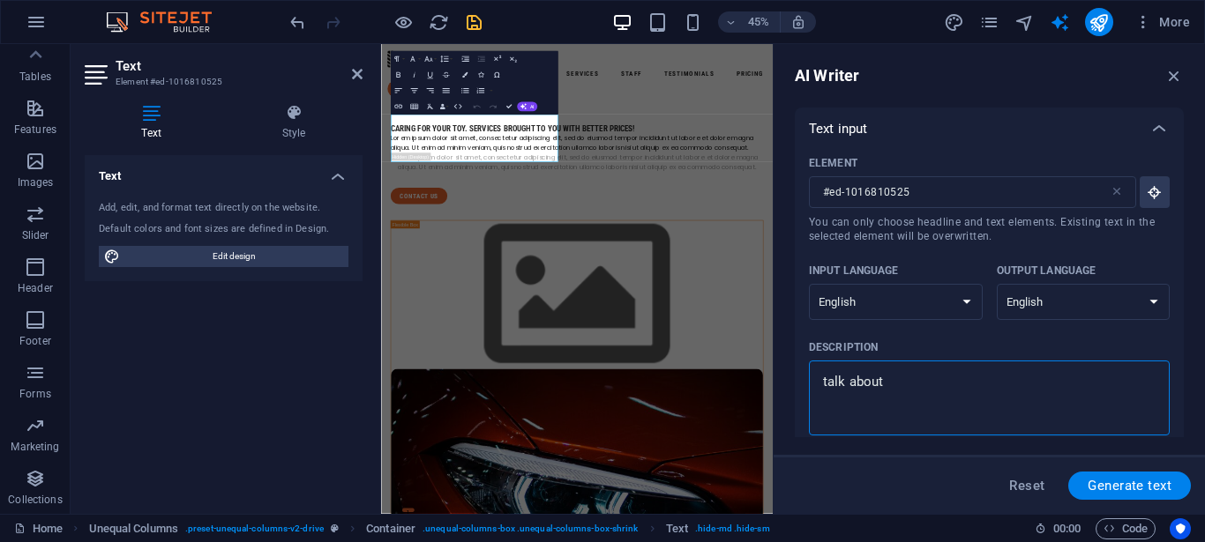
type textarea "x"
type textarea "talk about h"
type textarea "x"
type textarea "talk about ho"
type textarea "x"
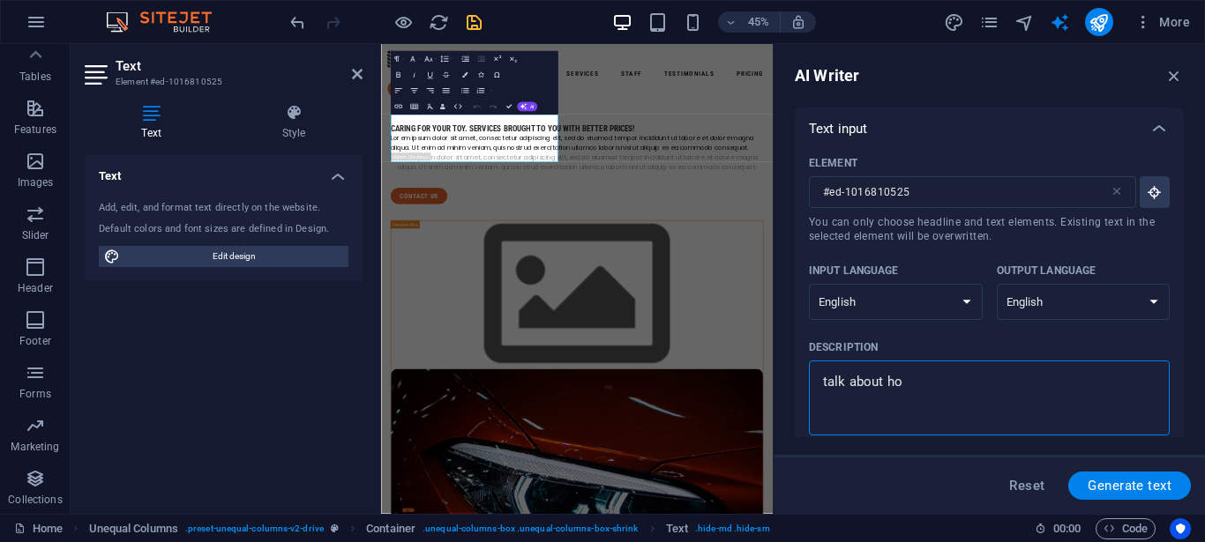
type textarea "talk about how"
type textarea "x"
type textarea "talk about how"
type textarea "x"
type textarea "talk about how a"
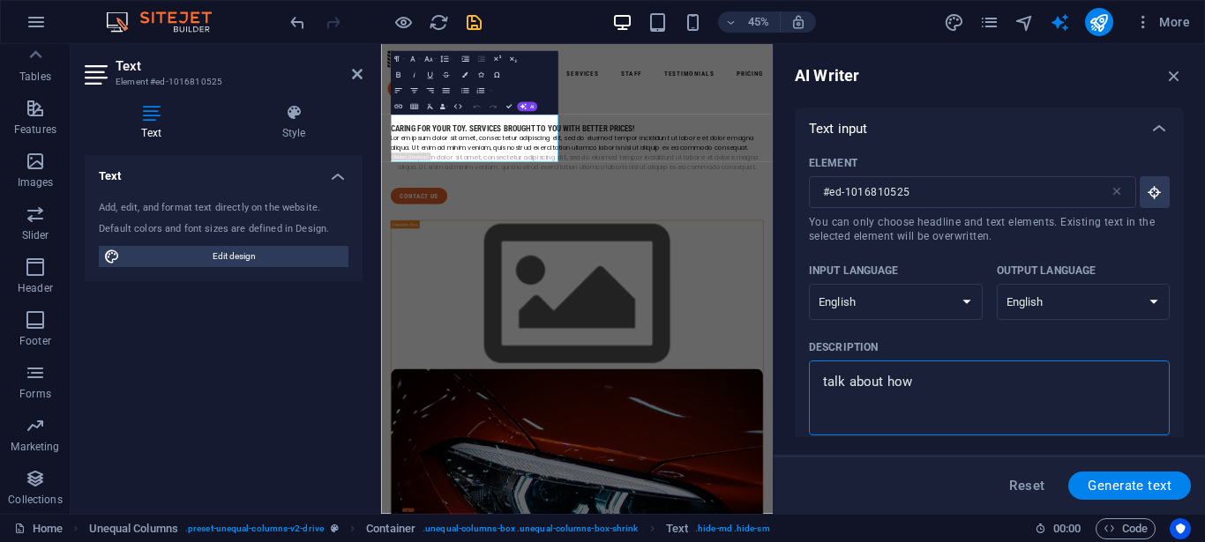
type textarea "x"
type textarea "talk about how at"
type textarea "x"
type textarea "talk about how a"
type textarea "x"
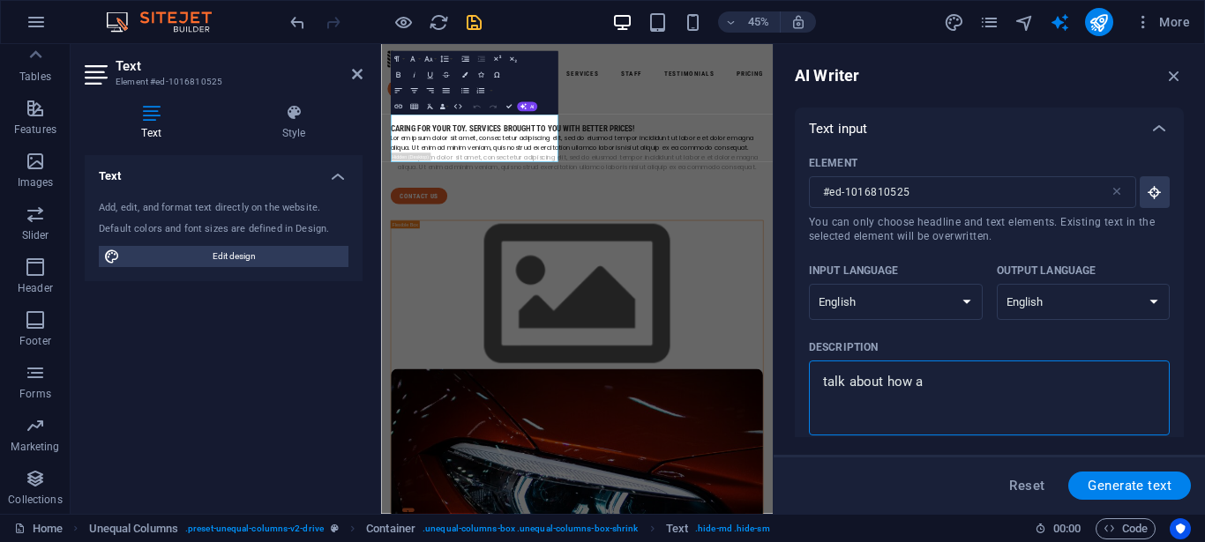
type textarea "talk about how"
type textarea "x"
type textarea "talk about how c"
type textarea "x"
type textarea "talk about how ch"
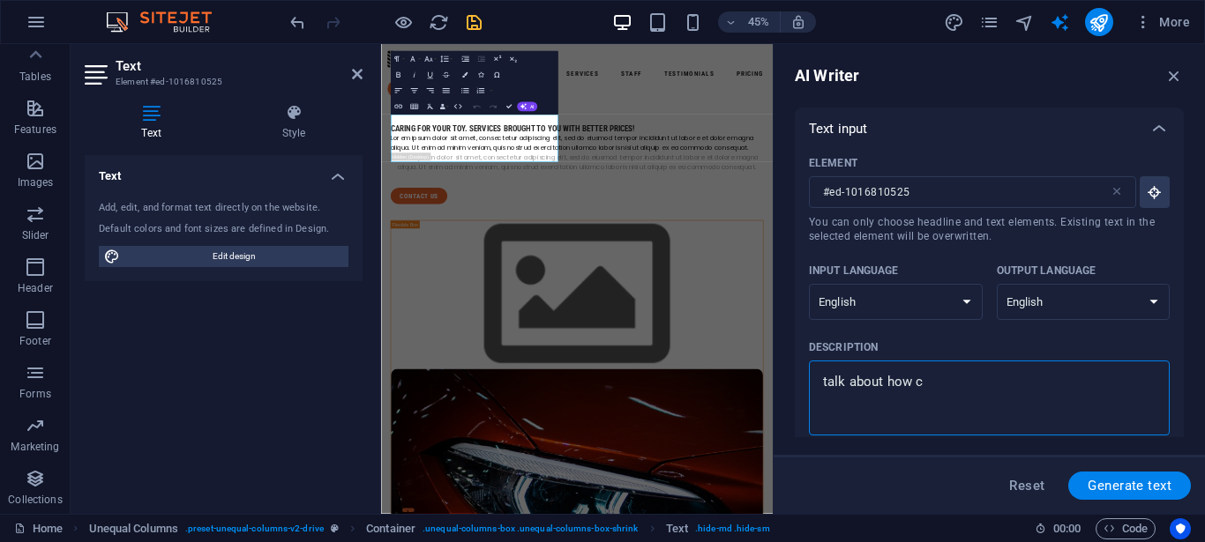
type textarea "x"
type textarea "talk about how cho"
type textarea "x"
type textarea "talk about how choo"
type textarea "x"
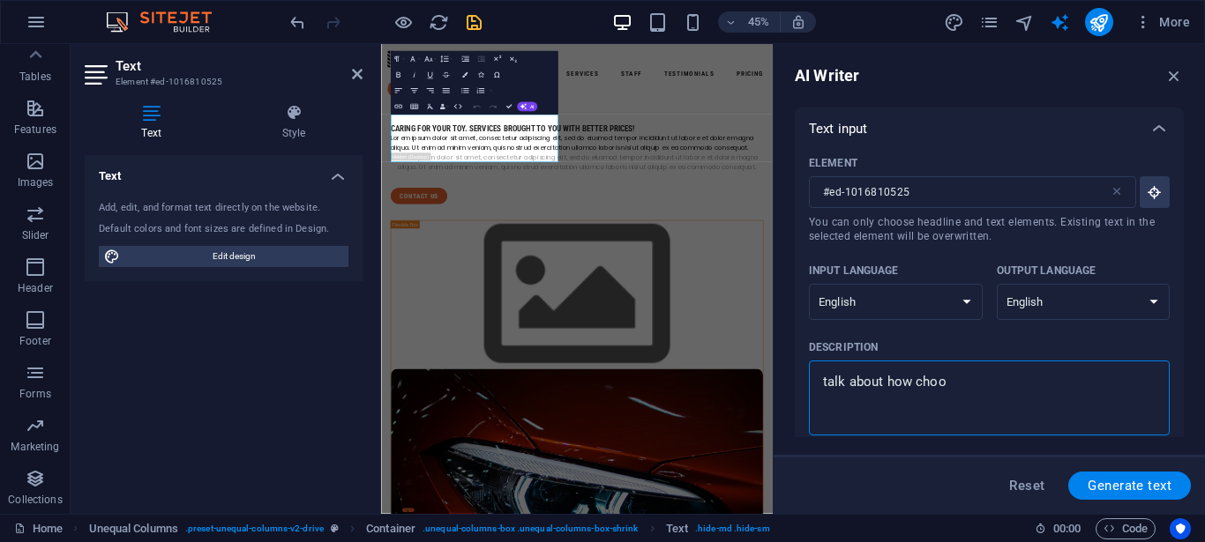
type textarea "talk about how choos"
type textarea "x"
type textarea "talk about how choosi"
type textarea "x"
type textarea "talk about how choosin"
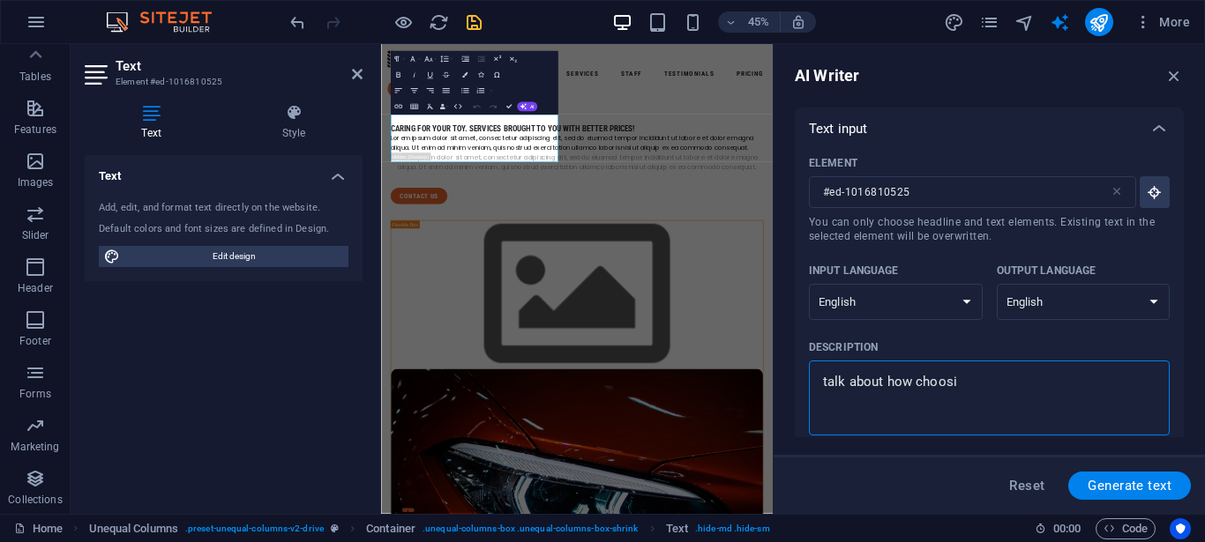
type textarea "x"
type textarea "talk about how choosing"
type textarea "x"
type textarea "talk about how choosing"
type textarea "x"
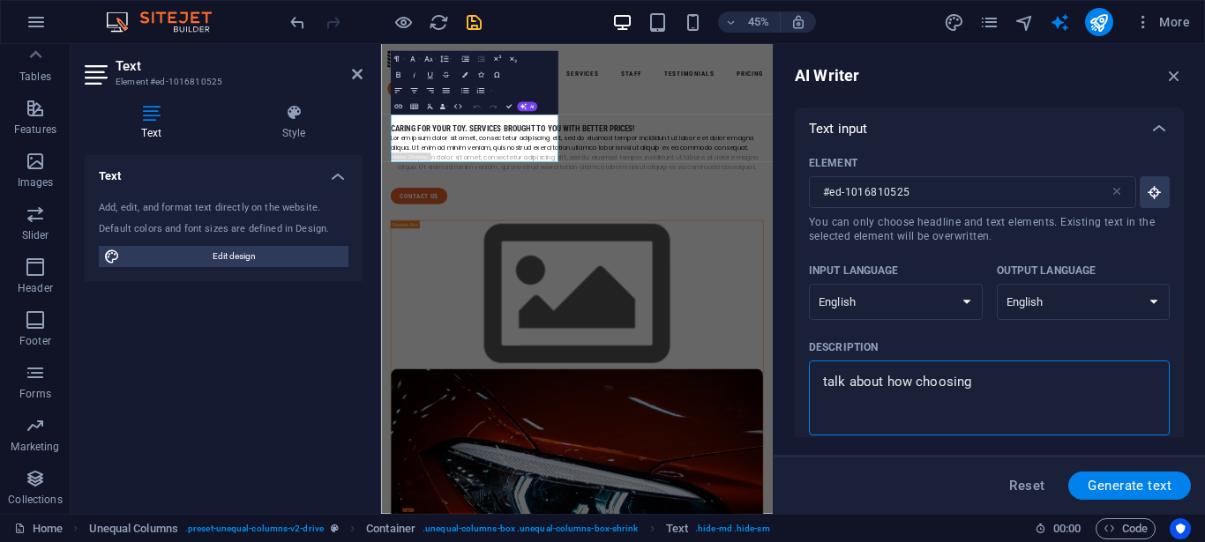
type textarea "talk about how choosing t"
type textarea "x"
type textarea "talk about how choosing to"
type textarea "x"
type textarea "talk about how choosing to"
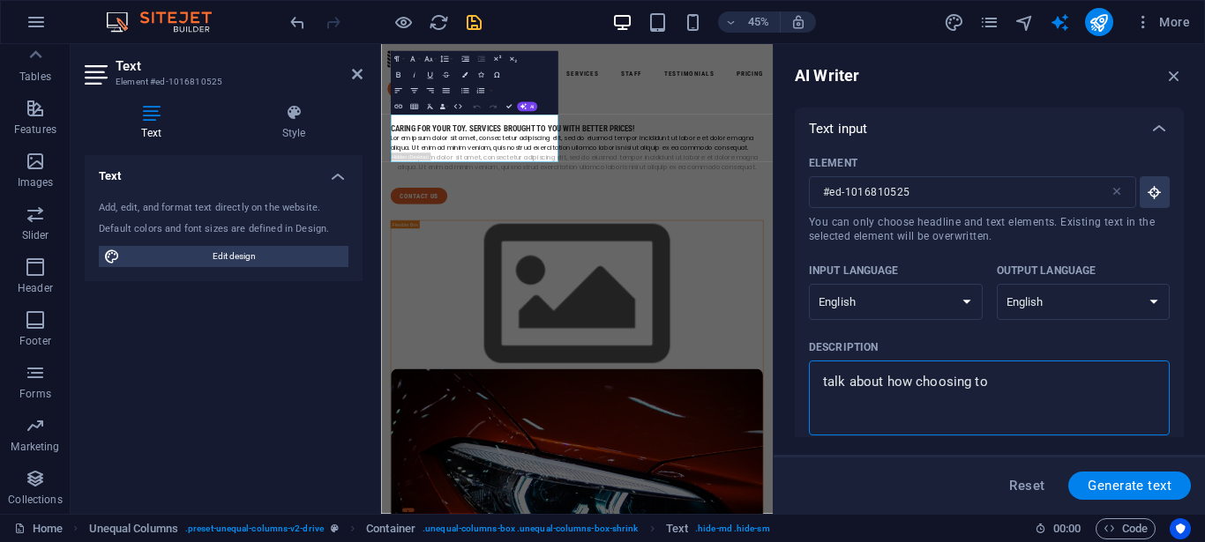
type textarea "x"
type textarea "talk about how choosing to h"
type textarea "x"
type textarea "talk about how choosing to ha"
type textarea "x"
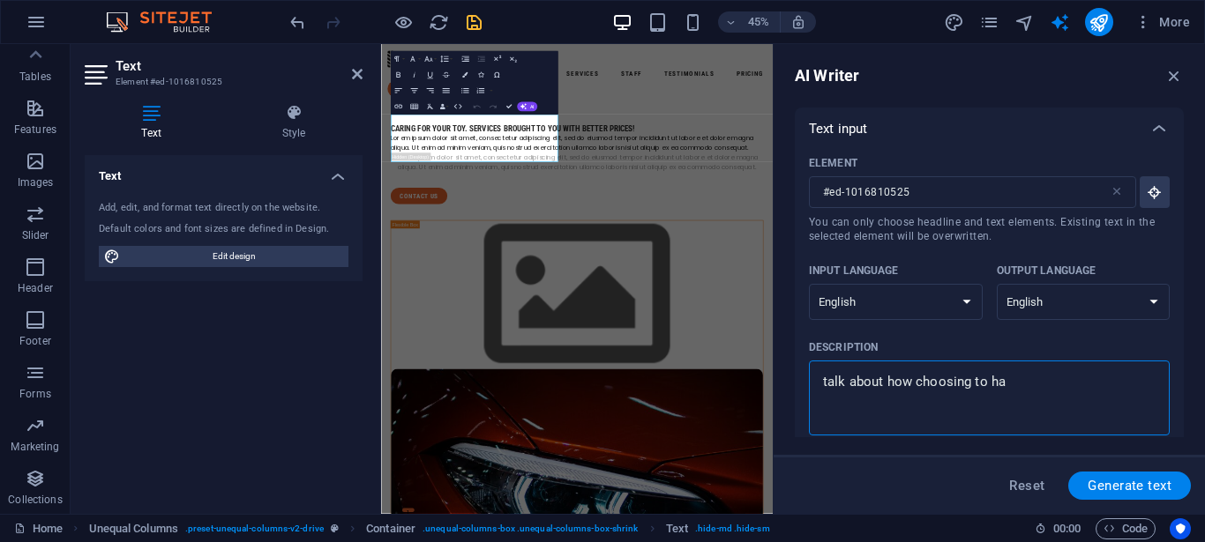
type textarea "talk about how choosing to hav"
type textarea "x"
type textarea "talk about how choosing to have"
type textarea "x"
type textarea "talk about how choosing to have"
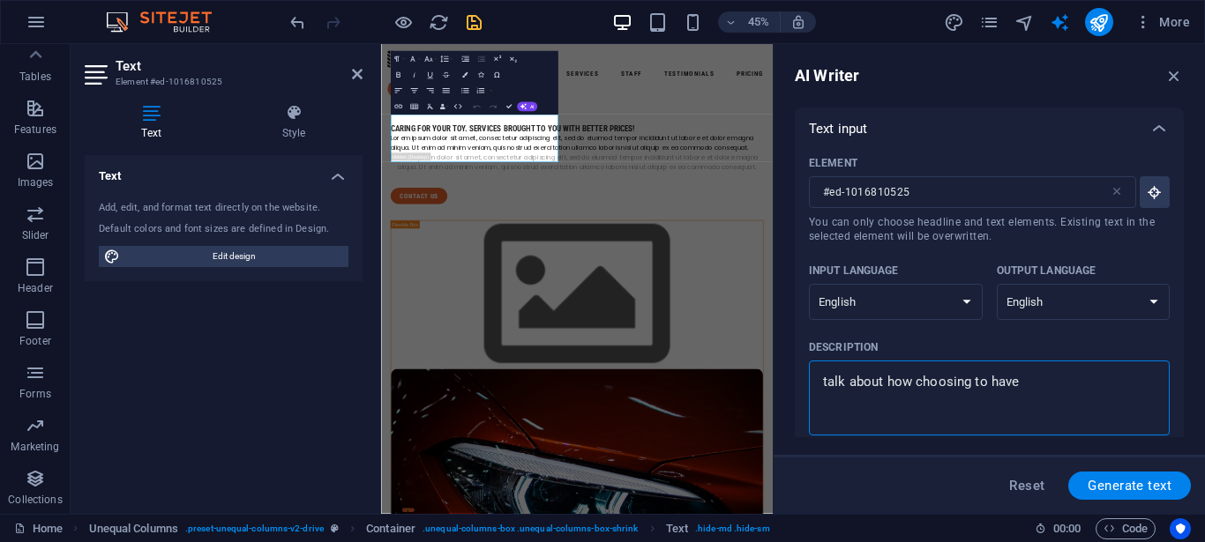
type textarea "x"
type textarea "talk about how choosing to have y"
type textarea "x"
type textarea "talk about how choosing to have yo"
type textarea "x"
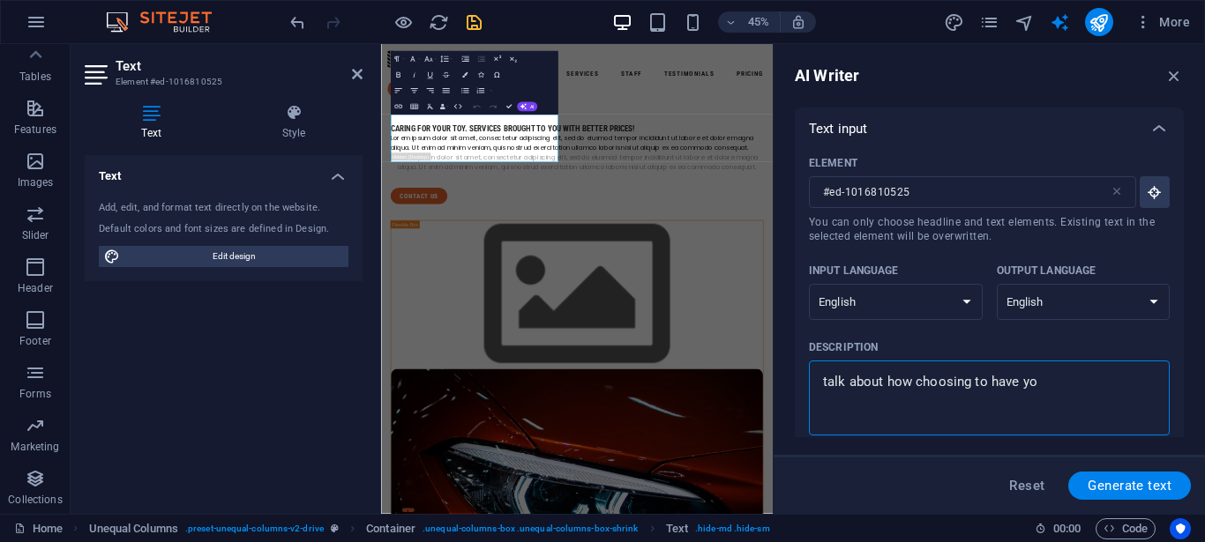
type textarea "talk about how choosing to have you"
type textarea "x"
type textarea "talk about how choosing to have your"
type textarea "x"
type textarea "talk about how choosing to have your"
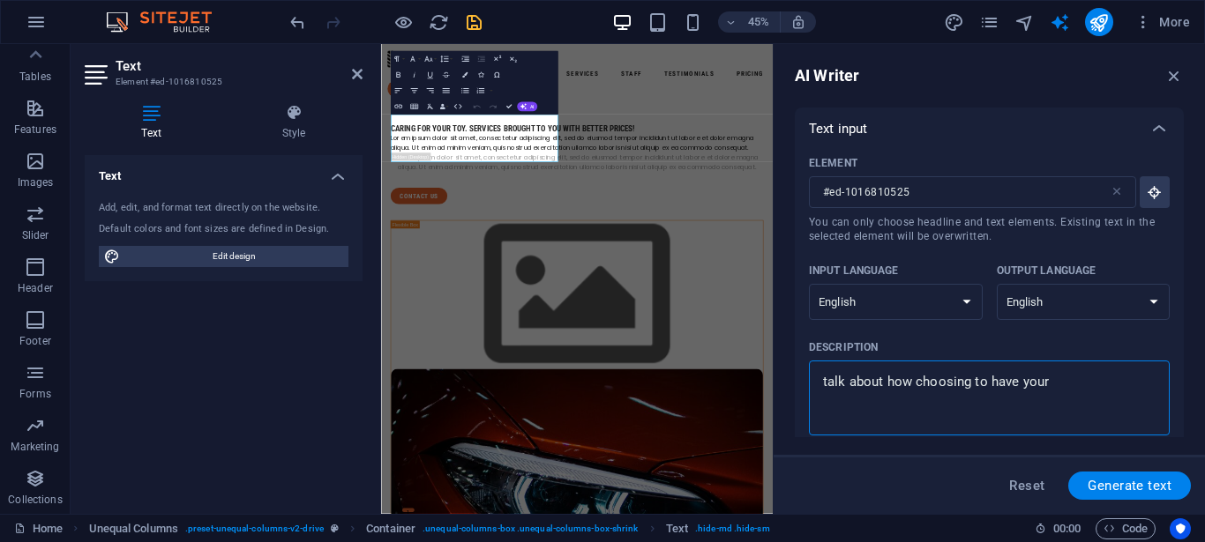
type textarea "x"
type textarea "talk about how choosing to have your v"
type textarea "x"
type textarea "talk about how choosing to have your ve"
type textarea "x"
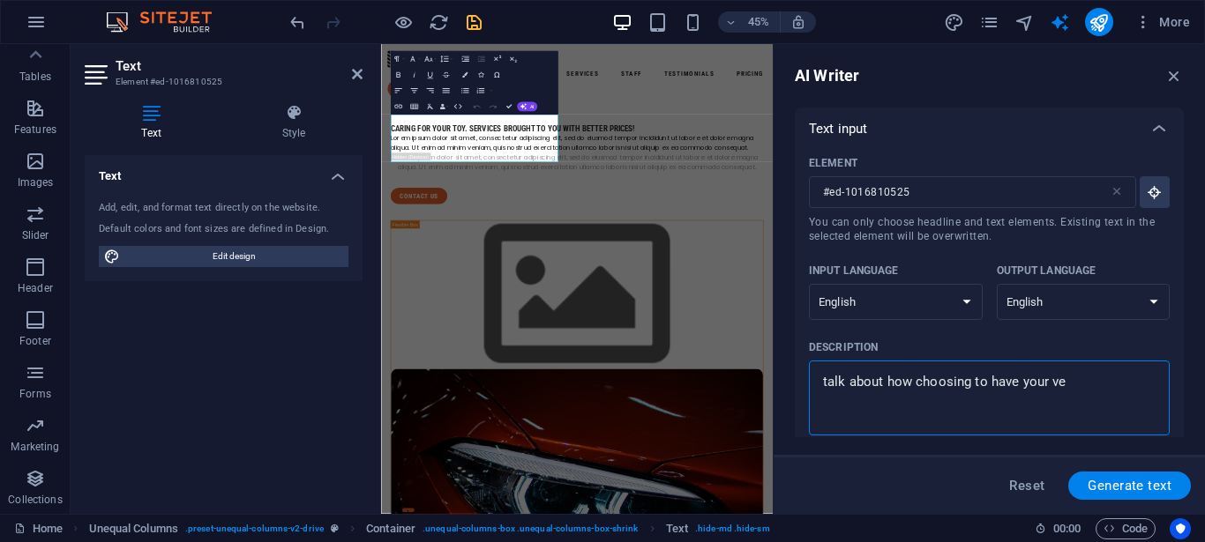
type textarea "talk about how choosing to have your veh"
type textarea "x"
type textarea "talk about how choosing to have your vehi"
type textarea "x"
type textarea "talk about how choosing to have your vehic"
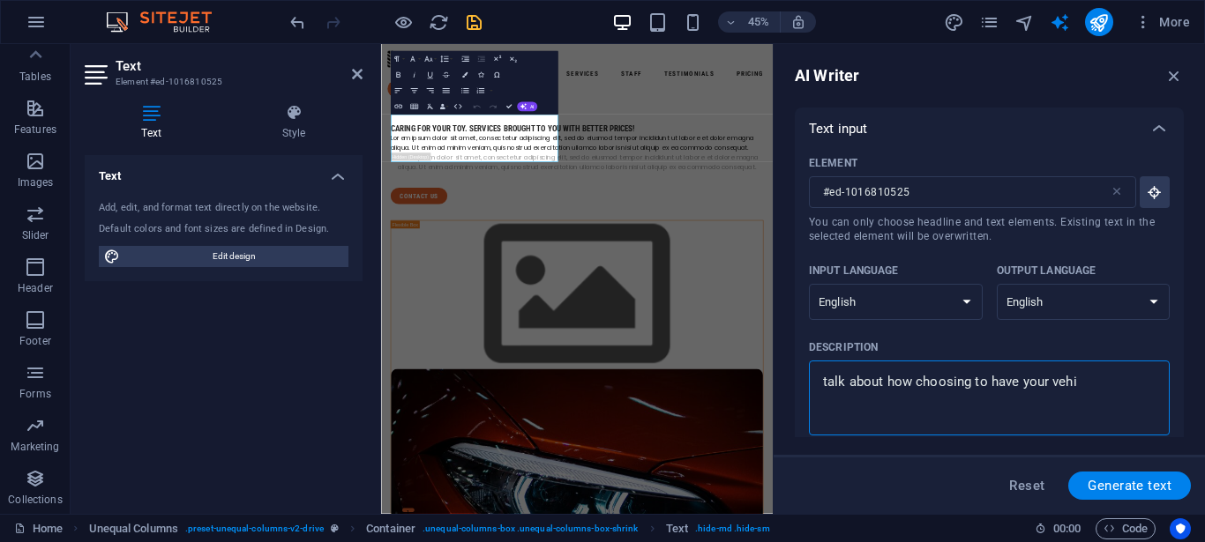
type textarea "x"
type textarea "talk about how choosing to have your vehicl"
type textarea "x"
type textarea "talk about how choosing to have your vehicle"
type textarea "x"
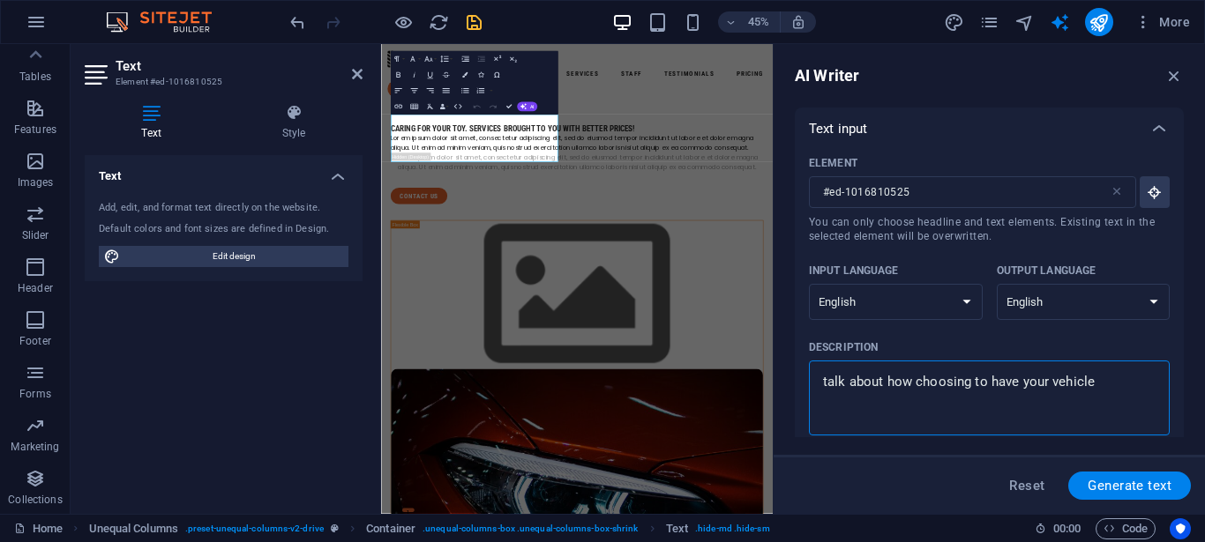
type textarea "talk about how choosing to have your vehicle"
type textarea "x"
type textarea "talk about how choosing to have your vehicle s"
type textarea "x"
type textarea "talk about how choosing to have your vehicle se"
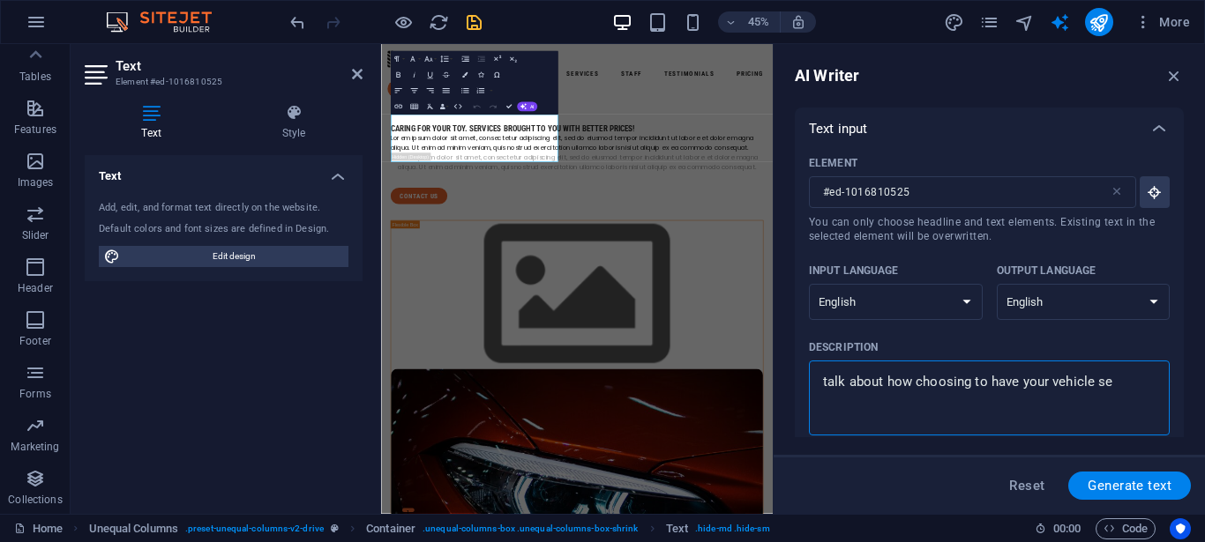
type textarea "x"
type textarea "talk about how choosing to have your vehicle ser"
type textarea "x"
type textarea "talk about how choosing to have your vehicle serv"
type textarea "x"
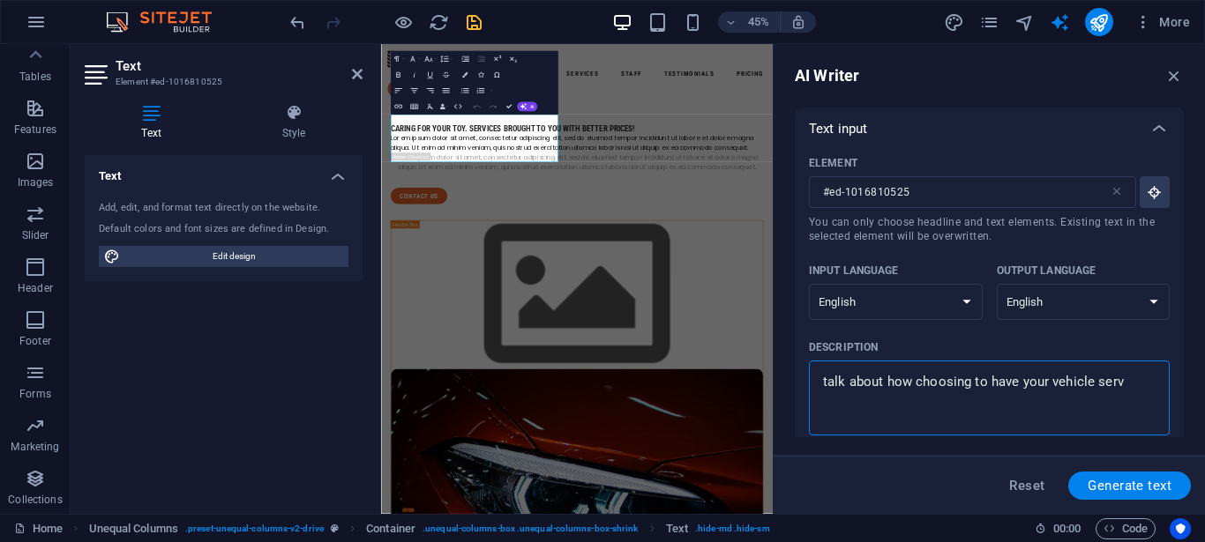
type textarea "talk about how choosing to have your vehicle servi"
type textarea "x"
type textarea "talk about how choosing to have your vehicle servic"
type textarea "x"
type textarea "talk about how choosing to have your vehicle service"
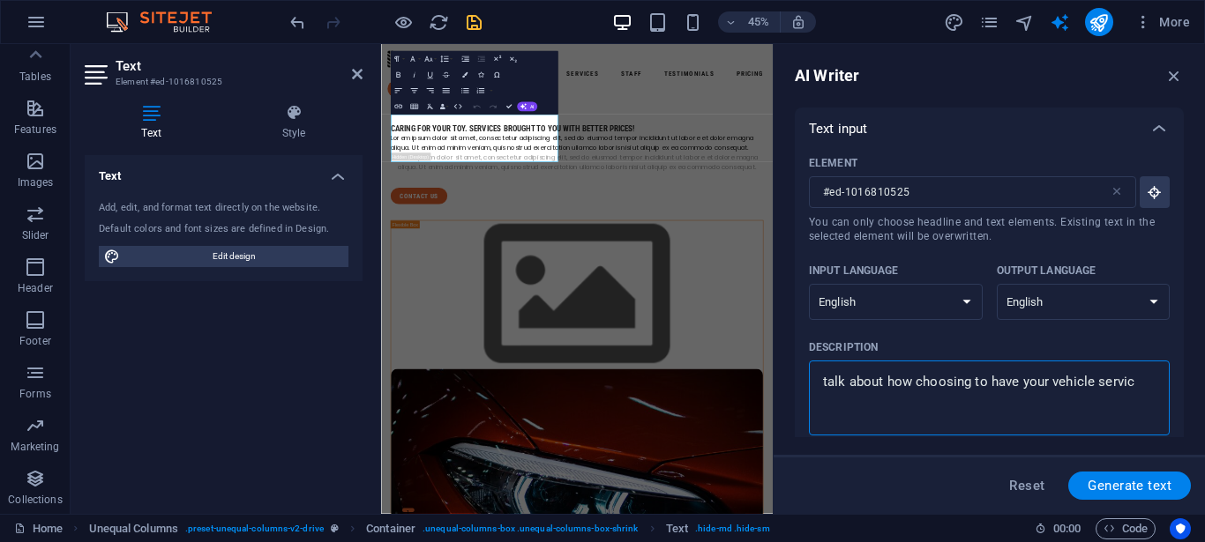
type textarea "x"
type textarea "talk about how choosing to have your vehicle serviced"
type textarea "x"
type textarea "talk about how choosing to have your vehicle serviced"
type textarea "x"
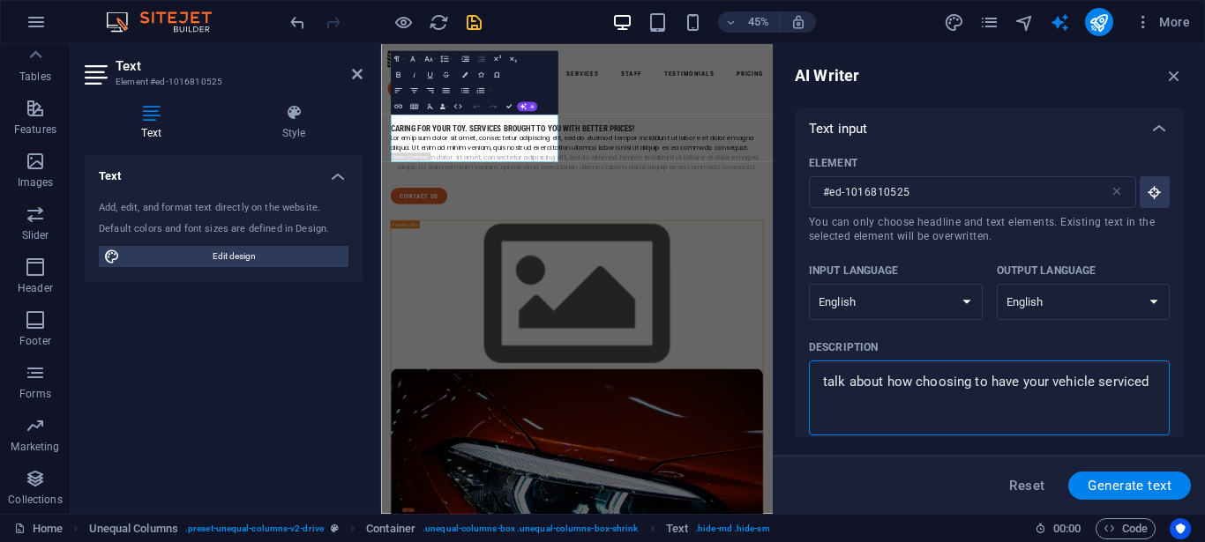
type textarea "talk about how choosing to have your vehicle serviced b"
type textarea "x"
type textarea "talk about how choosing to have your vehicle serviced by"
type textarea "x"
type textarea "talk about how choosing to have your vehicle serviced by"
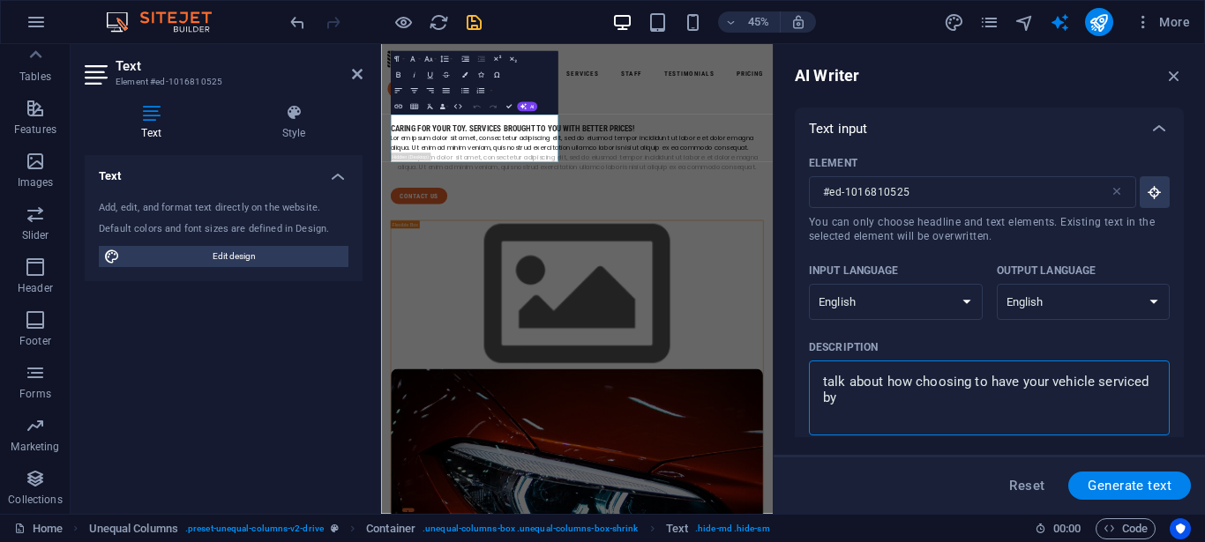
type textarea "x"
type textarea "talk about how choosing to have your vehicle serviced by m"
type textarea "x"
type textarea "talk about how choosing to have your vehicle serviced by me"
type textarea "x"
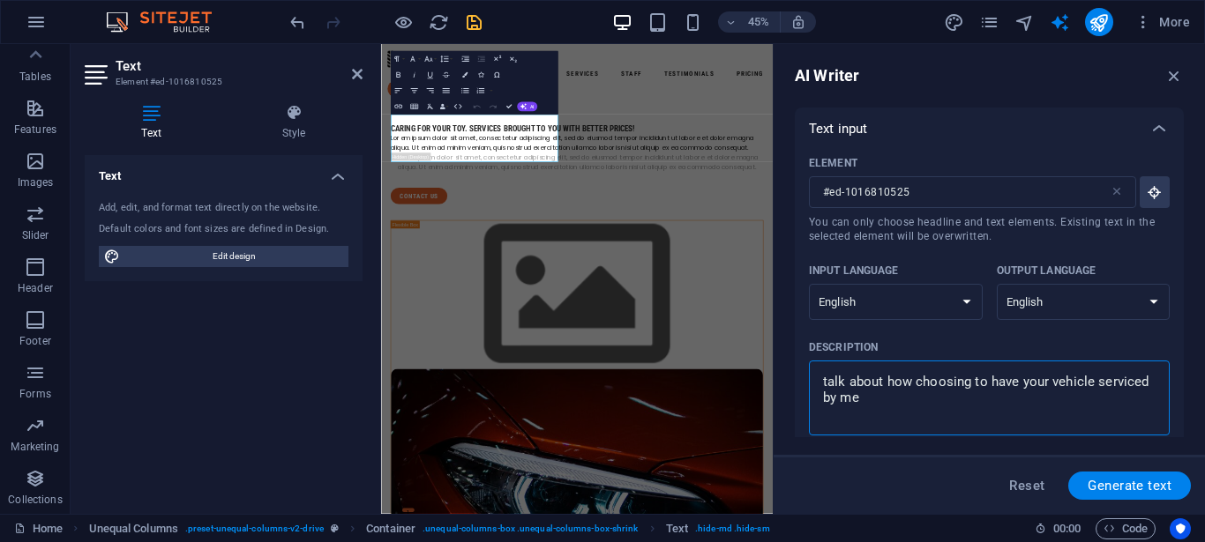
type textarea "talk about how choosing to have your vehicle serviced by me"
type textarea "x"
type textarea "talk about how choosing to have your vehicle serviced by me i"
type textarea "x"
type textarea "talk about how choosing to have your vehicle serviced by me is"
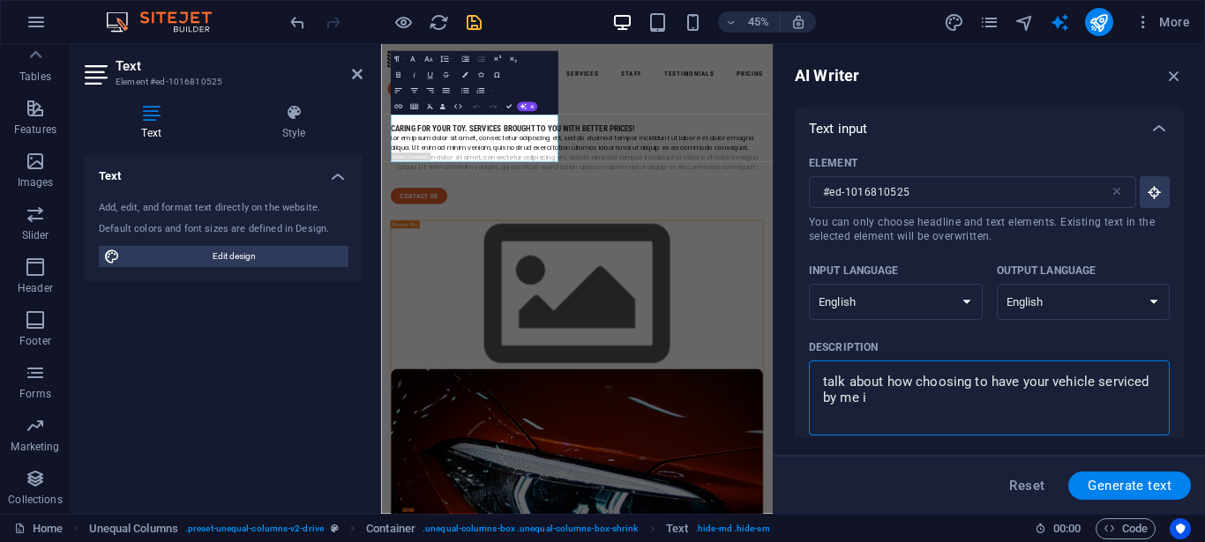
type textarea "x"
type textarea "talk about how choosing to have your vehicle serviced by me is"
type textarea "x"
type textarea "talk about how choosing to have your vehicle serviced by me is a"
type textarea "x"
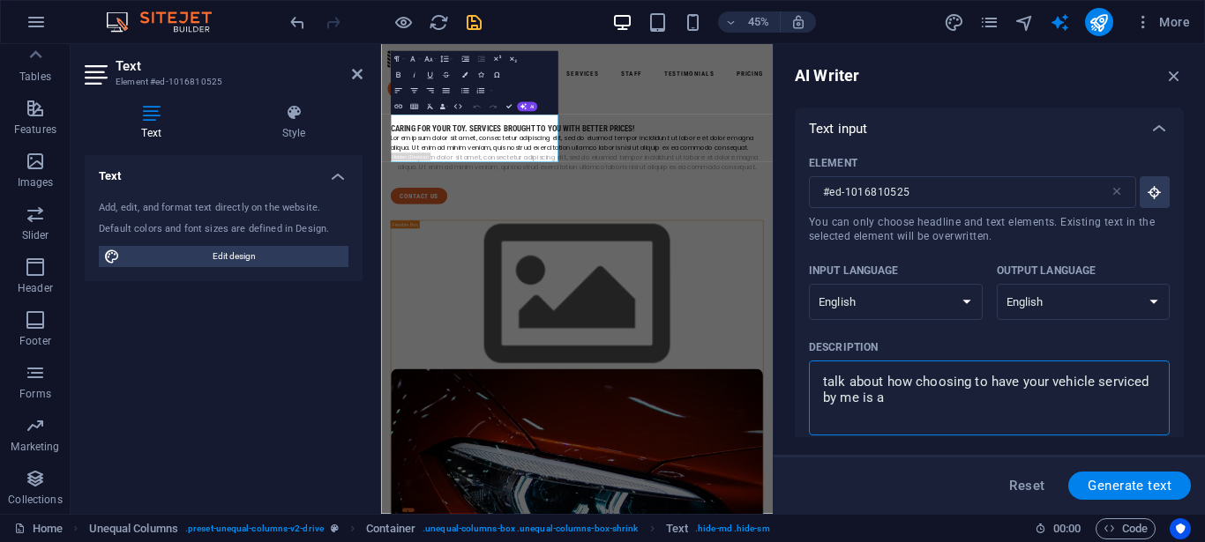
type textarea "talk about how choosing to have your vehicle serviced by me is a"
type textarea "x"
type textarea "talk about how choosing to have your vehicle serviced by me is a b"
type textarea "x"
type textarea "talk about how choosing to have your vehicle serviced by me is a be"
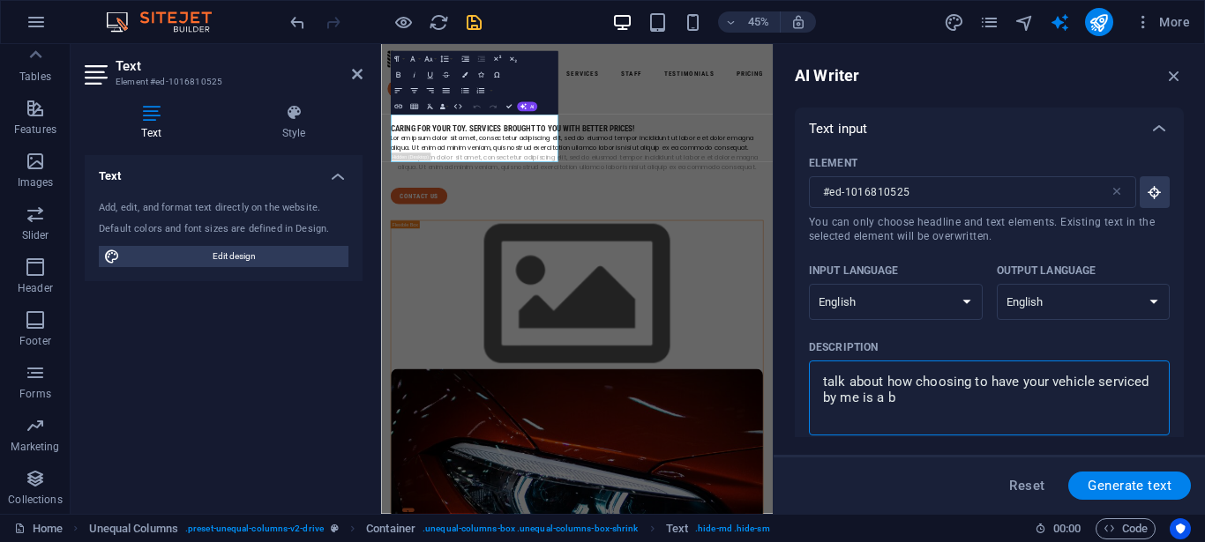
type textarea "x"
type textarea "talk about how choosing to have your vehicle serviced by me is a bet"
type textarea "x"
type textarea "talk about how choosing to have your vehicle serviced by me is a bett"
type textarea "x"
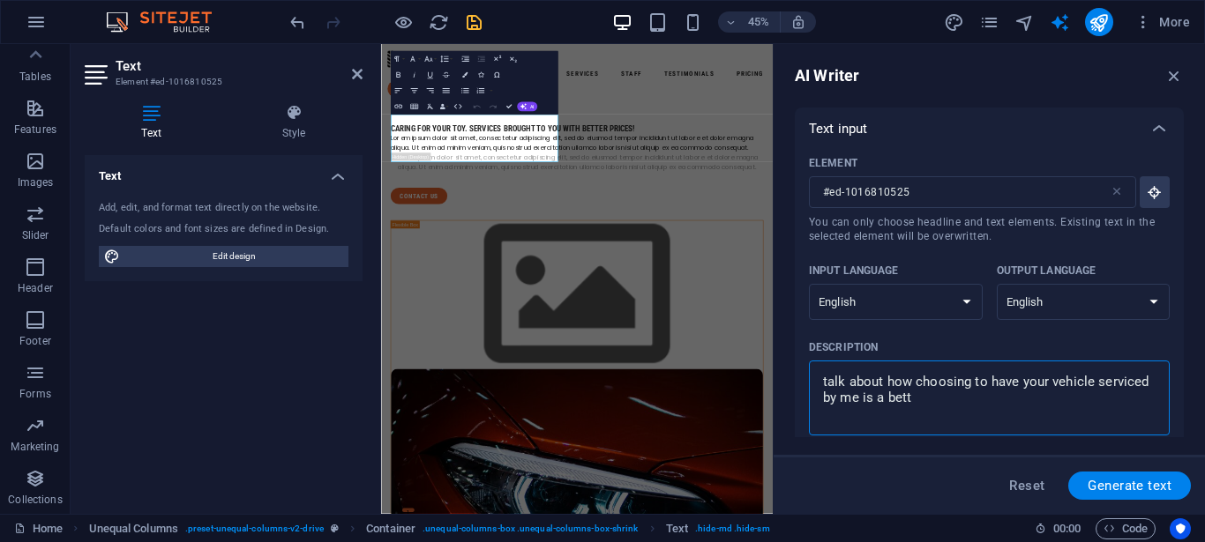
type textarea "talk about how choosing to have your vehicle serviced by me is a [PERSON_NAME]"
type textarea "x"
type textarea "talk about how choosing to have your vehicle serviced by me is a better"
type textarea "x"
type textarea "talk about how choosing to have your vehicle serviced by me is a better"
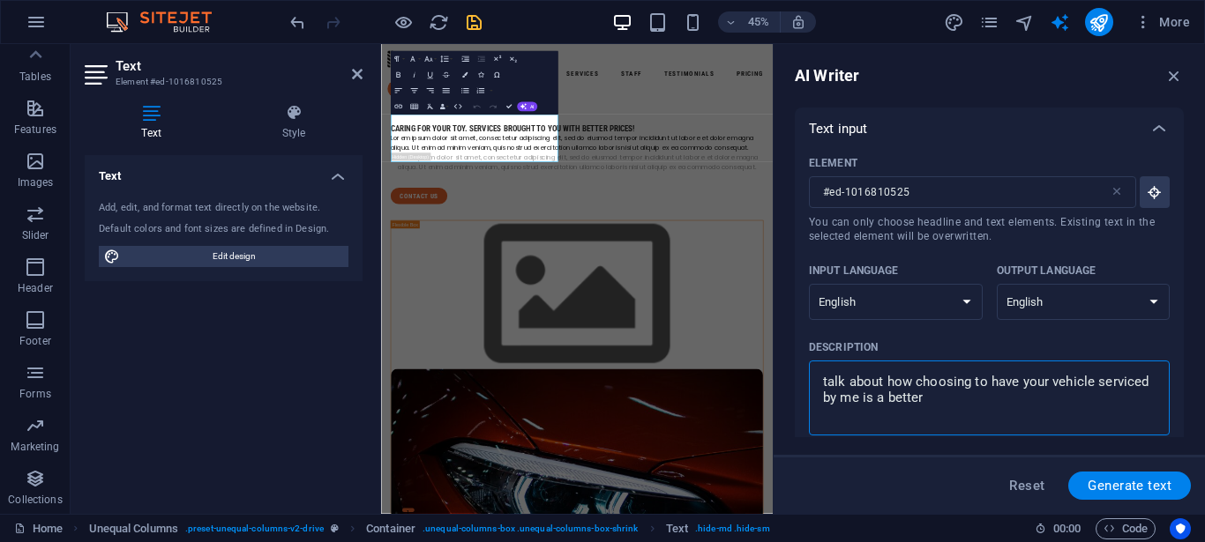
type textarea "x"
type textarea "talk about how choosing to have your vehicle serviced by me is a better c"
type textarea "x"
type textarea "talk about how choosing to have your vehicle serviced by me is a better ch"
type textarea "x"
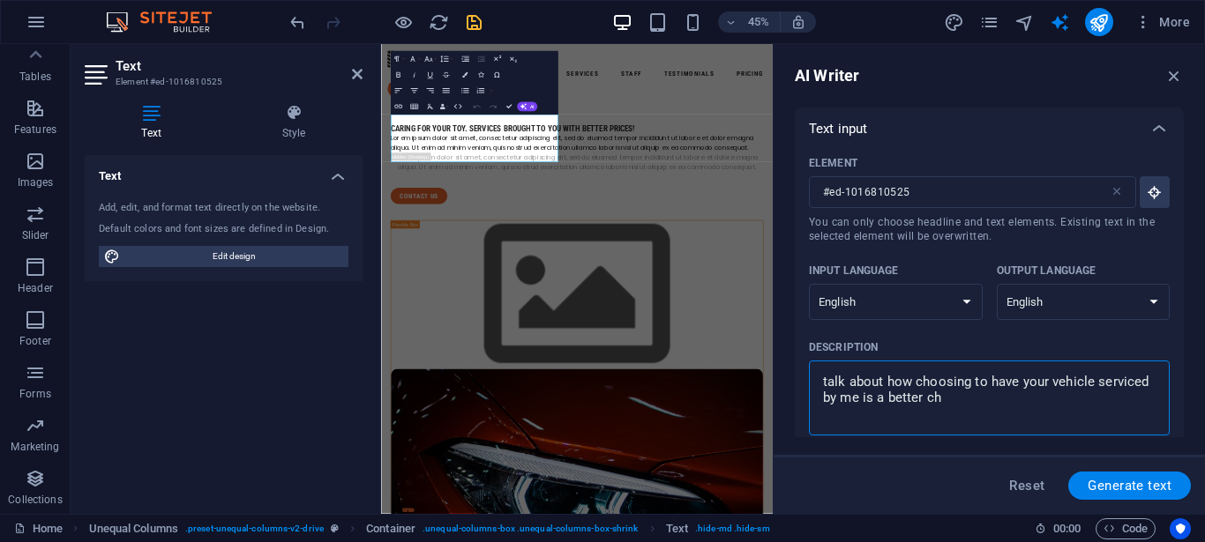
type textarea "talk about how choosing to have your vehicle serviced by me is a better cho"
type textarea "x"
type textarea "talk about how choosing to have your vehicle serviced by me is a better [PERSON…"
type textarea "x"
type textarea "talk about how choosing to have your vehicle serviced by me is a better choic"
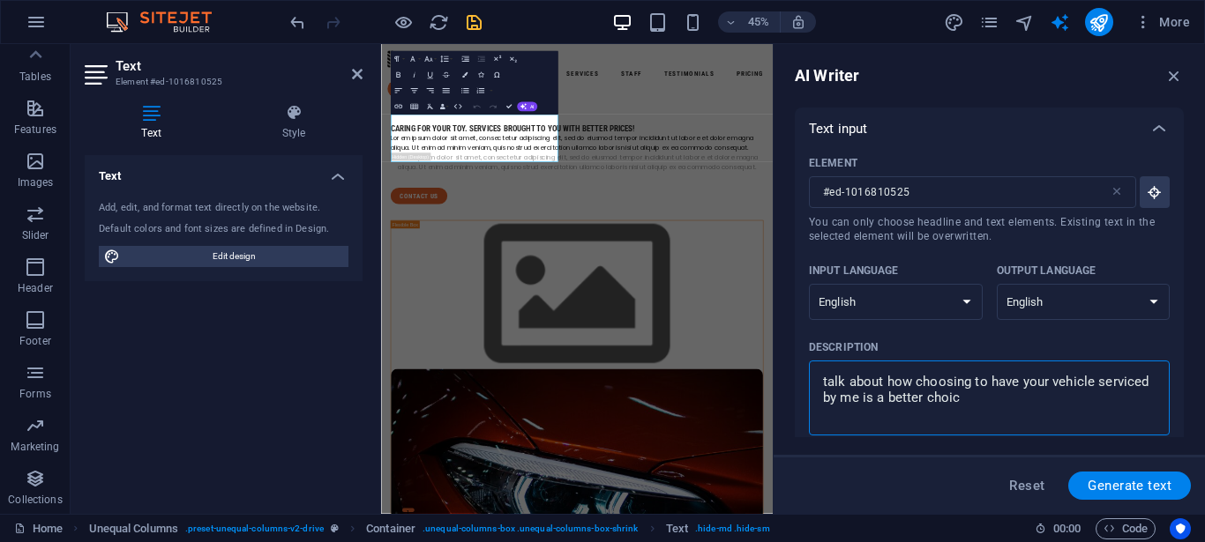
type textarea "x"
type textarea "talk about how choosing to have your vehicle serviced by me is a better choice"
type textarea "x"
type textarea "talk about how choosing to have your vehicle serviced by me is a better choice"
type textarea "x"
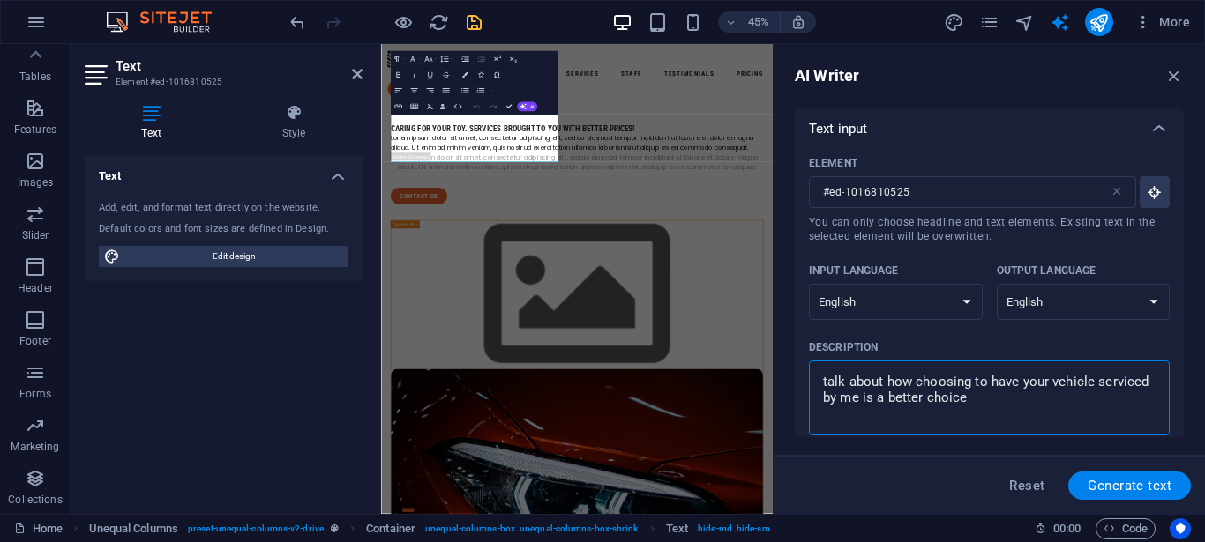
type textarea "talk about how choosing to have your vehicle serviced by me is a better choice t"
type textarea "x"
type textarea "talk about how choosing to have your vehicle serviced by me is a better choice …"
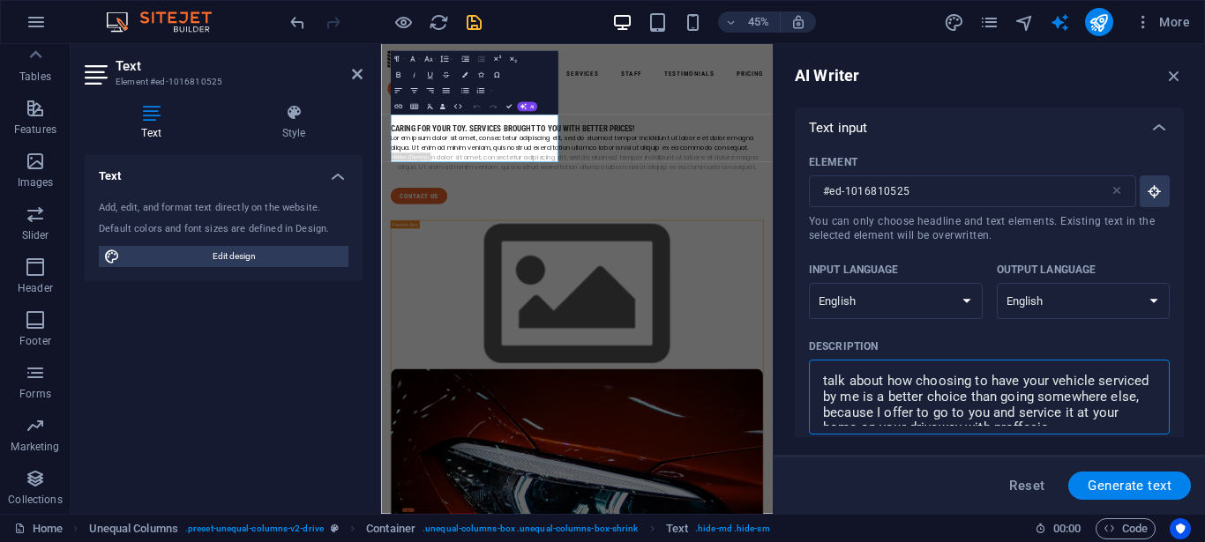
scroll to position [5, 0]
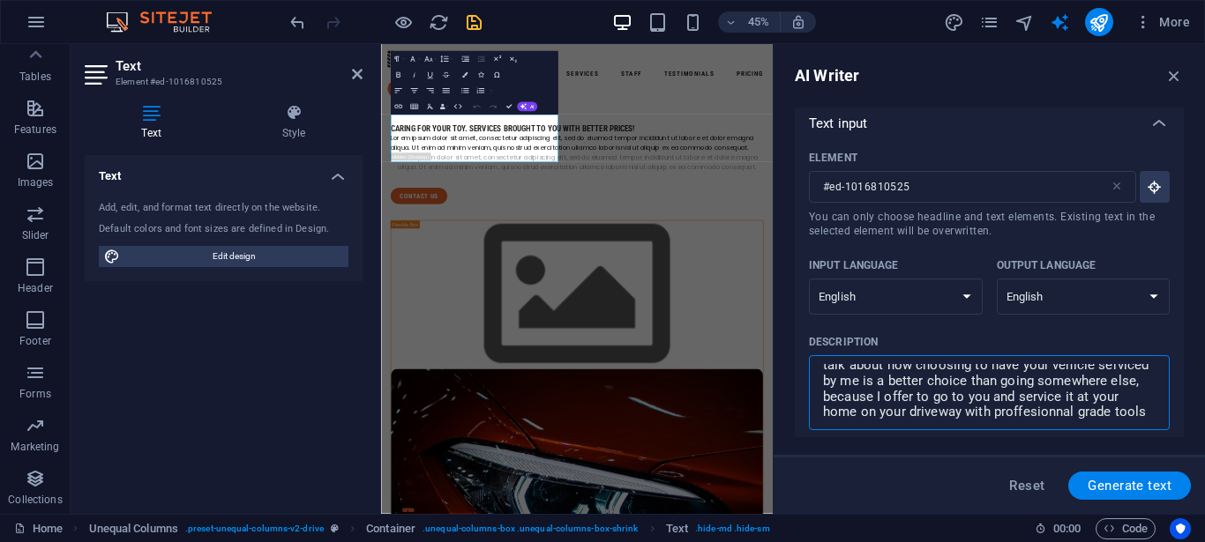
click at [840, 422] on textarea "talk about how choosing to have your vehicle serviced by me is a better choice …" at bounding box center [989, 392] width 343 height 57
click at [996, 421] on textarea "talk about how choosing to have your vehicle serviced by me is a better choice …" at bounding box center [989, 392] width 343 height 57
click at [994, 422] on textarea "talk about how choosing to have your vehicle serviced by me is a better choice …" at bounding box center [989, 392] width 343 height 57
click at [901, 409] on textarea "talk about how choosing to have your vehicle serviced by me is a better choice …" at bounding box center [989, 392] width 343 height 57
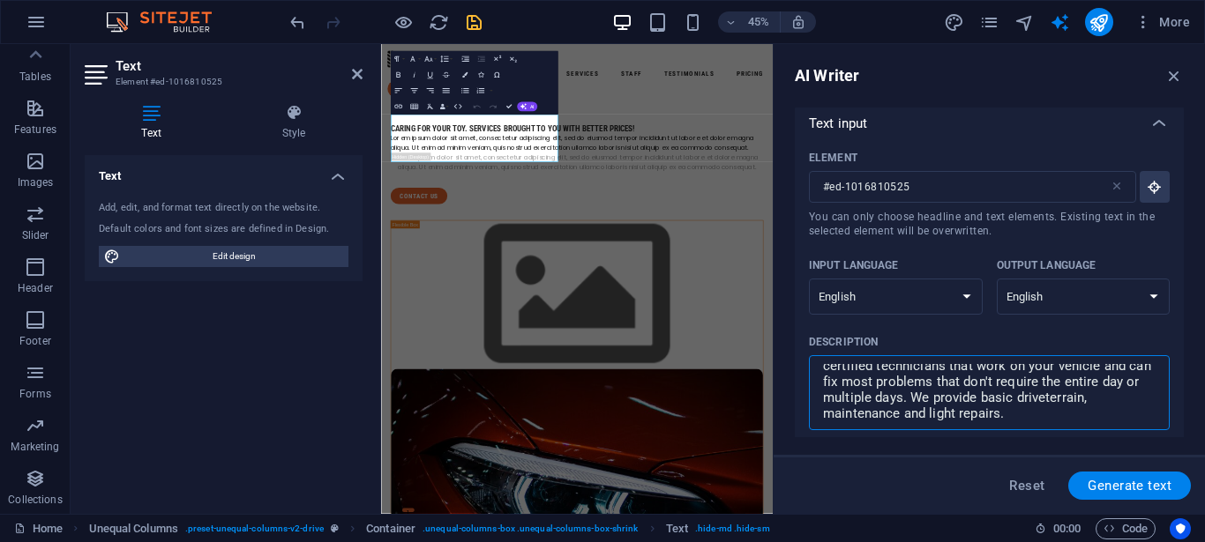
click at [955, 414] on textarea "talk about how choosing to have your vehicle serviced by me is a better choice …" at bounding box center [989, 392] width 343 height 57
click at [982, 416] on textarea "talk about how choosing to have your vehicle serviced by me is a better choice …" at bounding box center [989, 392] width 343 height 57
click at [981, 420] on textarea "talk about how choosing to have your vehicle serviced by me is a better choice …" at bounding box center [989, 392] width 343 height 57
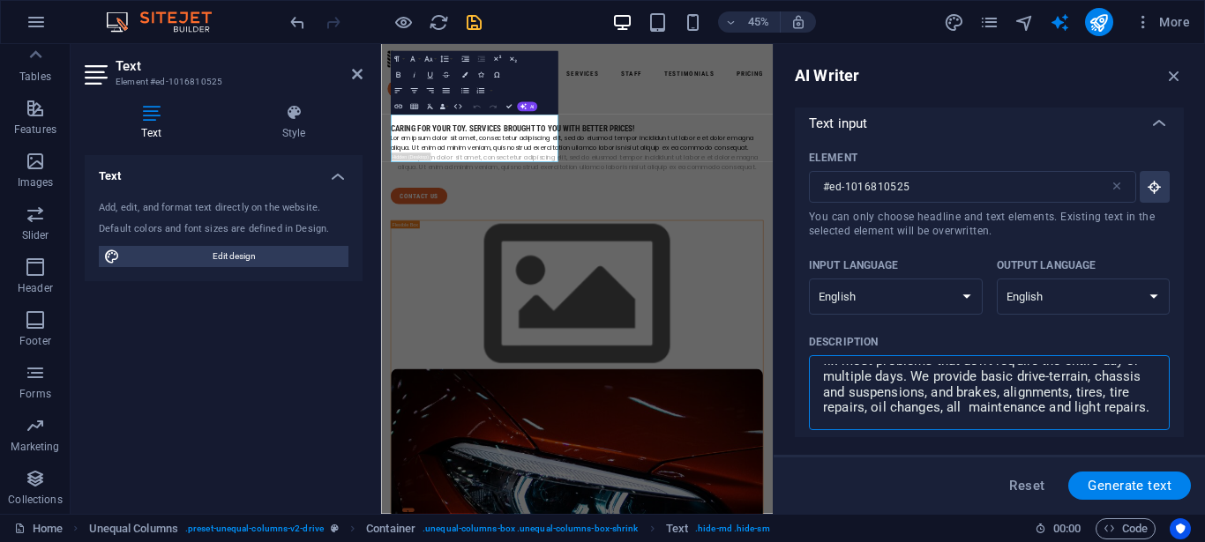
click at [898, 414] on textarea "talk about how choosing to have your vehicle serviced by me is a better choice …" at bounding box center [989, 392] width 343 height 57
click at [1071, 420] on textarea "talk about how choosing to have your vehicle serviced by me is a better choice …" at bounding box center [989, 392] width 343 height 57
click at [1072, 421] on textarea "talk about how choosing to have your vehicle serviced by me is a better choice …" at bounding box center [989, 392] width 343 height 57
click at [1079, 423] on div "talk about how choosing to have your vehicle serviced by me is a better choice …" at bounding box center [989, 392] width 361 height 75
click at [1079, 422] on textarea "talk about how choosing to have your vehicle serviced by me is a better choice …" at bounding box center [989, 392] width 343 height 57
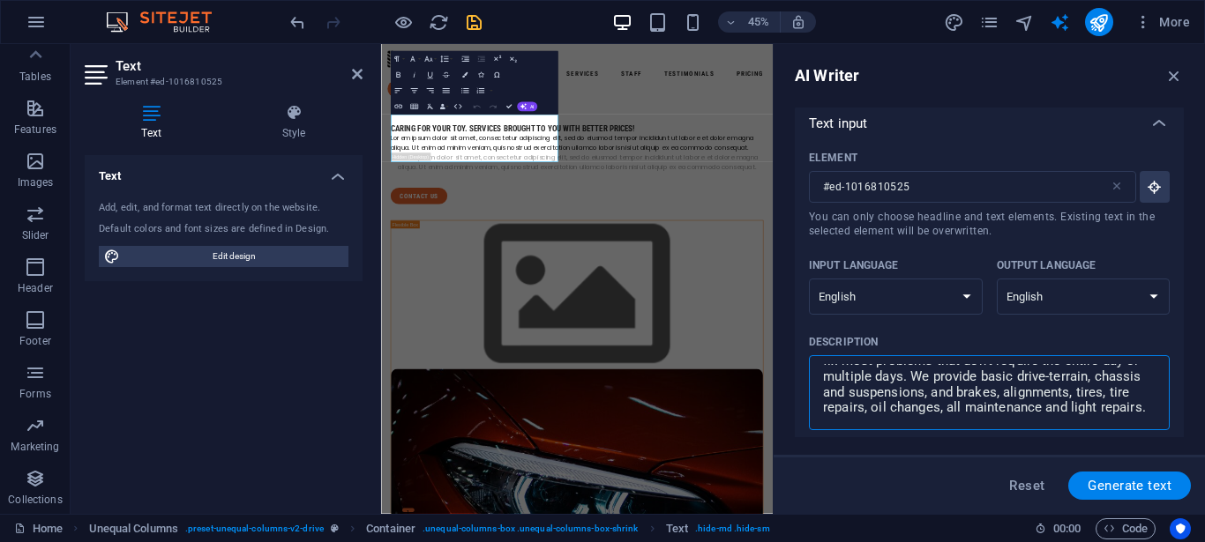
click at [1088, 420] on textarea "talk about how choosing to have your vehicle serviced by me is a better choice …" at bounding box center [989, 392] width 343 height 57
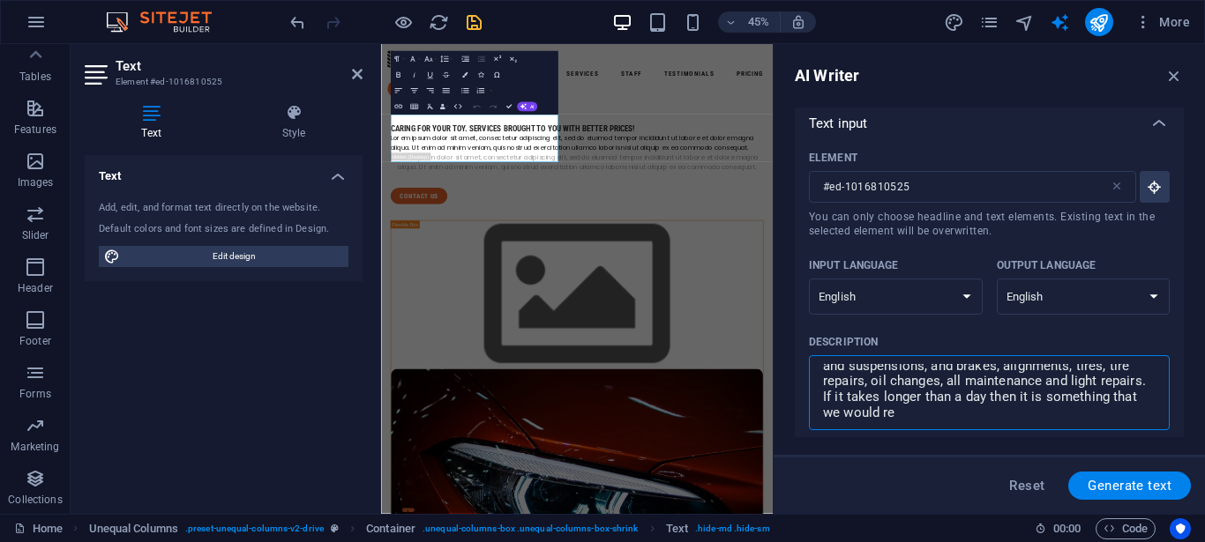
scroll to position [153, 0]
click at [1115, 486] on span "Generate text" at bounding box center [1129, 486] width 84 height 14
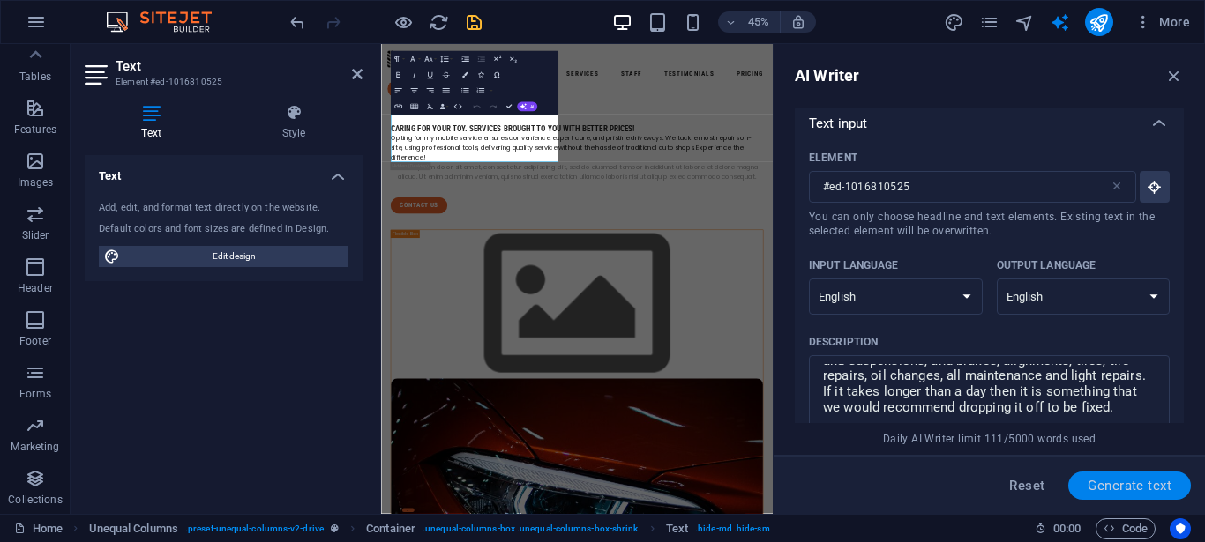
scroll to position [661, 0]
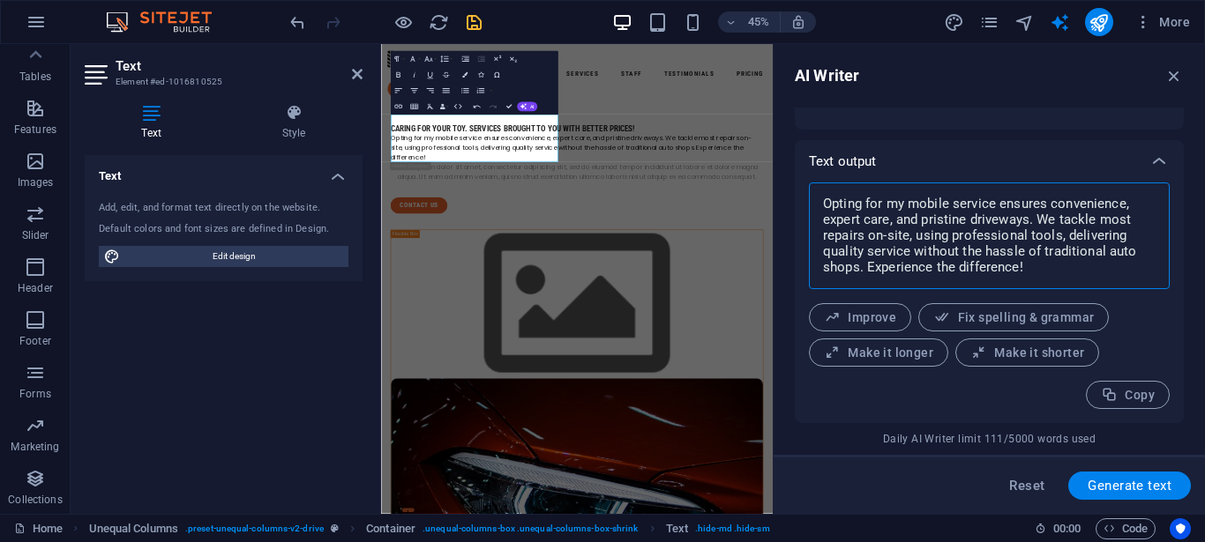
click at [1059, 276] on textarea "Opting for my mobile service ensures convenience, expert care, and pristine dri…" at bounding box center [989, 235] width 343 height 89
click at [878, 322] on span "Improve" at bounding box center [860, 318] width 72 height 17
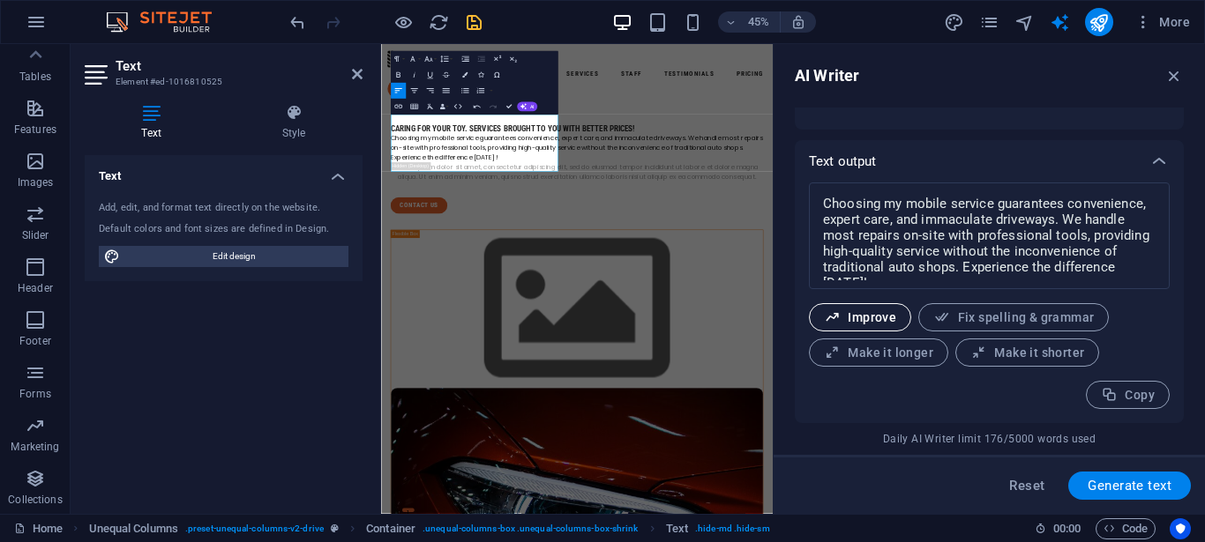
click at [879, 312] on span "Improve" at bounding box center [860, 318] width 72 height 17
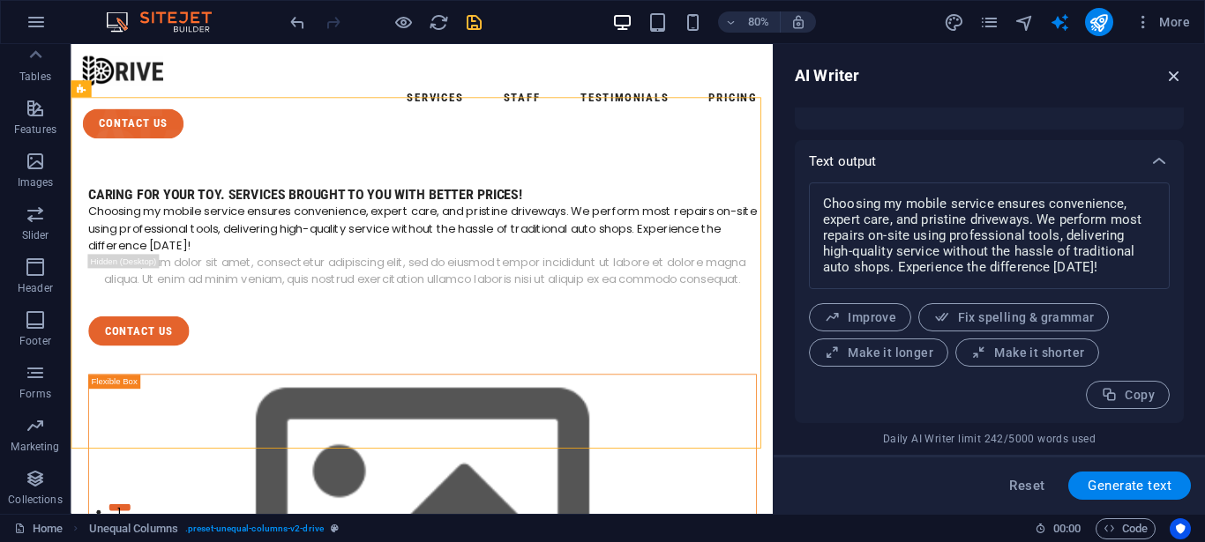
click at [1178, 79] on icon "button" at bounding box center [1173, 75] width 19 height 19
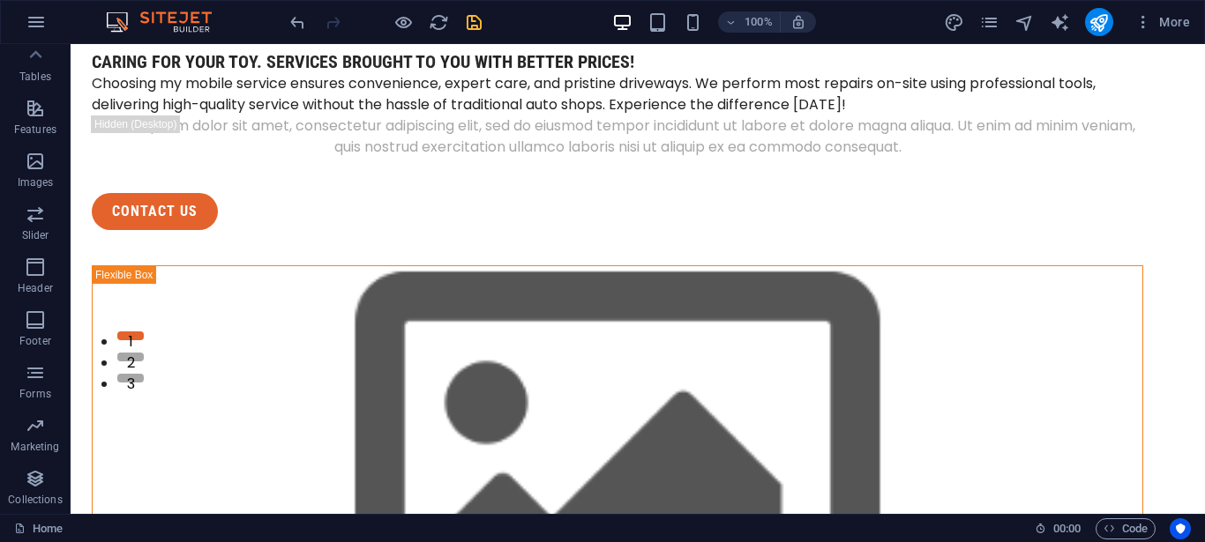
scroll to position [0, 0]
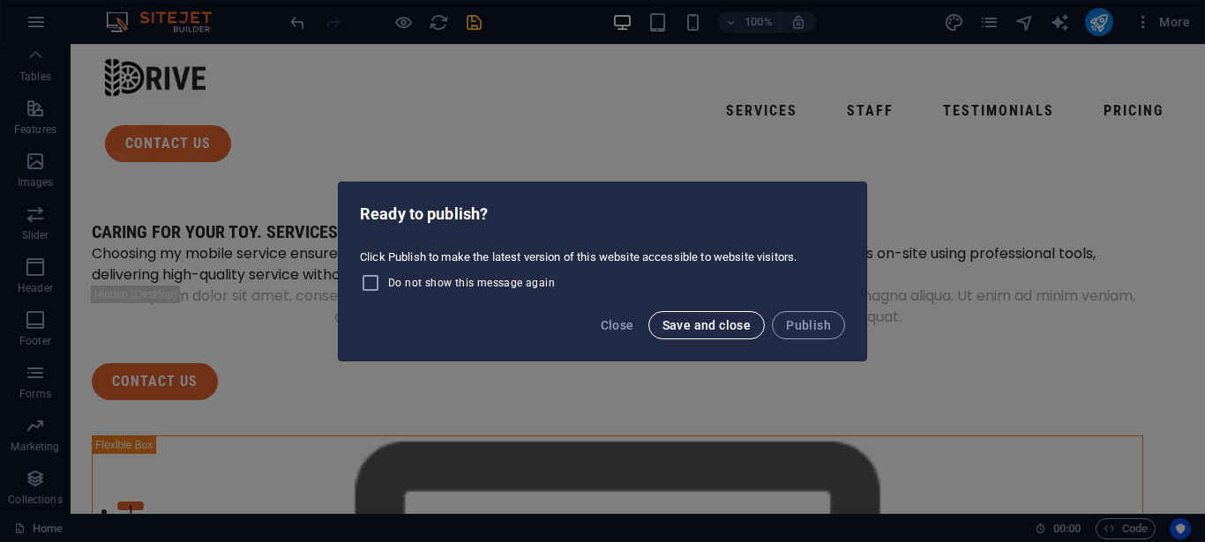
click at [728, 320] on span "Save and close" at bounding box center [706, 325] width 89 height 14
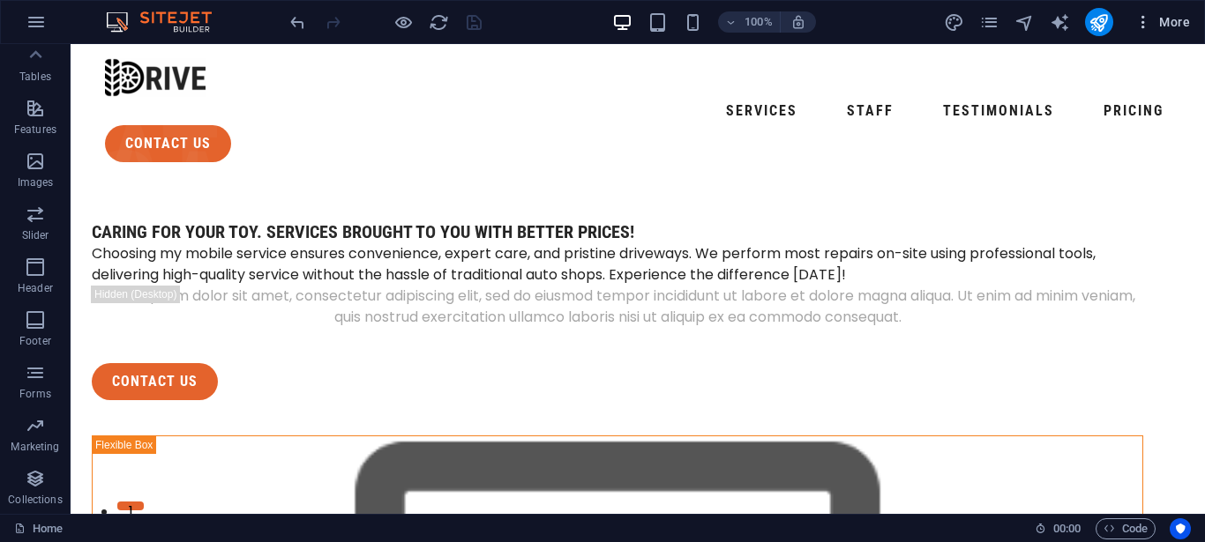
click at [1152, 19] on icon "button" at bounding box center [1143, 22] width 18 height 18
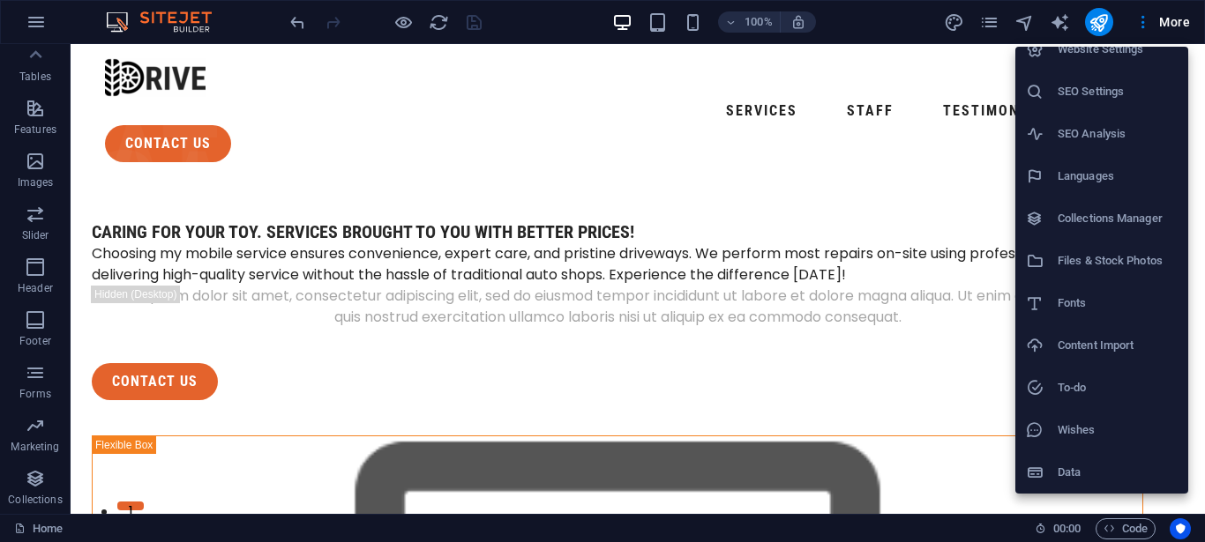
scroll to position [11, 0]
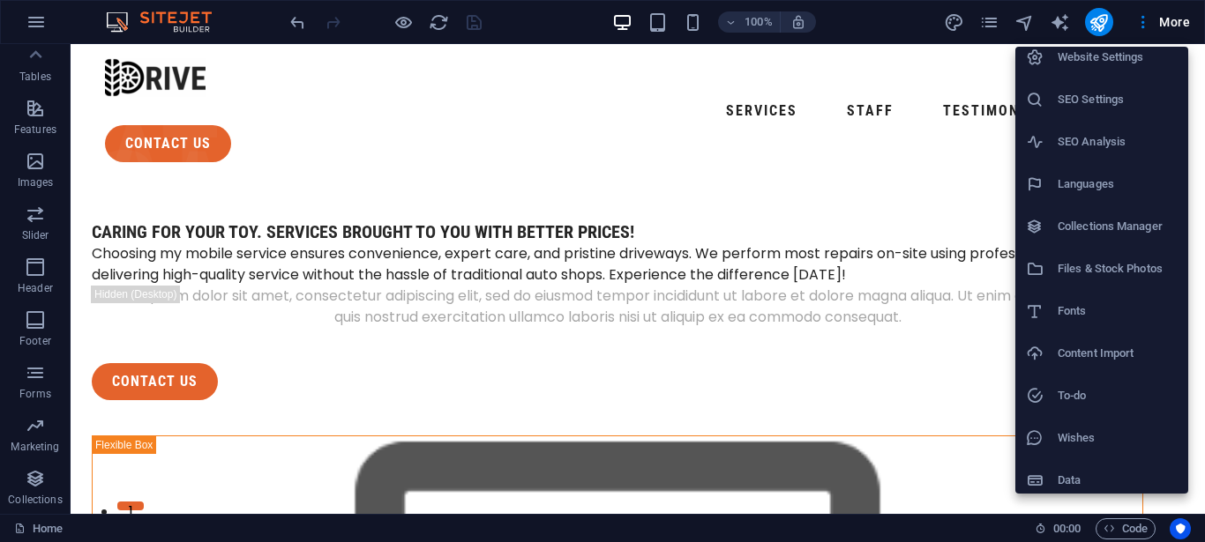
click at [1097, 17] on div at bounding box center [602, 271] width 1205 height 542
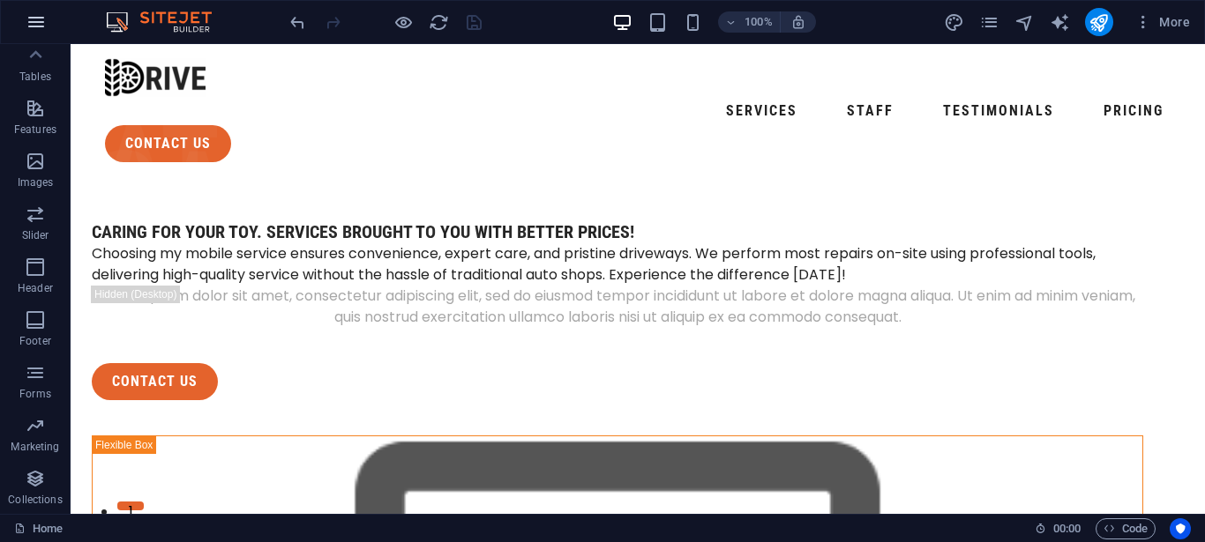
click at [37, 21] on icon "button" at bounding box center [36, 21] width 21 height 21
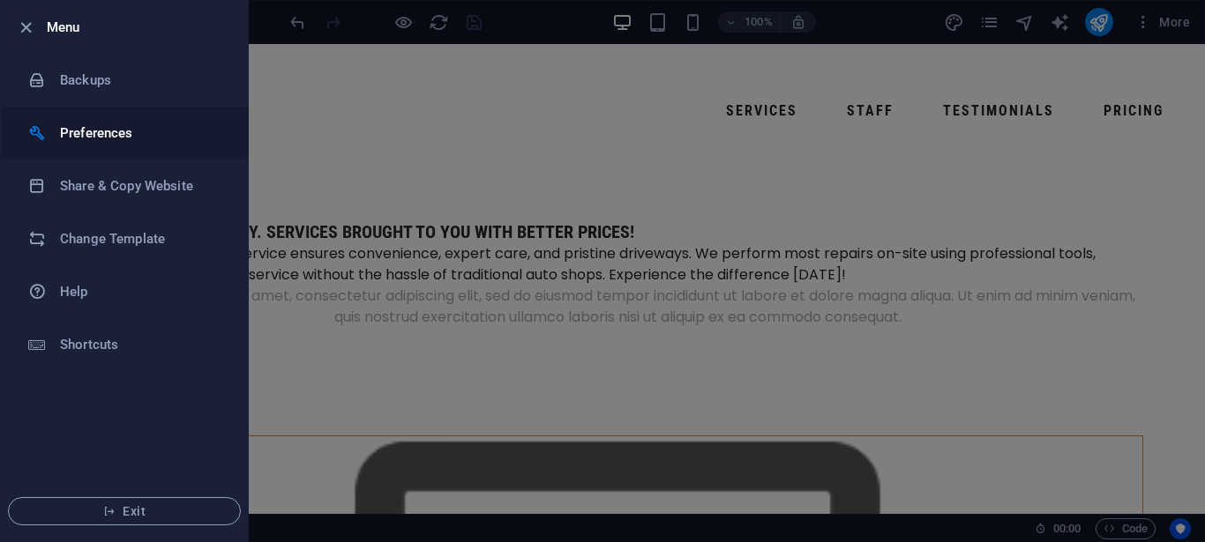
click at [136, 128] on h6 "Preferences" at bounding box center [141, 133] width 163 height 21
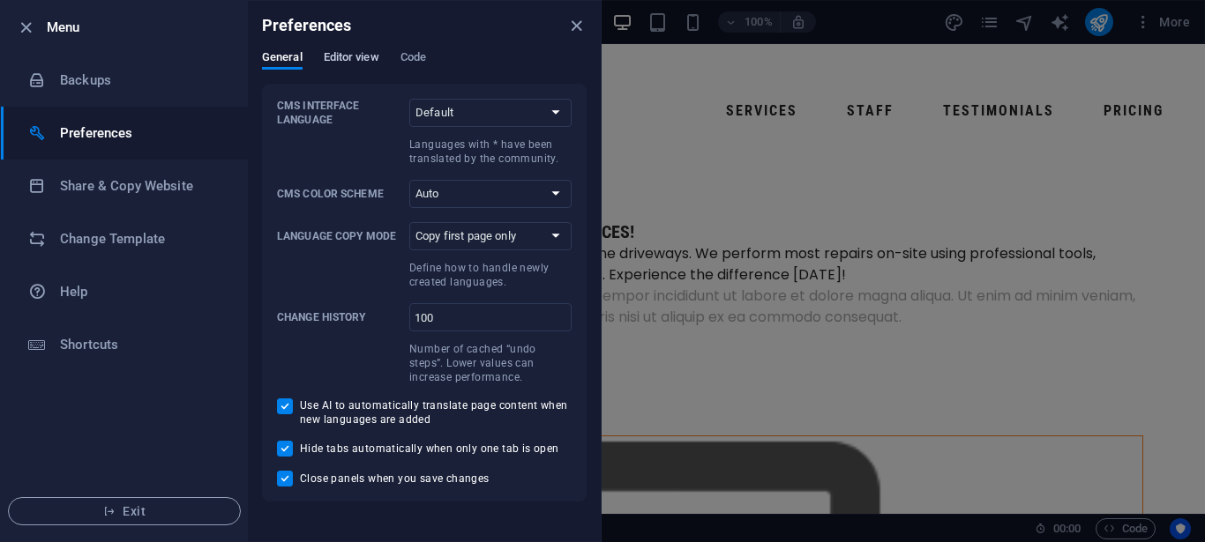
click at [339, 64] on span "Editor view" at bounding box center [352, 59] width 56 height 25
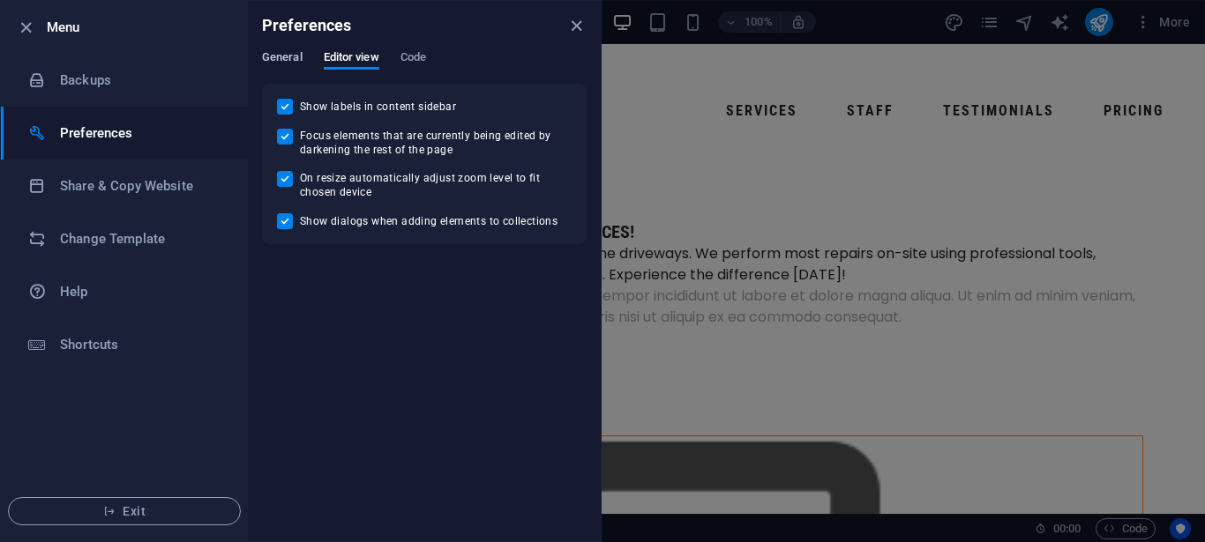
click at [275, 56] on span "General" at bounding box center [282, 59] width 41 height 25
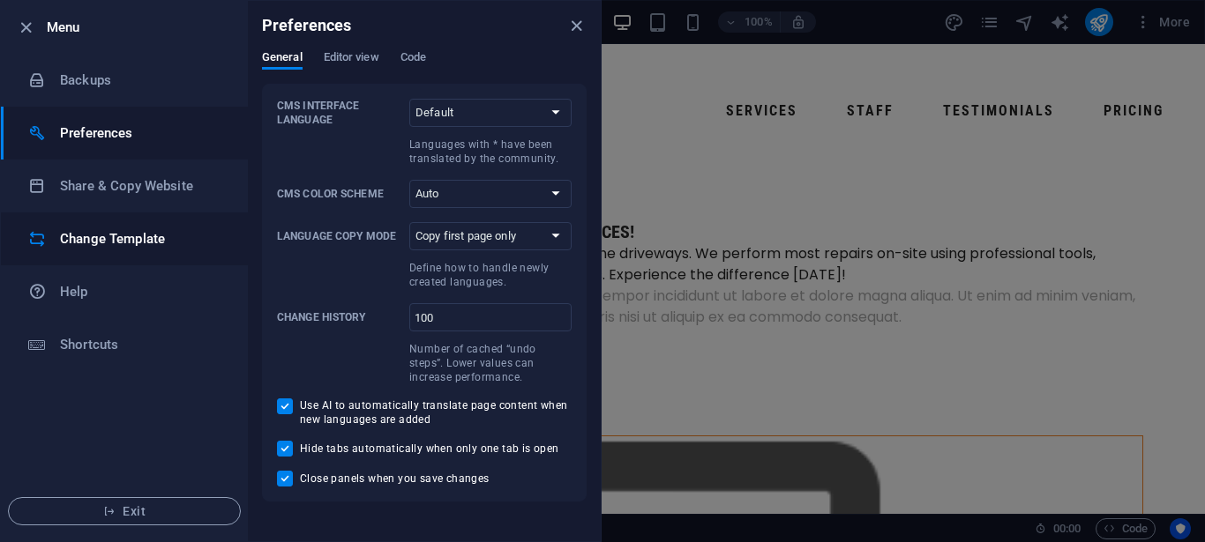
click at [110, 241] on h6 "Change Template" at bounding box center [141, 238] width 163 height 21
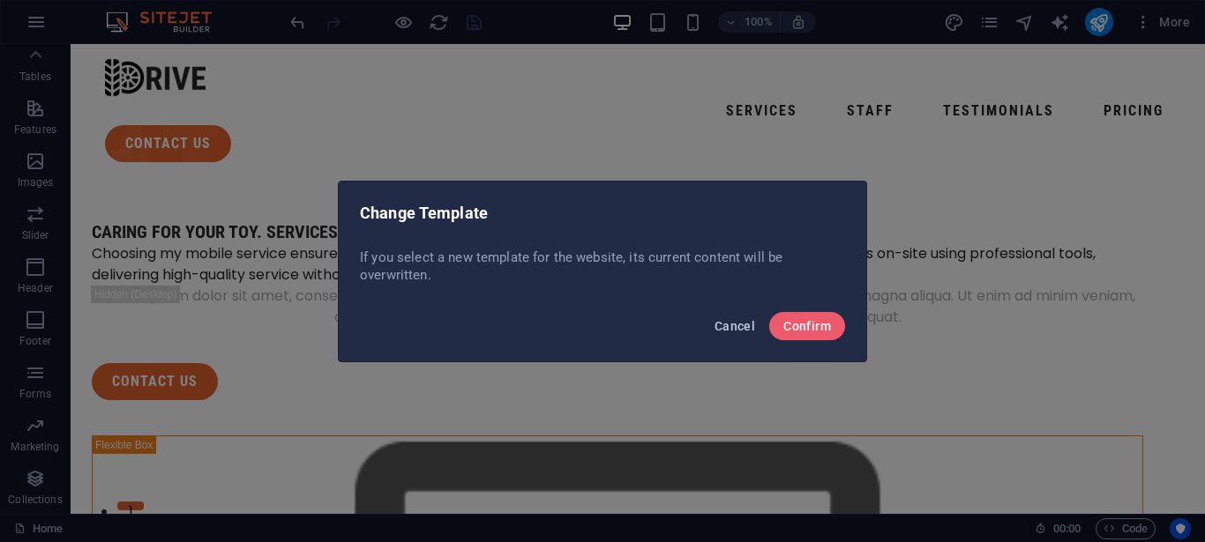
click at [727, 319] on span "Cancel" at bounding box center [734, 326] width 41 height 14
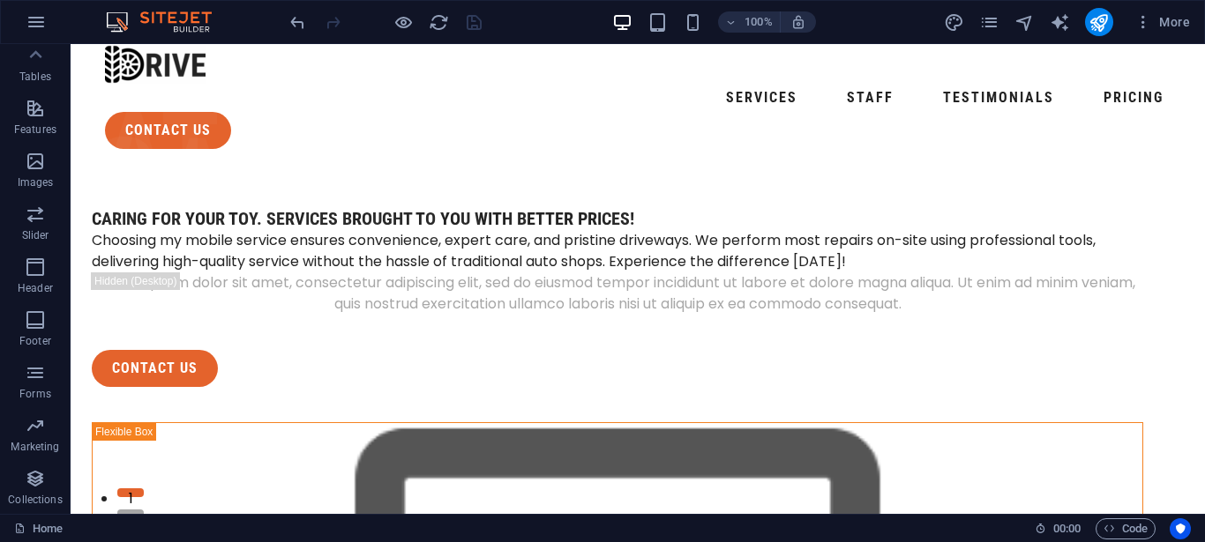
scroll to position [0, 0]
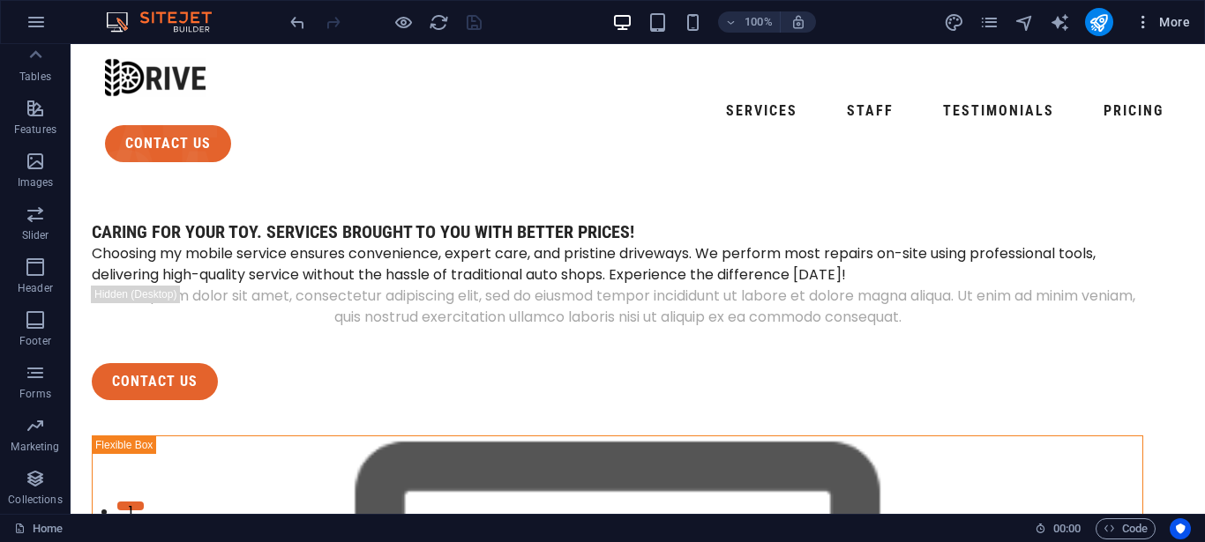
click at [1138, 19] on icon "button" at bounding box center [1143, 22] width 18 height 18
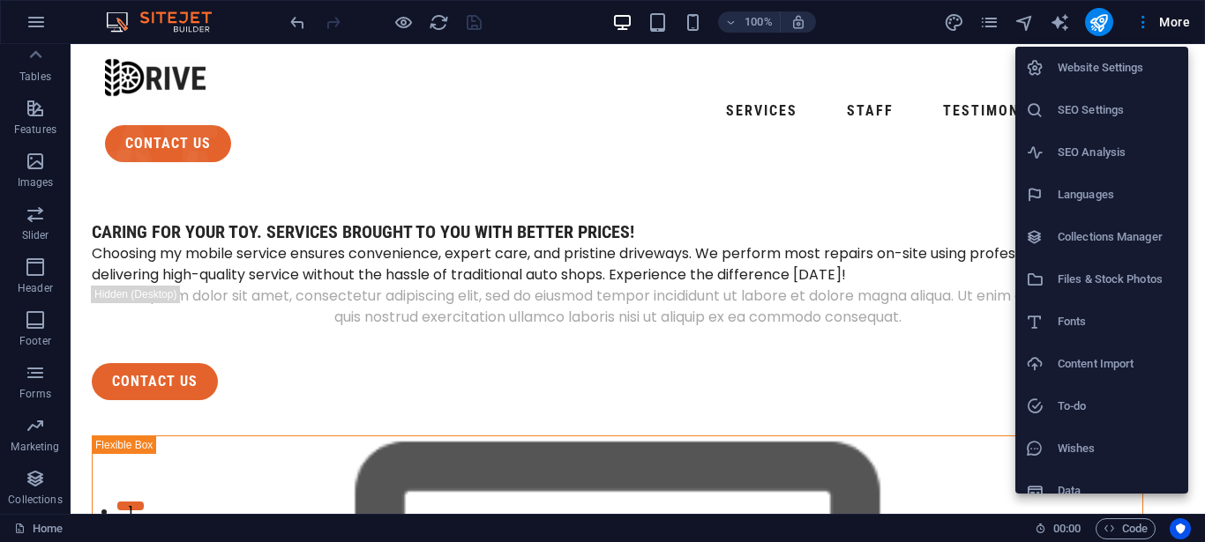
click at [1117, 71] on h6 "Website Settings" at bounding box center [1117, 67] width 120 height 21
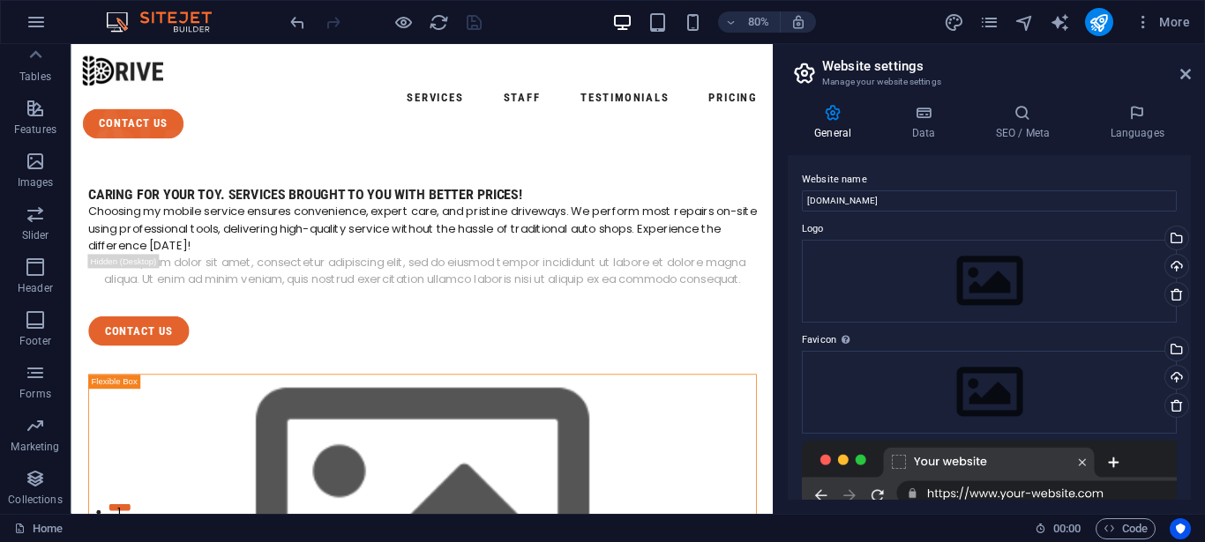
drag, startPoint x: 1171, startPoint y: 188, endPoint x: 1183, endPoint y: 228, distance: 42.2
click at [1183, 228] on div "Website name [DOMAIN_NAME] Logo Drag files here, click to choose files or selec…" at bounding box center [989, 327] width 403 height 345
click at [889, 66] on h2 "Website settings" at bounding box center [1006, 66] width 369 height 16
click at [1143, 24] on icon "button" at bounding box center [1143, 22] width 18 height 18
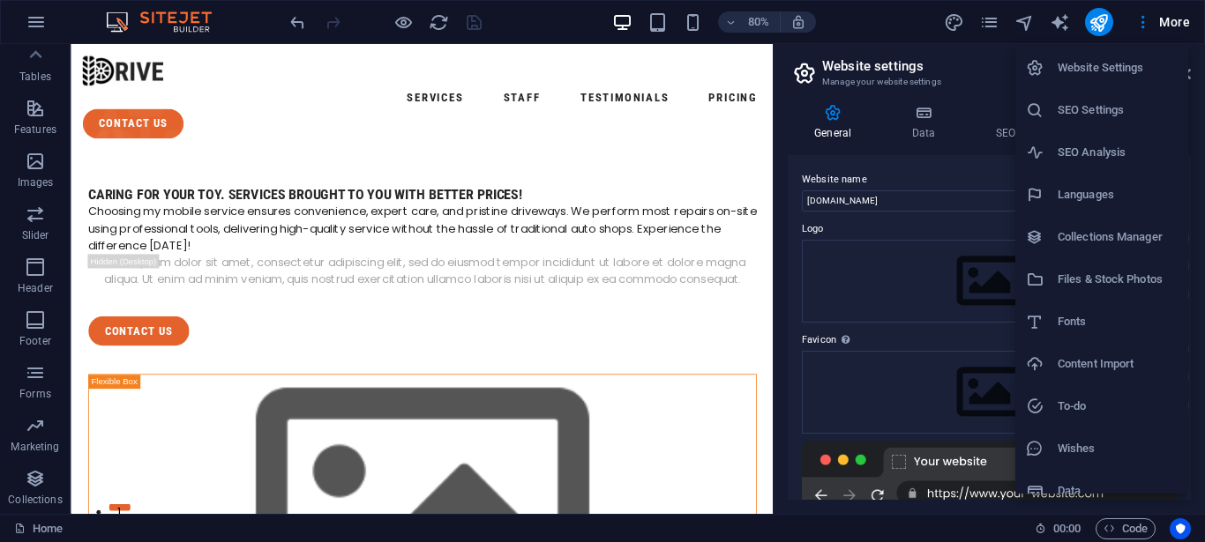
scroll to position [19, 0]
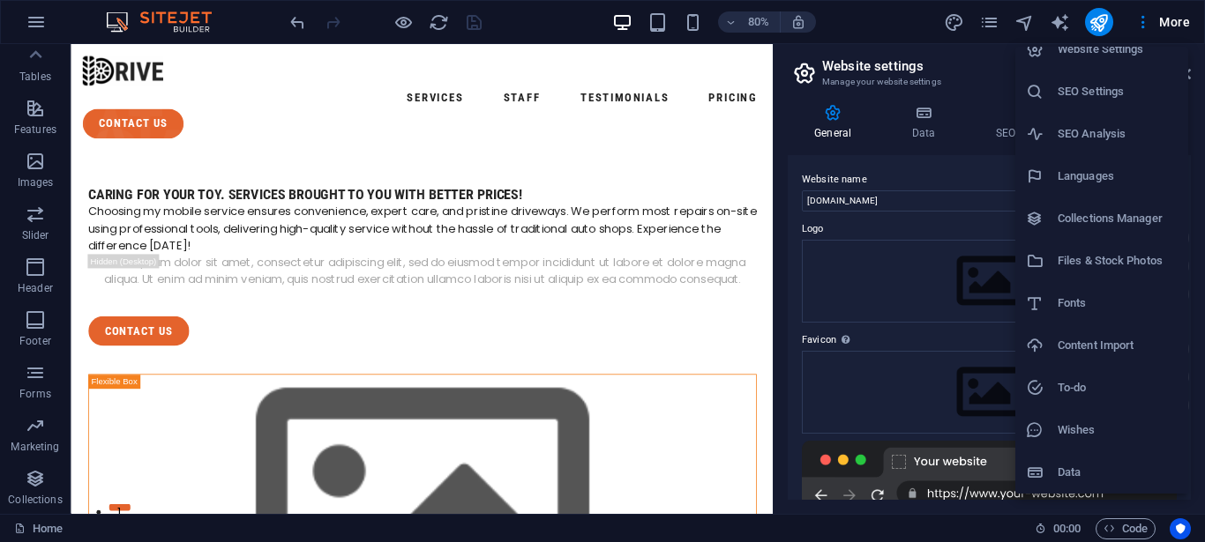
click at [19, 29] on div at bounding box center [602, 271] width 1205 height 542
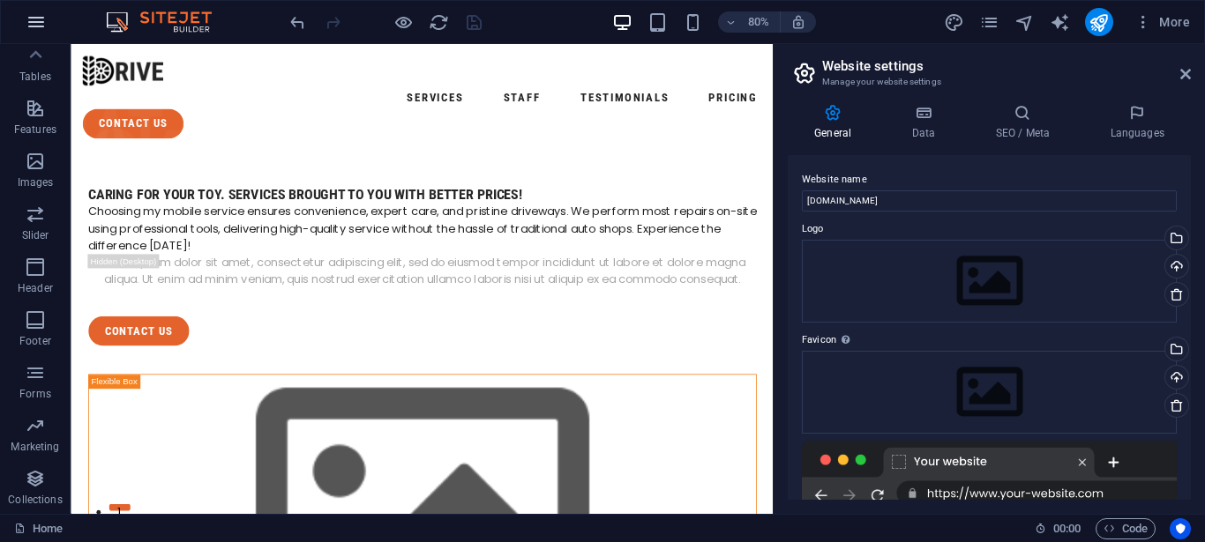
click at [39, 26] on icon "button" at bounding box center [36, 21] width 21 height 21
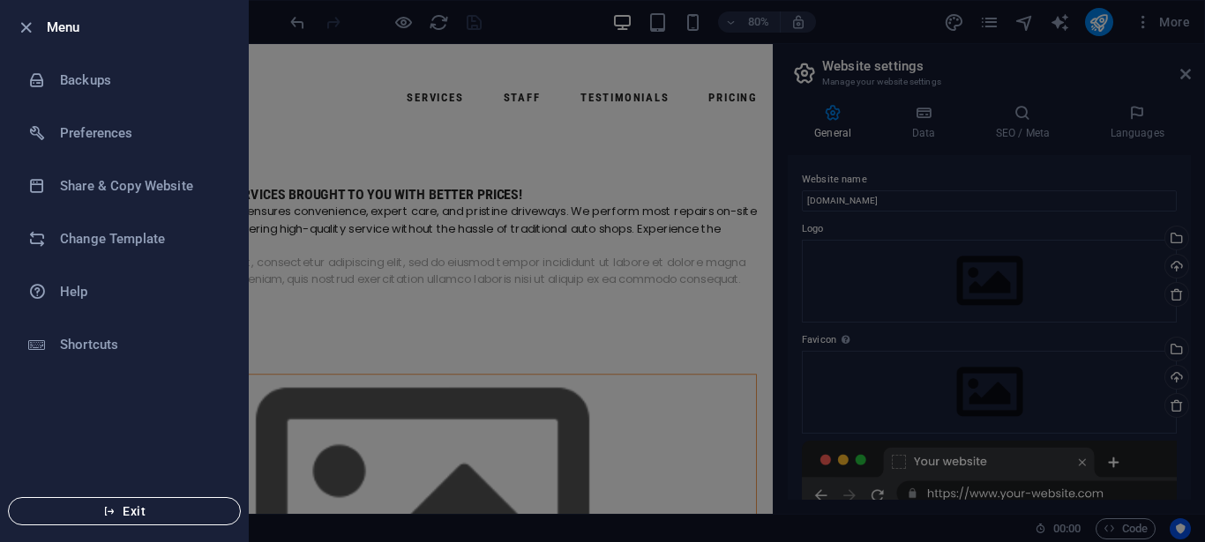
click at [223, 513] on span "Exit" at bounding box center [124, 511] width 203 height 14
